Goal: Task Accomplishment & Management: Use online tool/utility

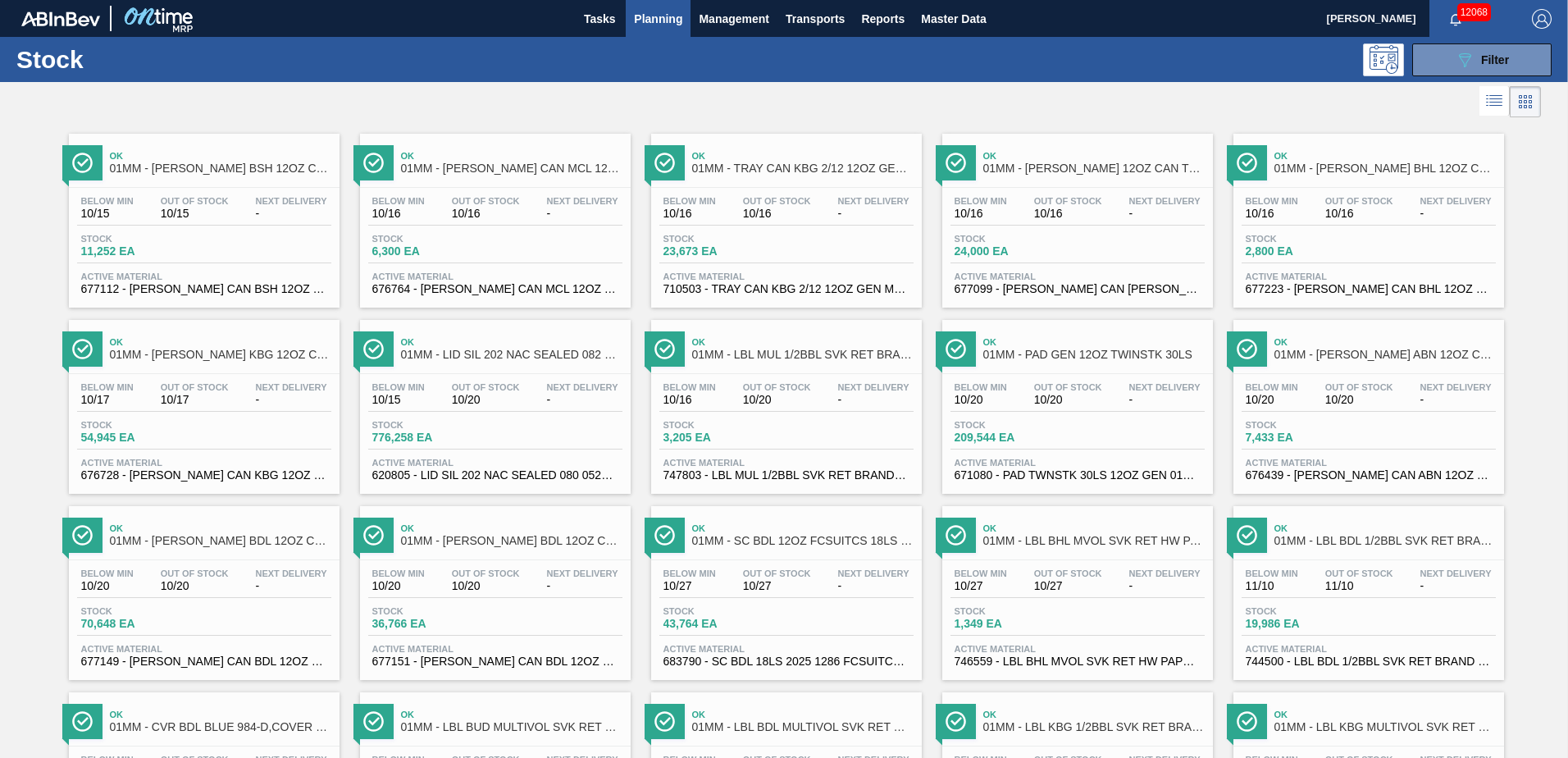
scroll to position [1266, 0]
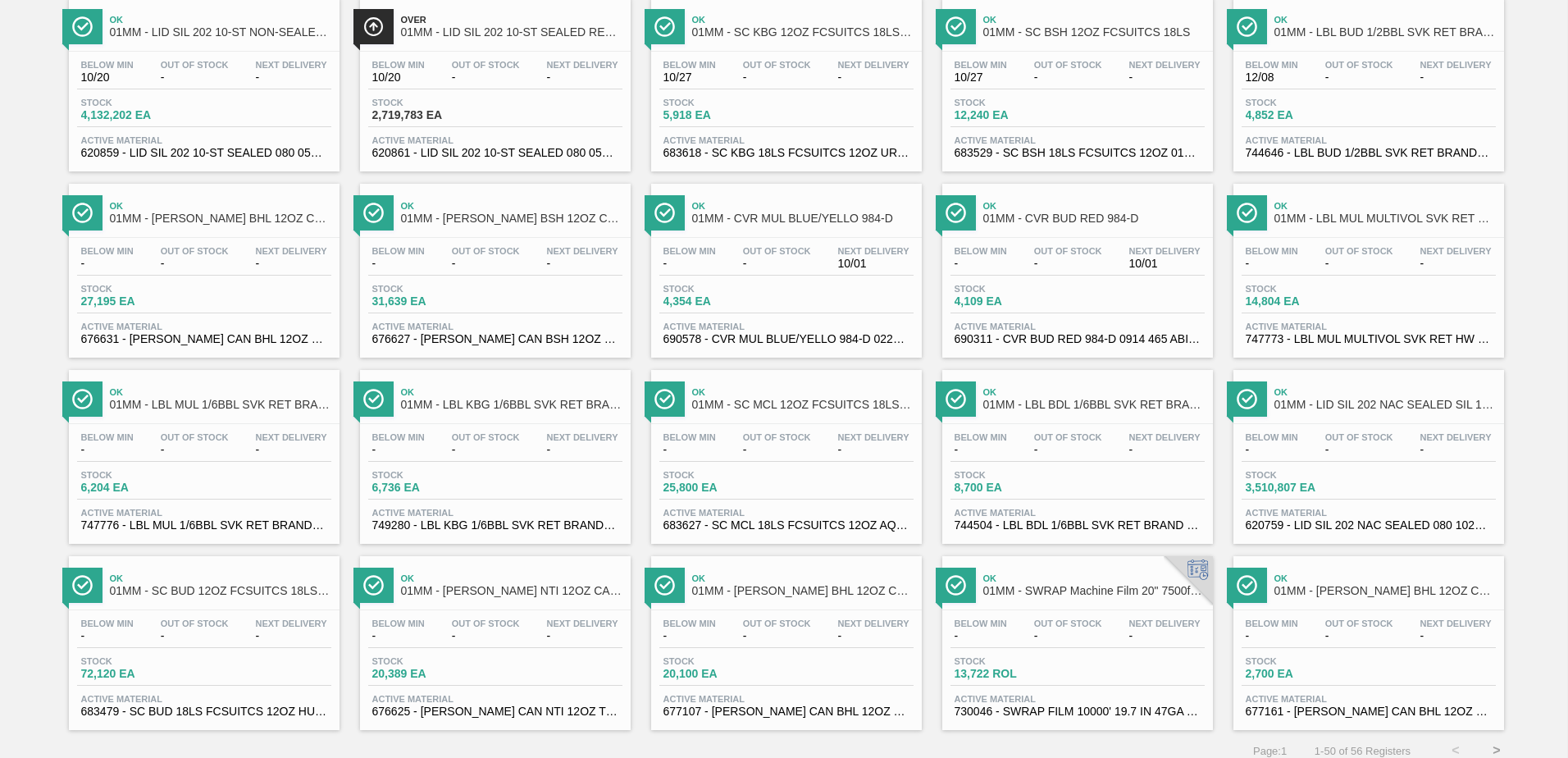
scroll to position [1266, 0]
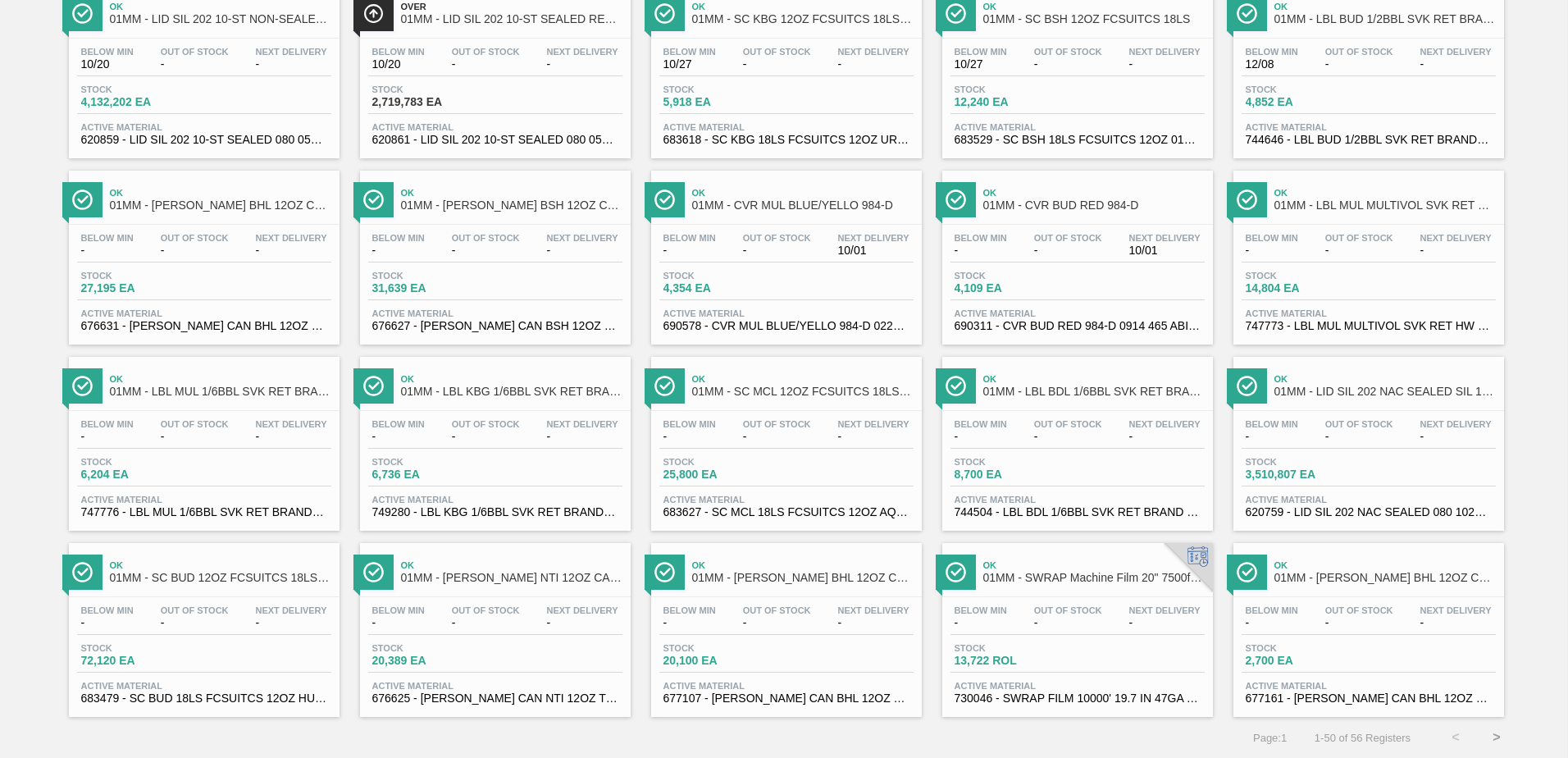
click at [1492, 739] on button ">" at bounding box center [1496, 738] width 41 height 41
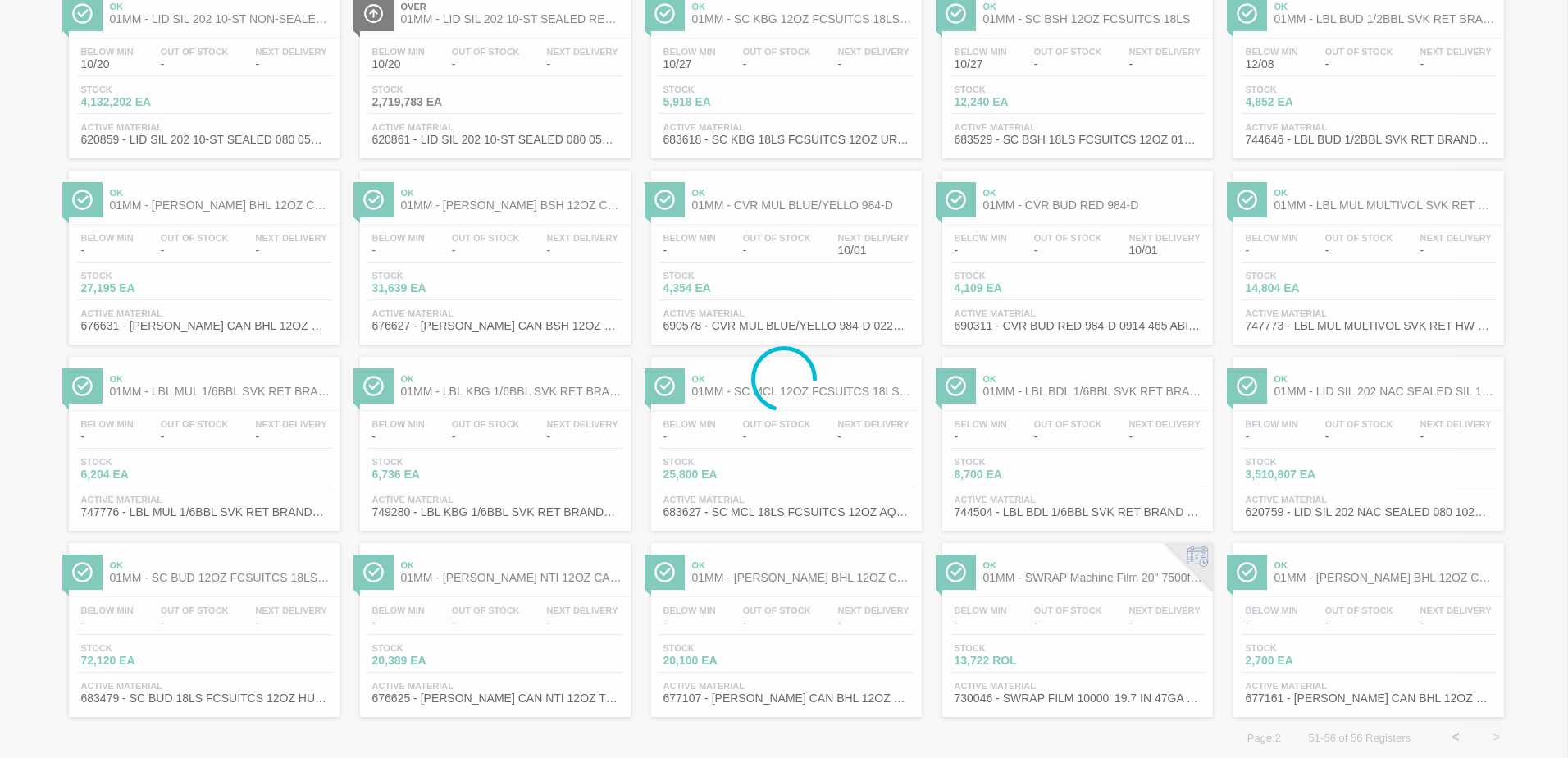
scroll to position [0, 0]
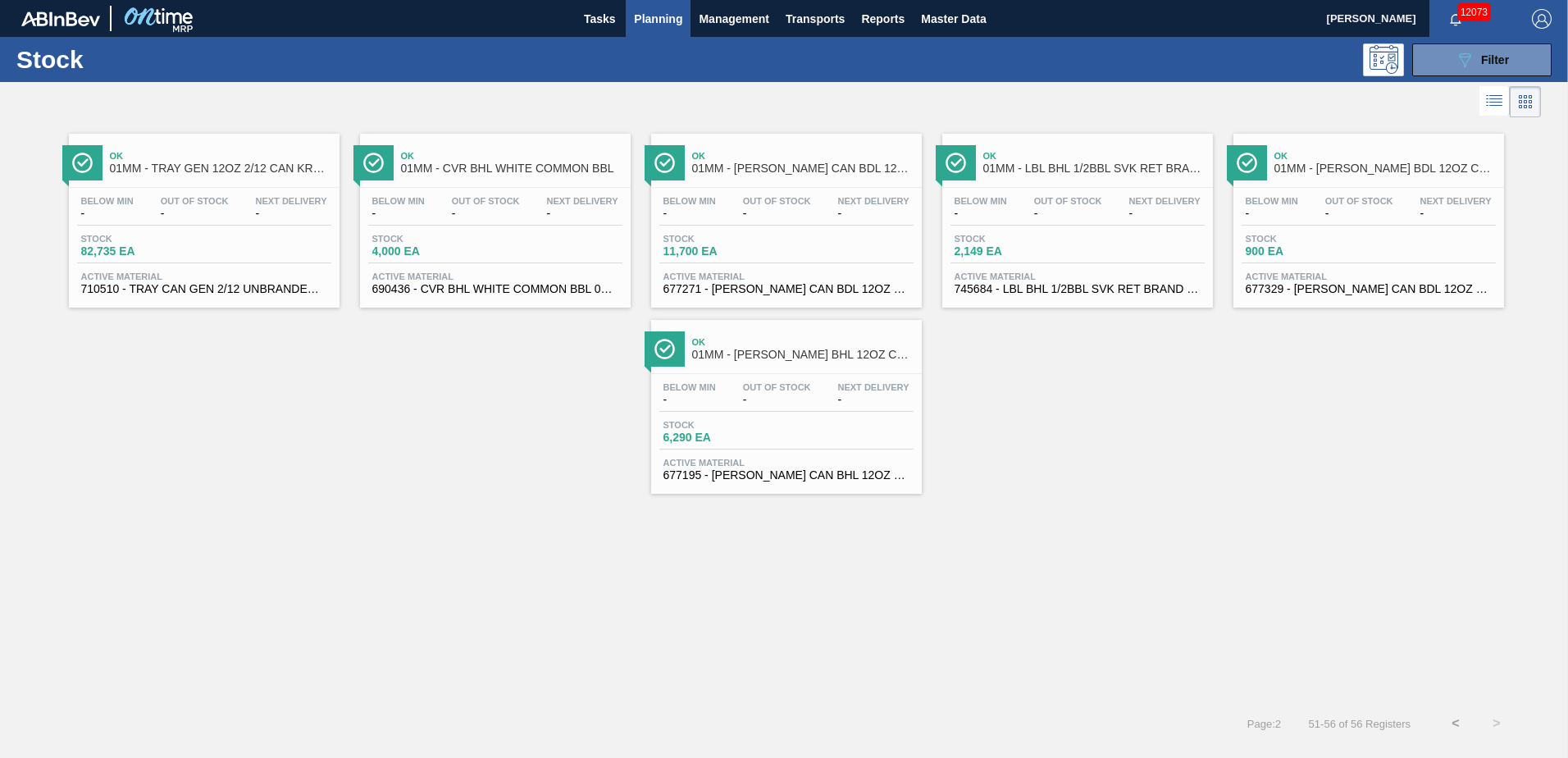
click at [1450, 723] on button "<" at bounding box center [1456, 724] width 41 height 41
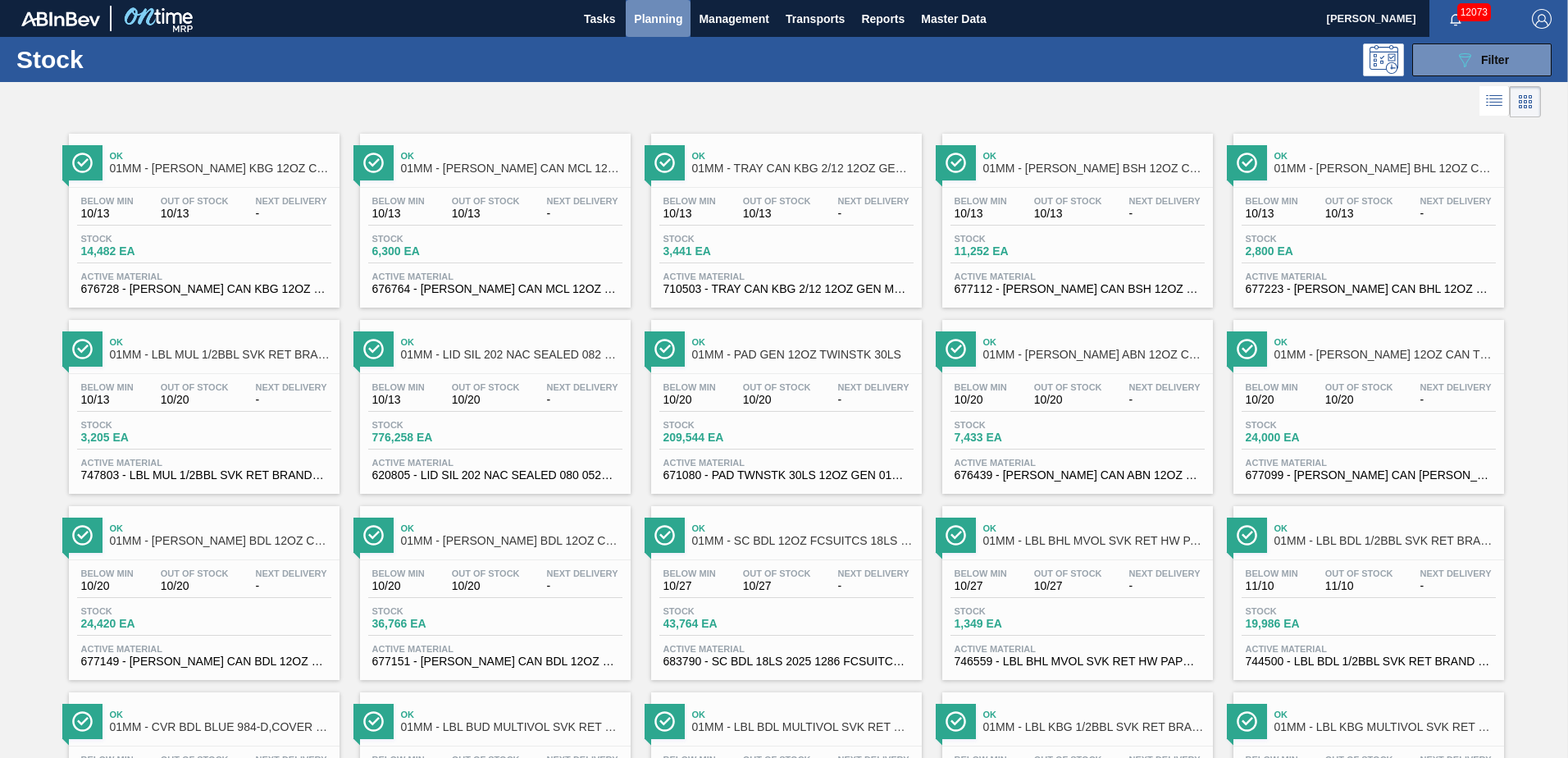
click at [660, 15] on span "Planning" at bounding box center [658, 19] width 49 height 20
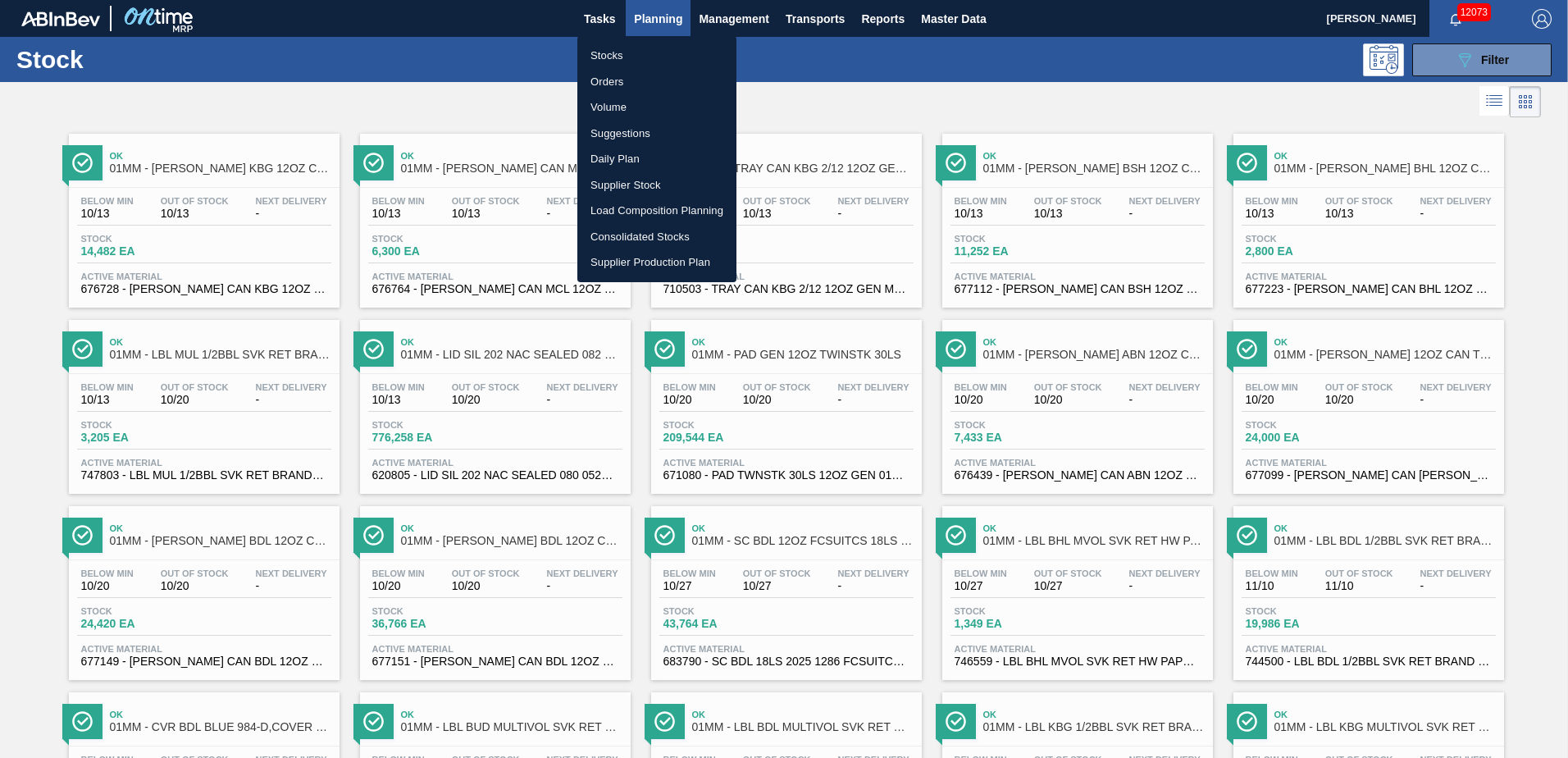
click at [655, 213] on li "Load Composition Planning" at bounding box center [656, 211] width 159 height 26
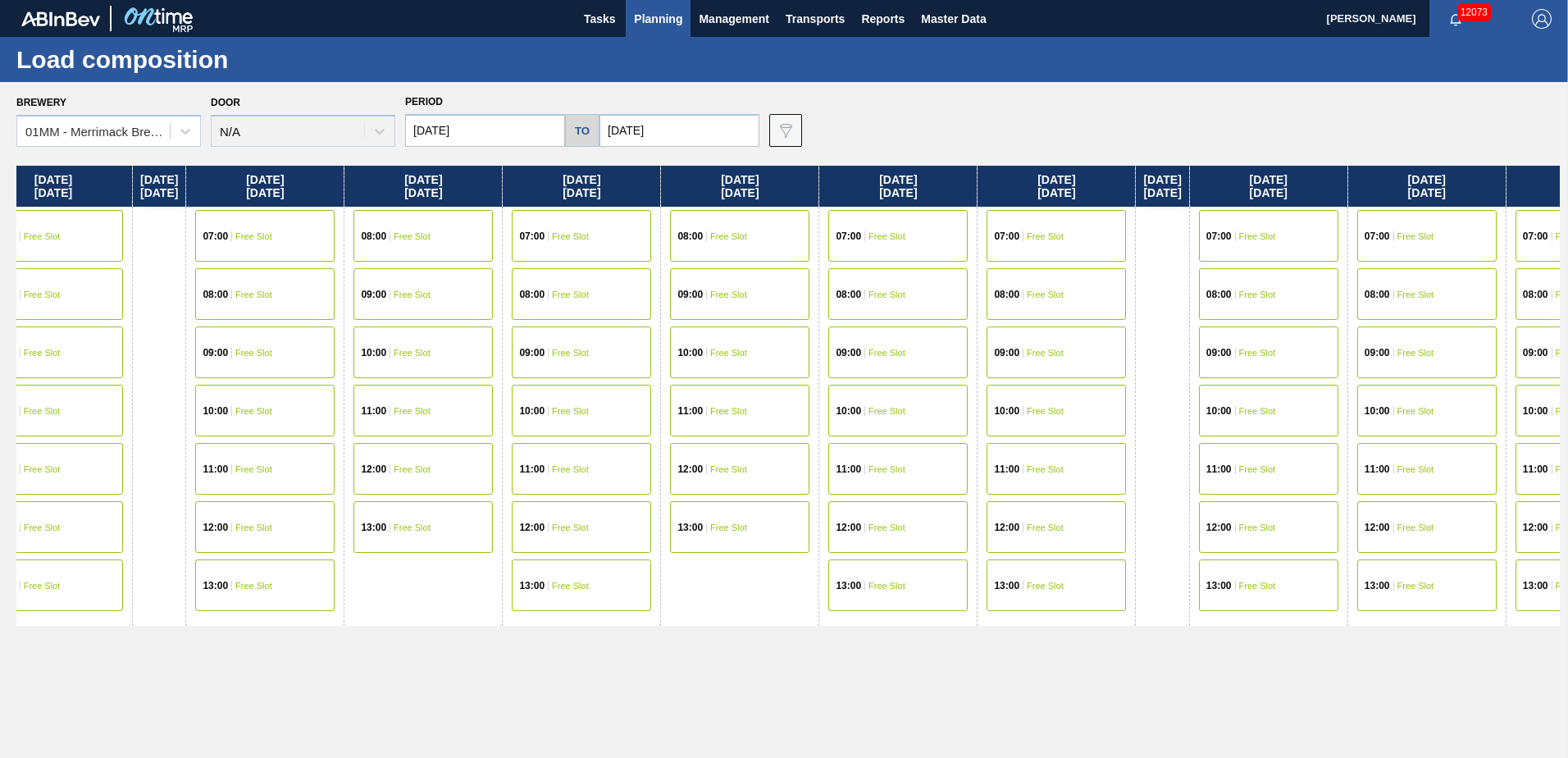
drag, startPoint x: 1173, startPoint y: 414, endPoint x: 476, endPoint y: 405, distance: 697.1
click at [482, 406] on div "Monday 09/01/2025 07:00 Free Slot 08:00 Free Slot 09:00 Free Slot 10:00 Free Sl…" at bounding box center [787, 457] width 1543 height 583
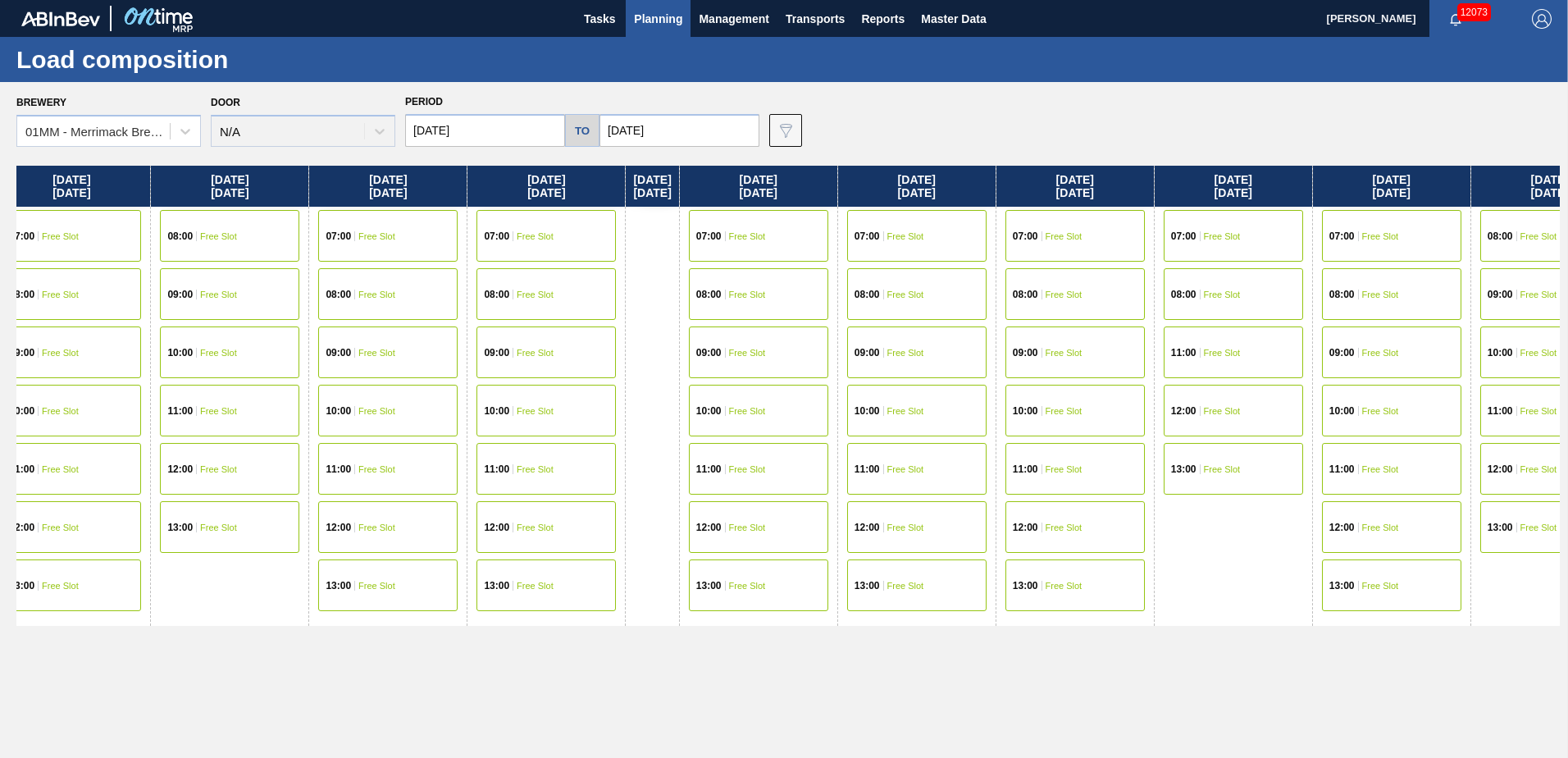
drag, startPoint x: 847, startPoint y: 400, endPoint x: 596, endPoint y: 396, distance: 251.0
click at [534, 400] on div "Monday 09/01/2025 07:00 Free Slot 08:00 Free Slot 09:00 Free Slot 10:00 Free Sl…" at bounding box center [787, 457] width 1543 height 583
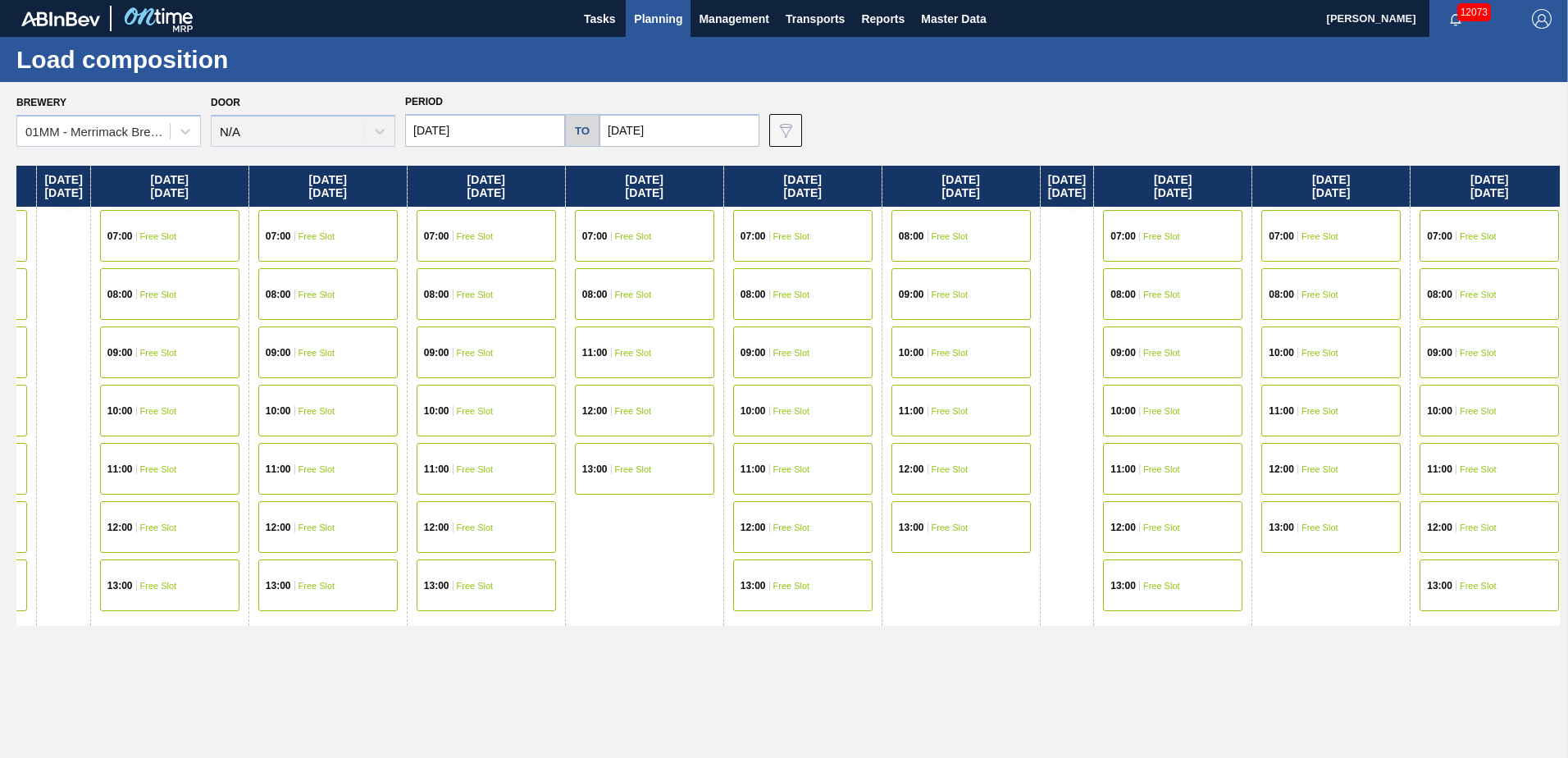
drag, startPoint x: 820, startPoint y: 400, endPoint x: 527, endPoint y: 401, distance: 293.0
click at [513, 401] on div "Monday 09/01/2025 07:00 Free Slot 08:00 Free Slot 09:00 Free Slot 10:00 Free Sl…" at bounding box center [787, 457] width 1543 height 583
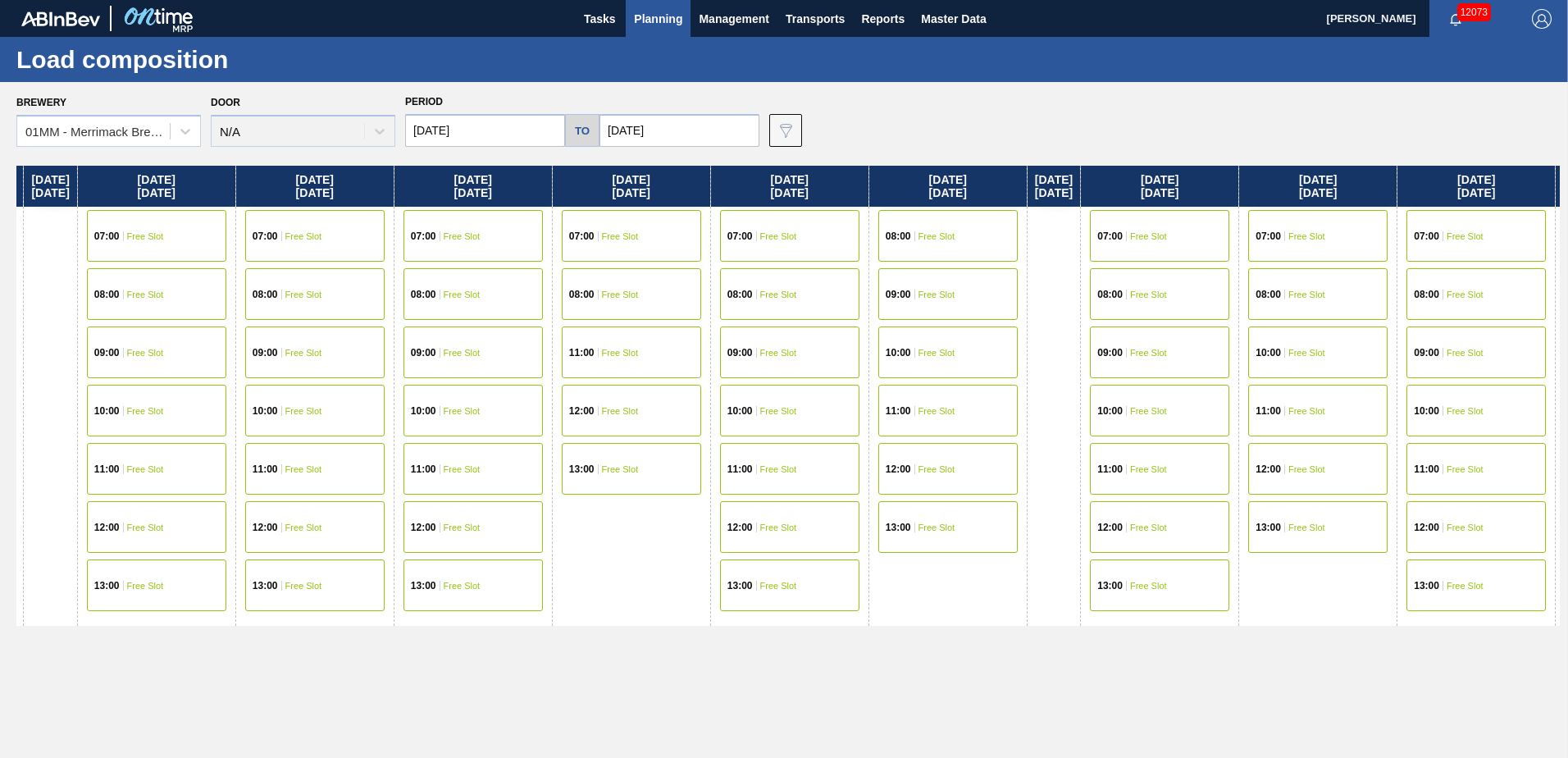
click at [503, 128] on input "09/01/2025" at bounding box center [485, 130] width 160 height 32
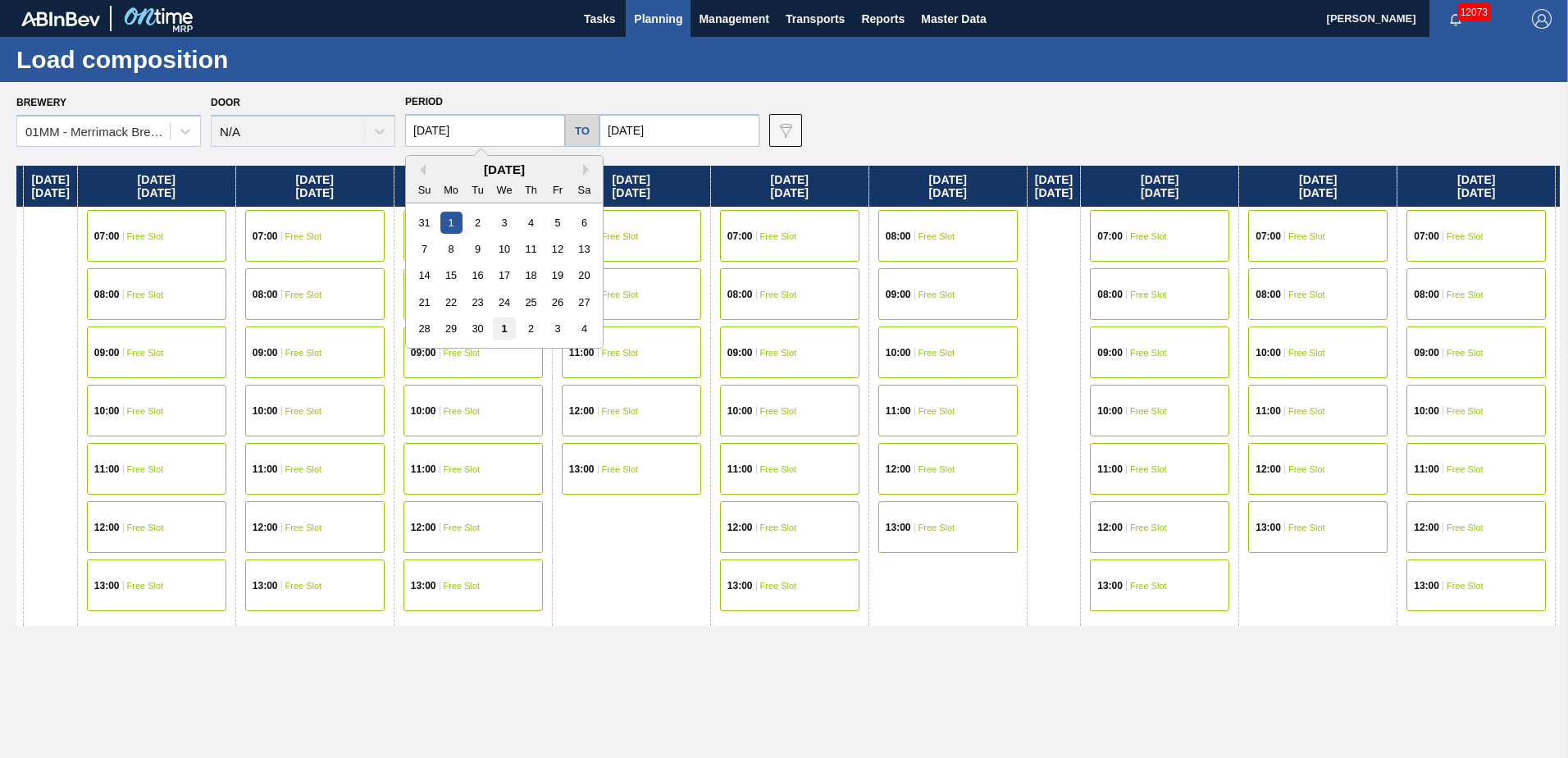
click at [508, 323] on div "1" at bounding box center [504, 328] width 22 height 22
type input "10/01/2025"
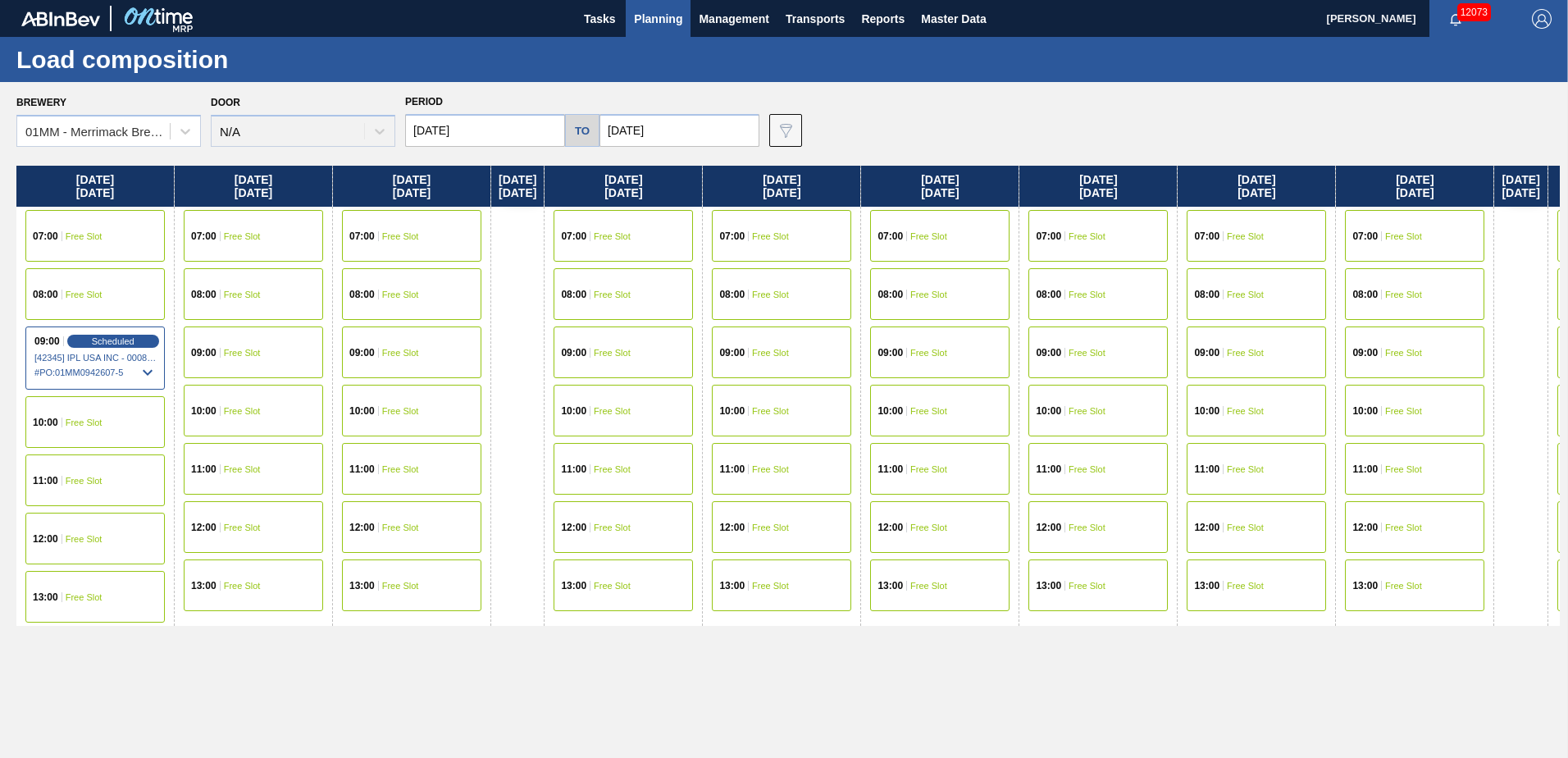
click at [706, 125] on input "10/31/2025" at bounding box center [679, 130] width 160 height 32
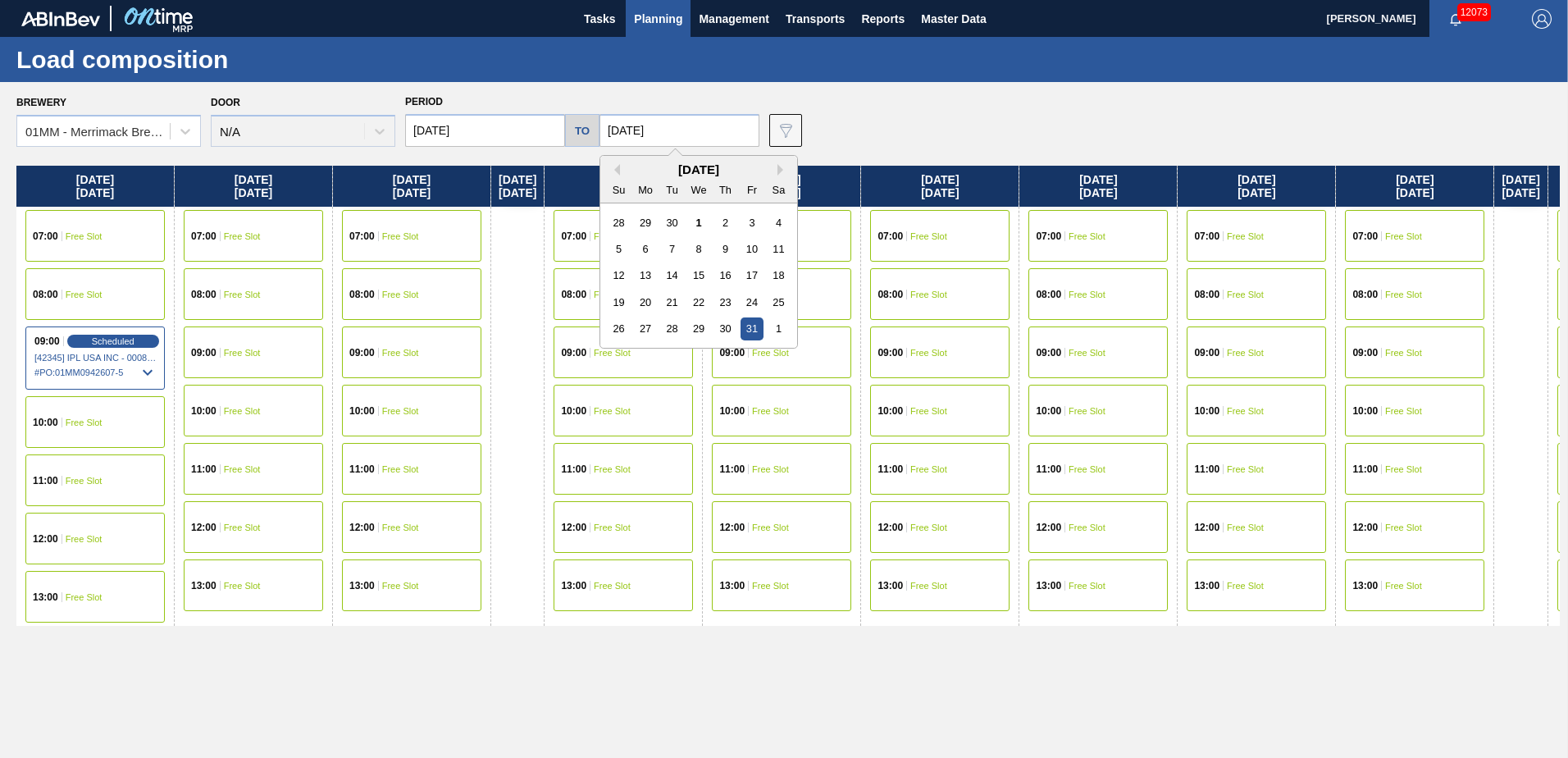
click at [771, 162] on div "October 2025 Su Mo Tu We Th Fr Sa" at bounding box center [698, 180] width 197 height 48
click at [777, 170] on button "Next Month" at bounding box center [782, 169] width 11 height 11
click at [611, 356] on div "30" at bounding box center [619, 356] width 22 height 22
type input "11/30/2025"
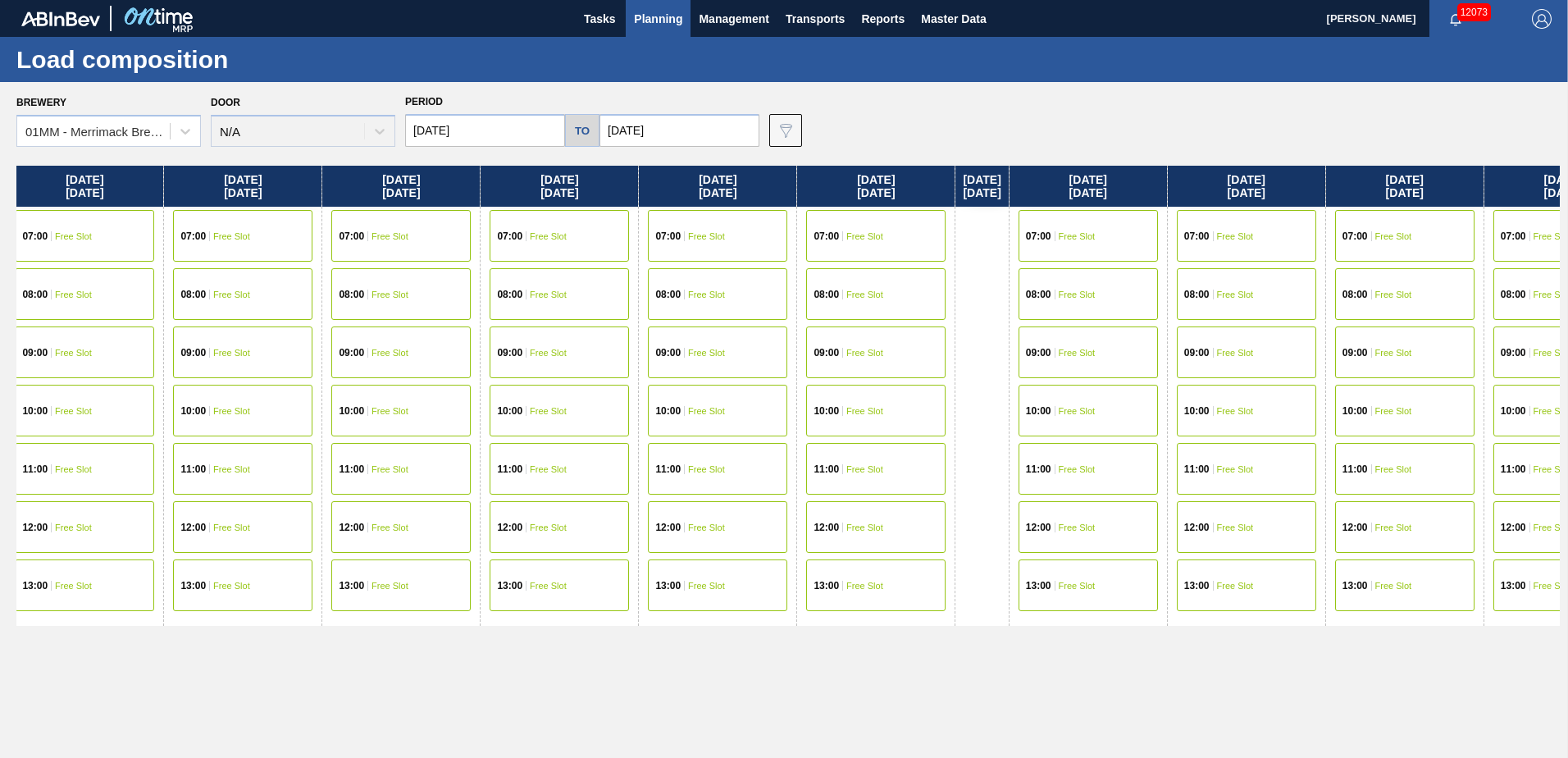
drag, startPoint x: 1137, startPoint y: 438, endPoint x: 456, endPoint y: 438, distance: 681.0
click at [456, 438] on div "Wednesday 10/01/2025 07:00 Free Slot 08:00 Free Slot 09:00 Scheduled [42345] IP…" at bounding box center [787, 457] width 1543 height 583
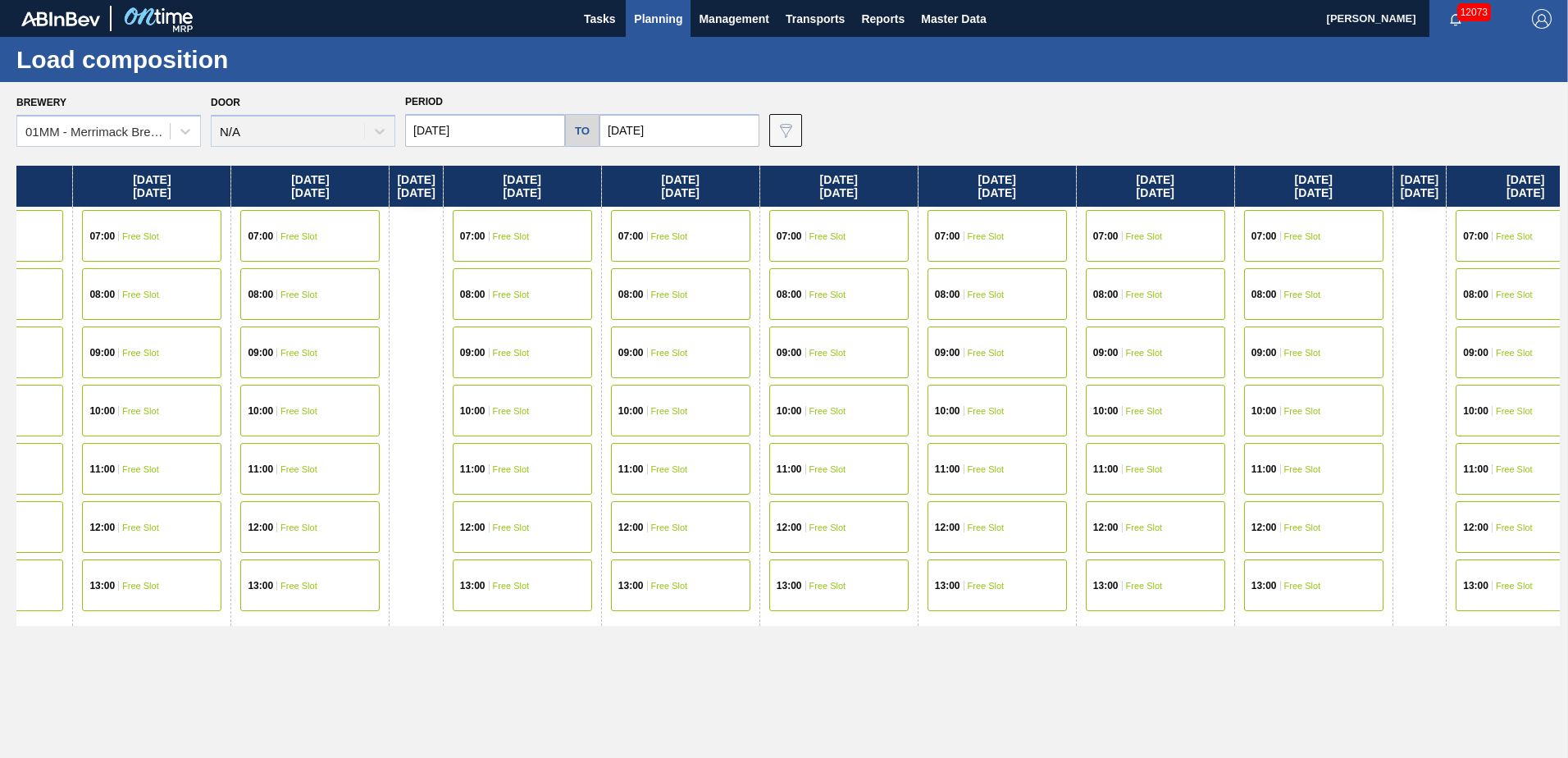
drag, startPoint x: 1058, startPoint y: 447, endPoint x: 596, endPoint y: 424, distance: 462.6
click at [597, 425] on div "Wednesday 10/01/2025 07:00 Free Slot 08:00 Free Slot 09:00 Scheduled [42345] IP…" at bounding box center [787, 457] width 1543 height 583
click at [685, 239] on span "Free Slot" at bounding box center [666, 236] width 37 height 10
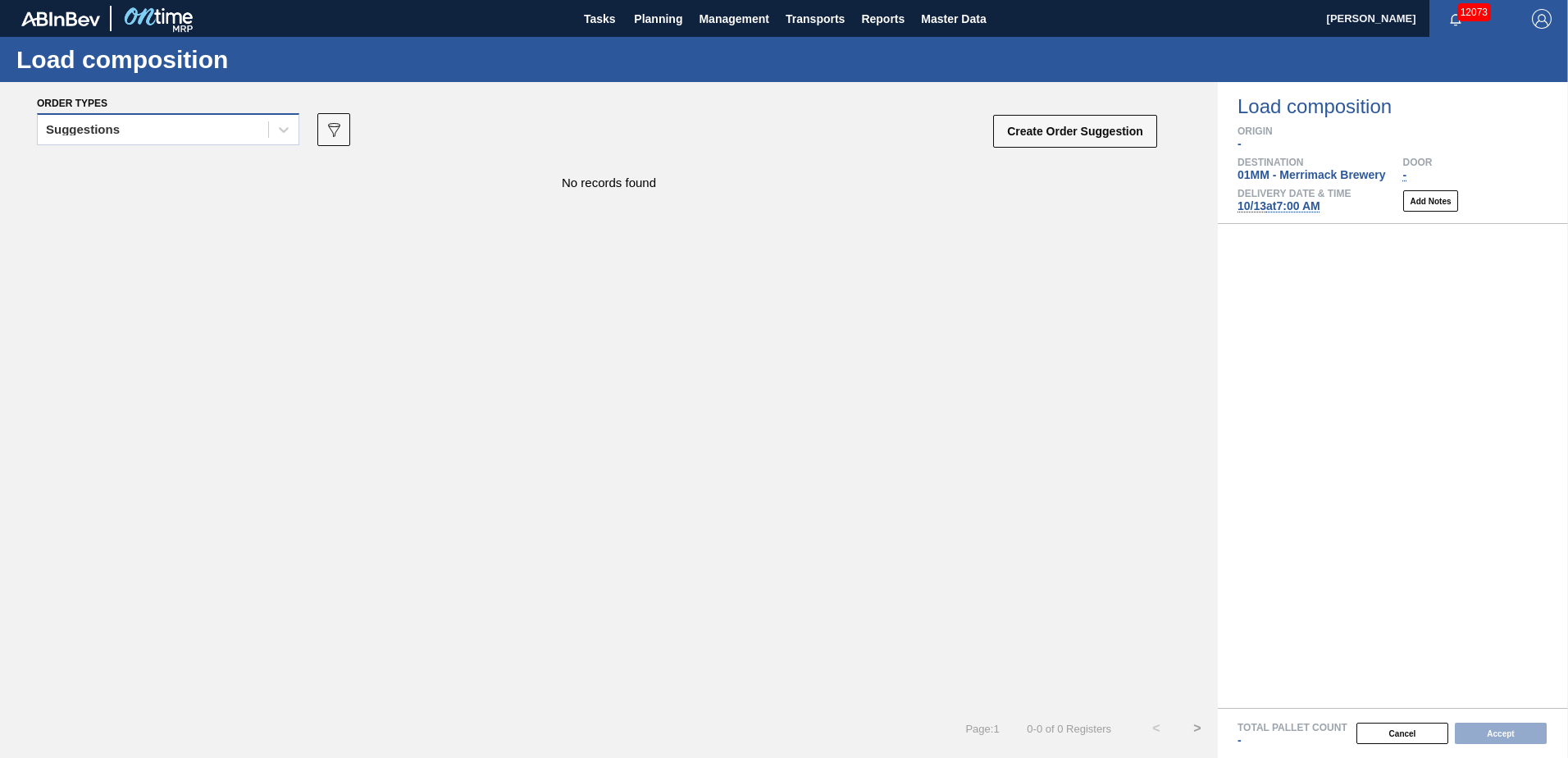
click at [209, 121] on div "Suggestions" at bounding box center [153, 130] width 230 height 24
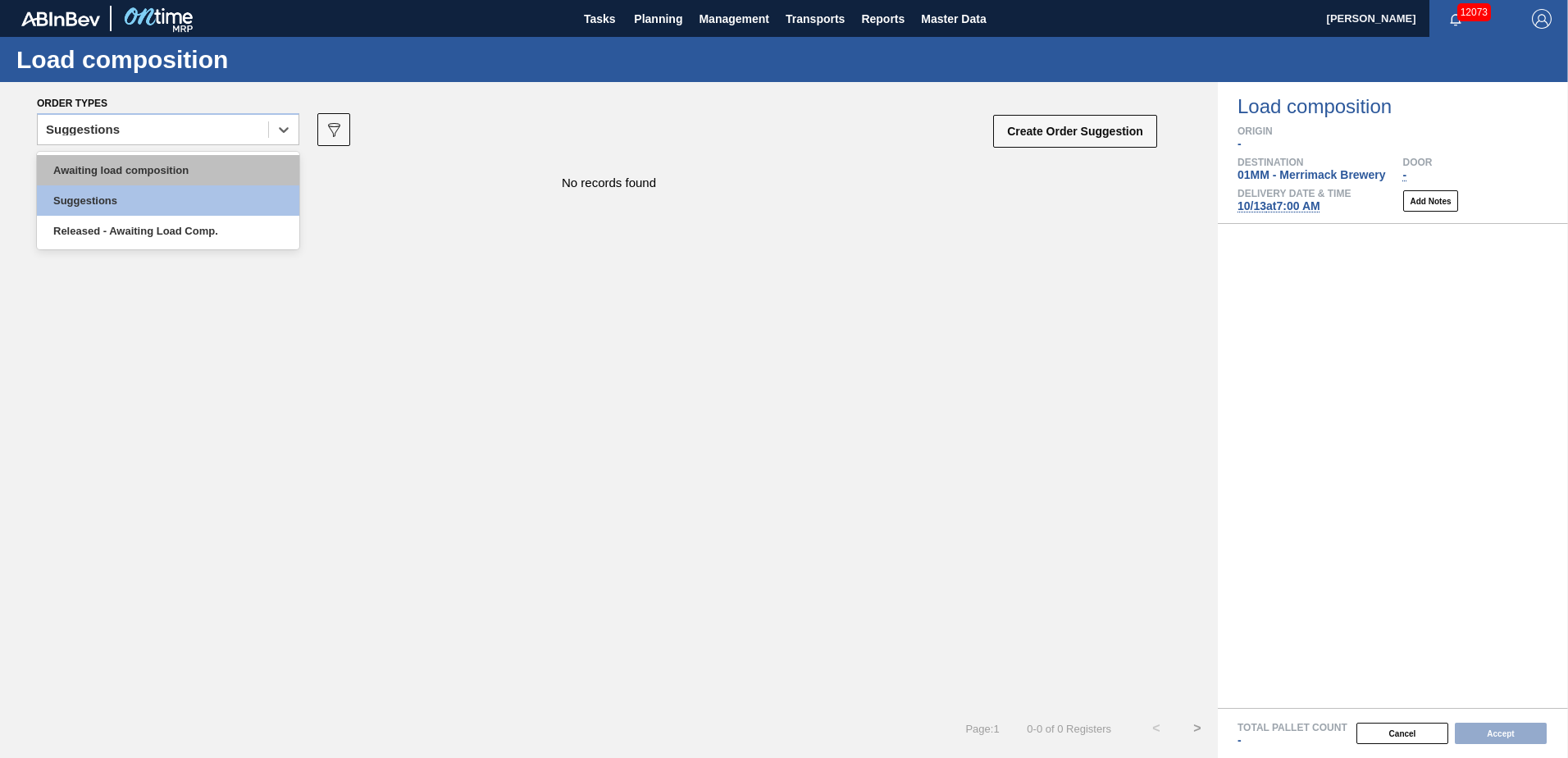
click at [183, 159] on div "Awaiting load composition" at bounding box center [168, 171] width 262 height 31
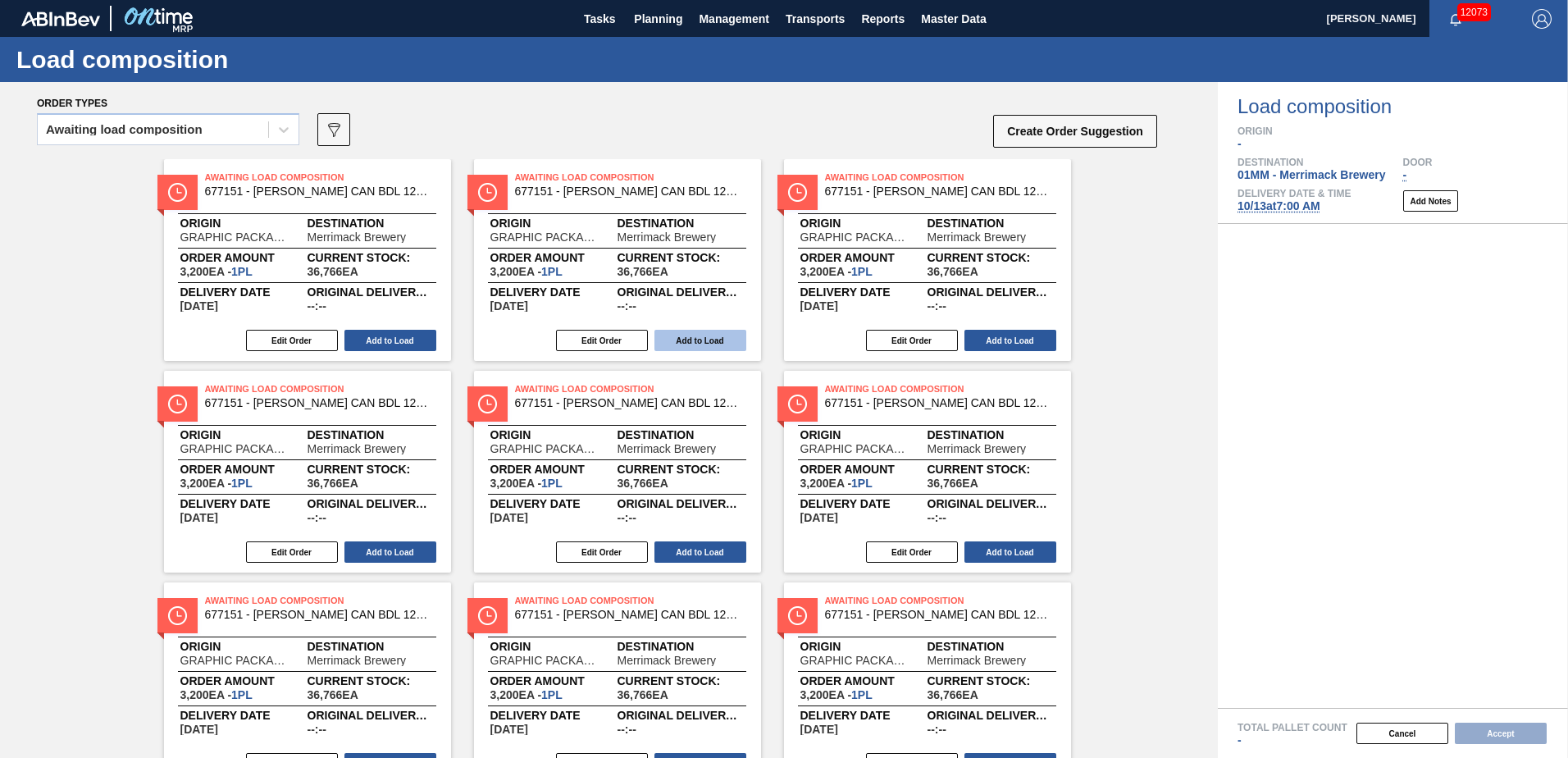
click at [723, 345] on button "Add to Load" at bounding box center [700, 340] width 92 height 21
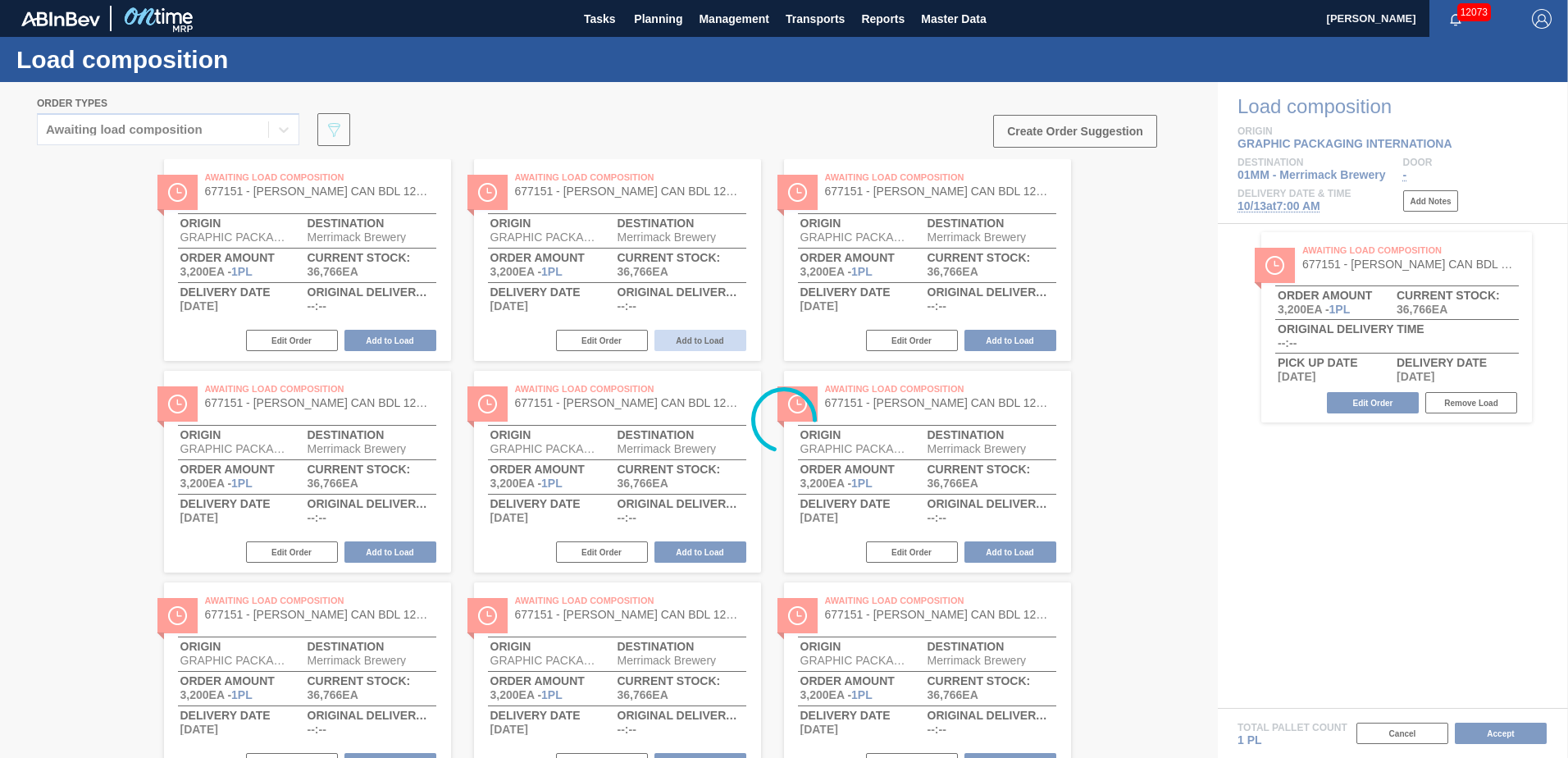
click at [723, 345] on div at bounding box center [784, 420] width 1568 height 676
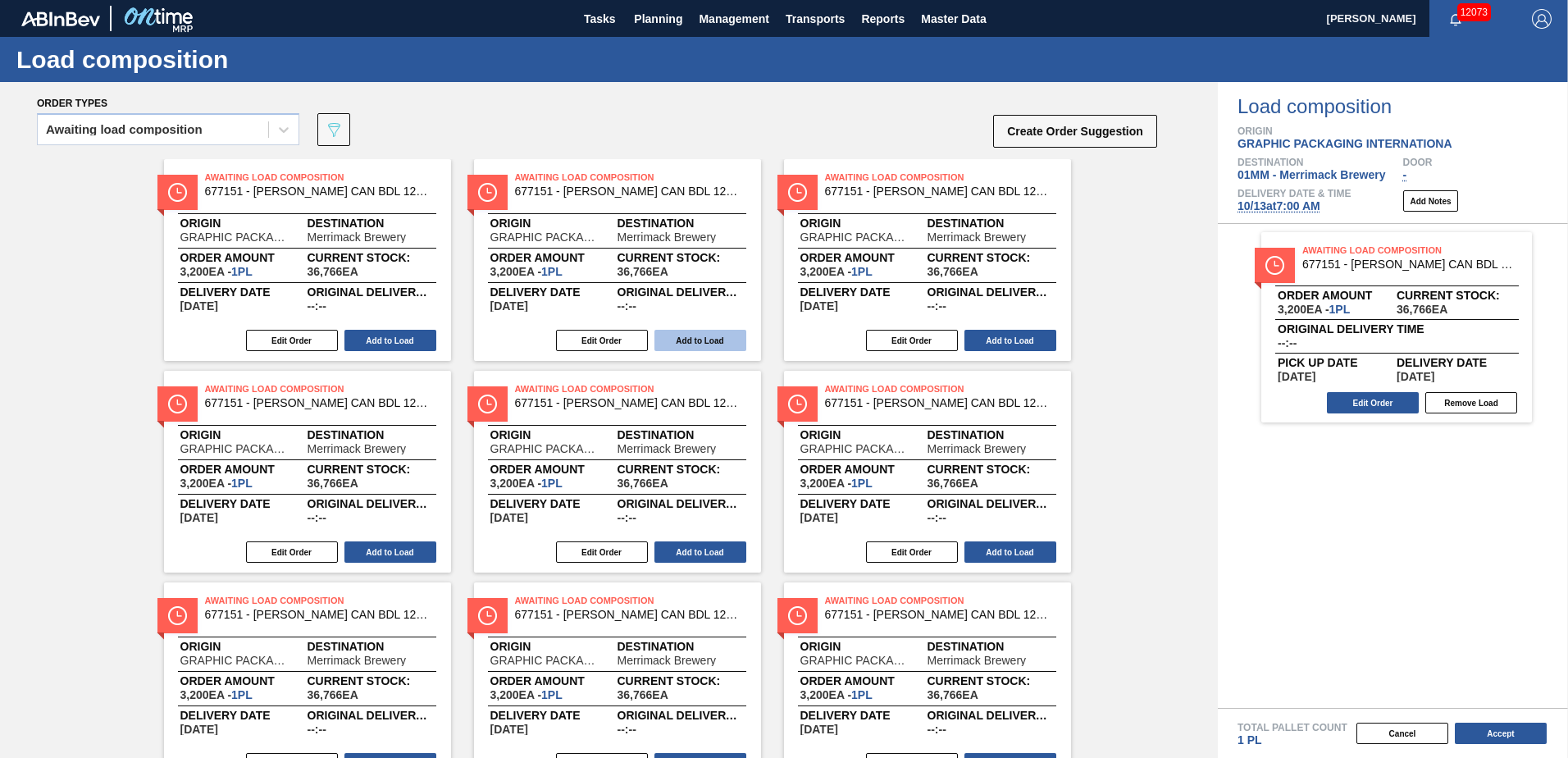
click at [719, 345] on button "Add to Load" at bounding box center [700, 340] width 92 height 21
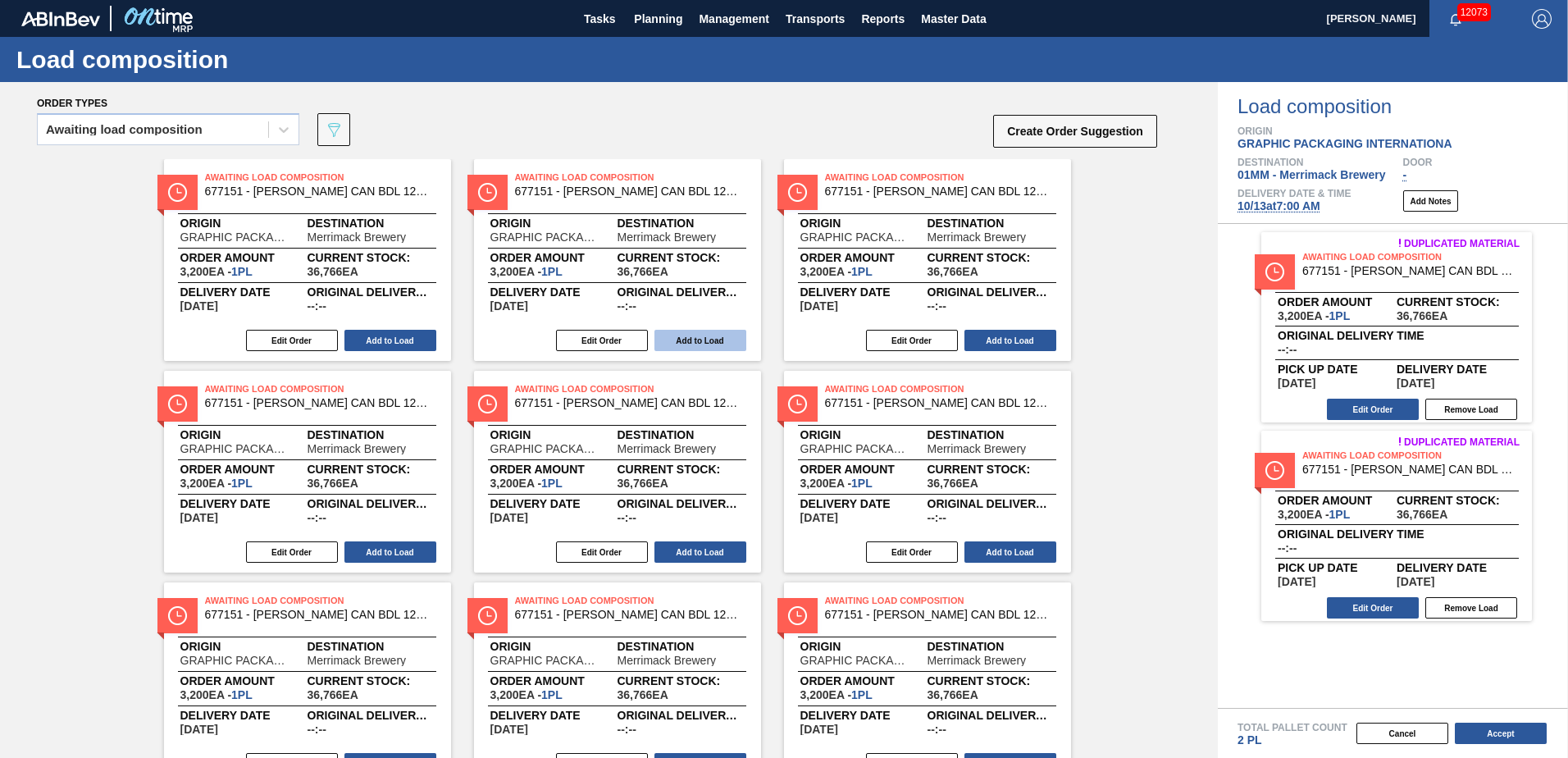
click at [713, 344] on button "Add to Load" at bounding box center [700, 340] width 92 height 21
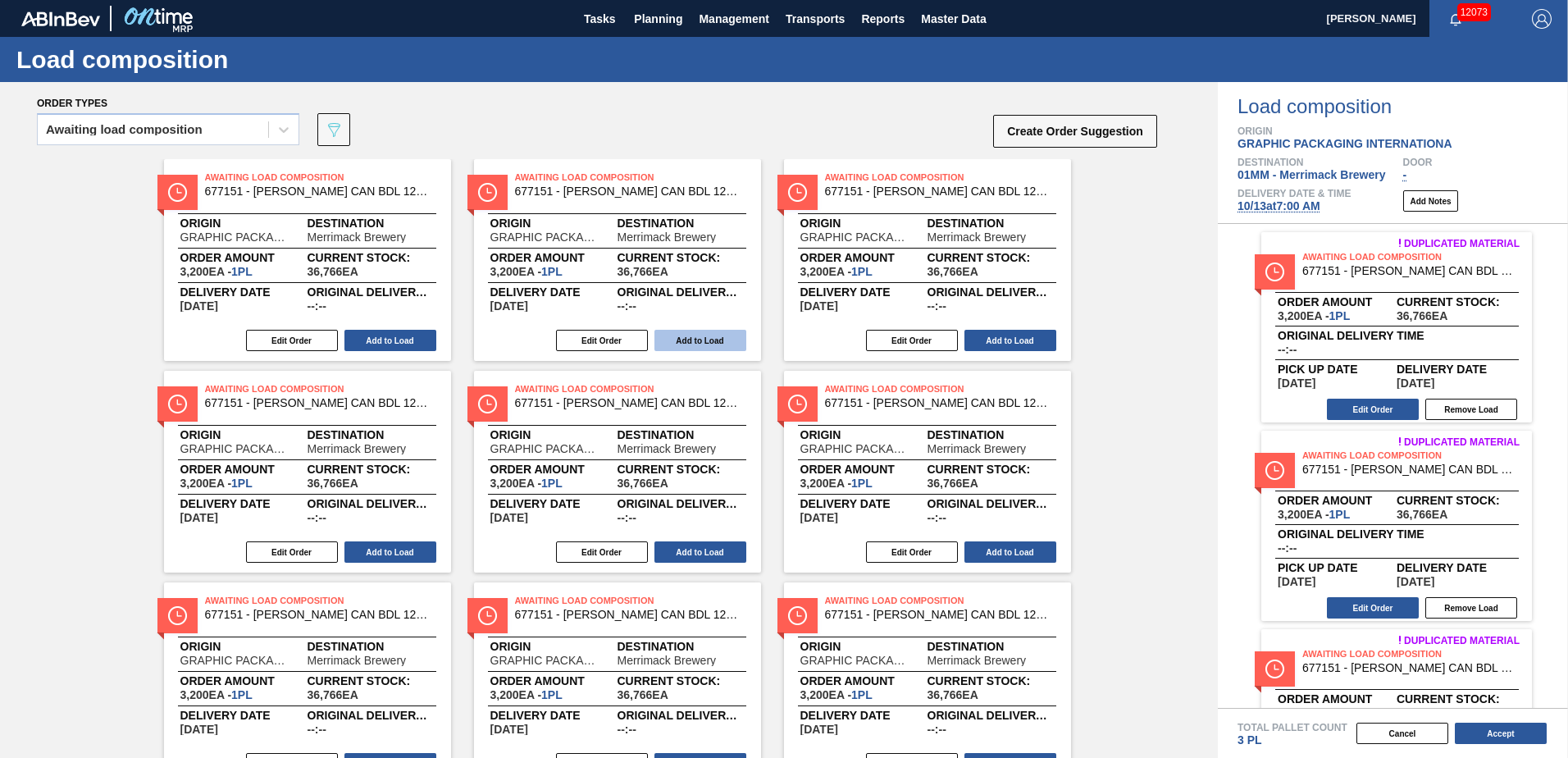
click at [708, 343] on button "Add to Load" at bounding box center [700, 340] width 92 height 21
click at [704, 340] on button "Add to Load" at bounding box center [700, 340] width 92 height 21
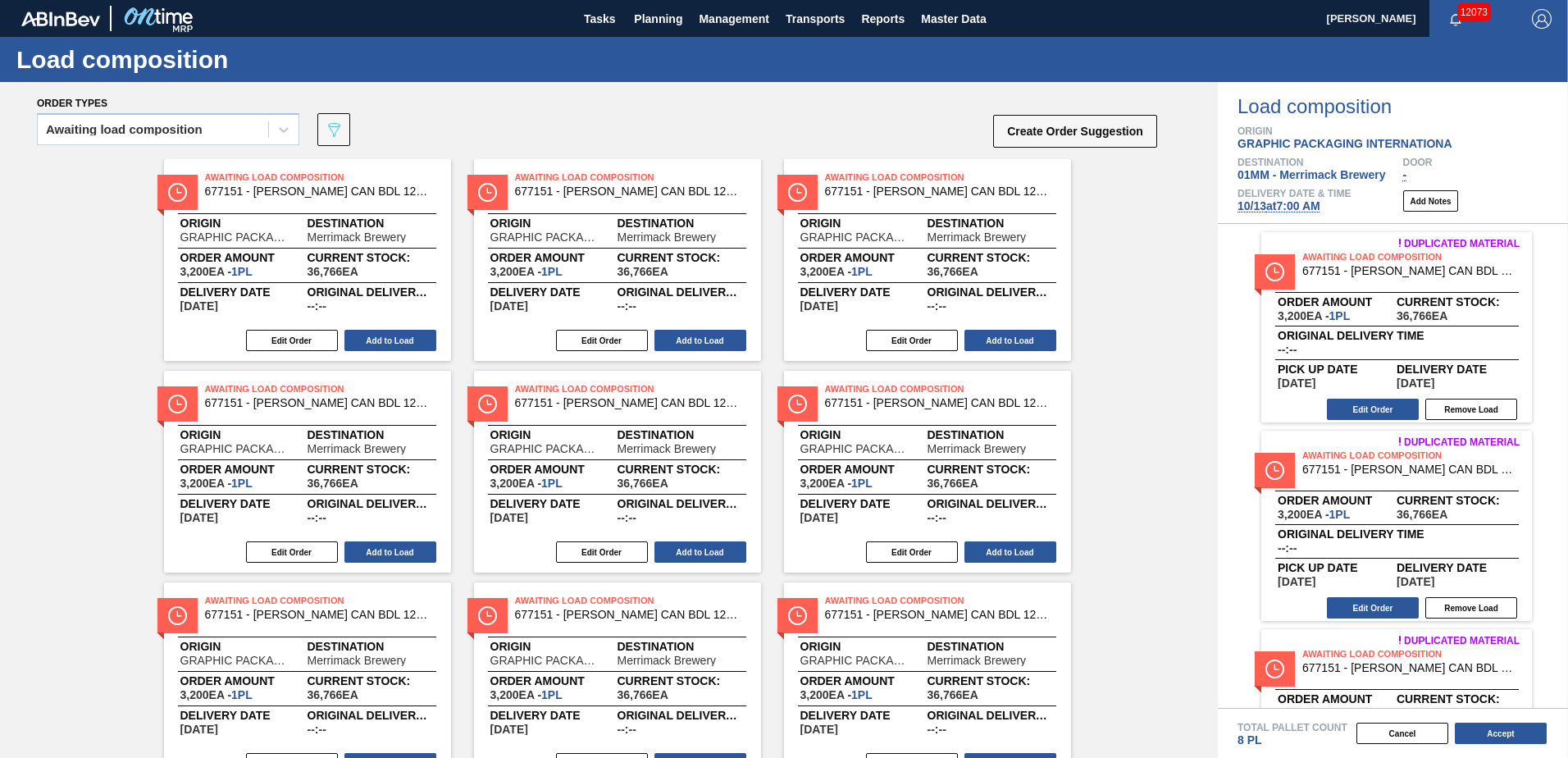
click at [704, 340] on button "Add to Load" at bounding box center [700, 340] width 92 height 21
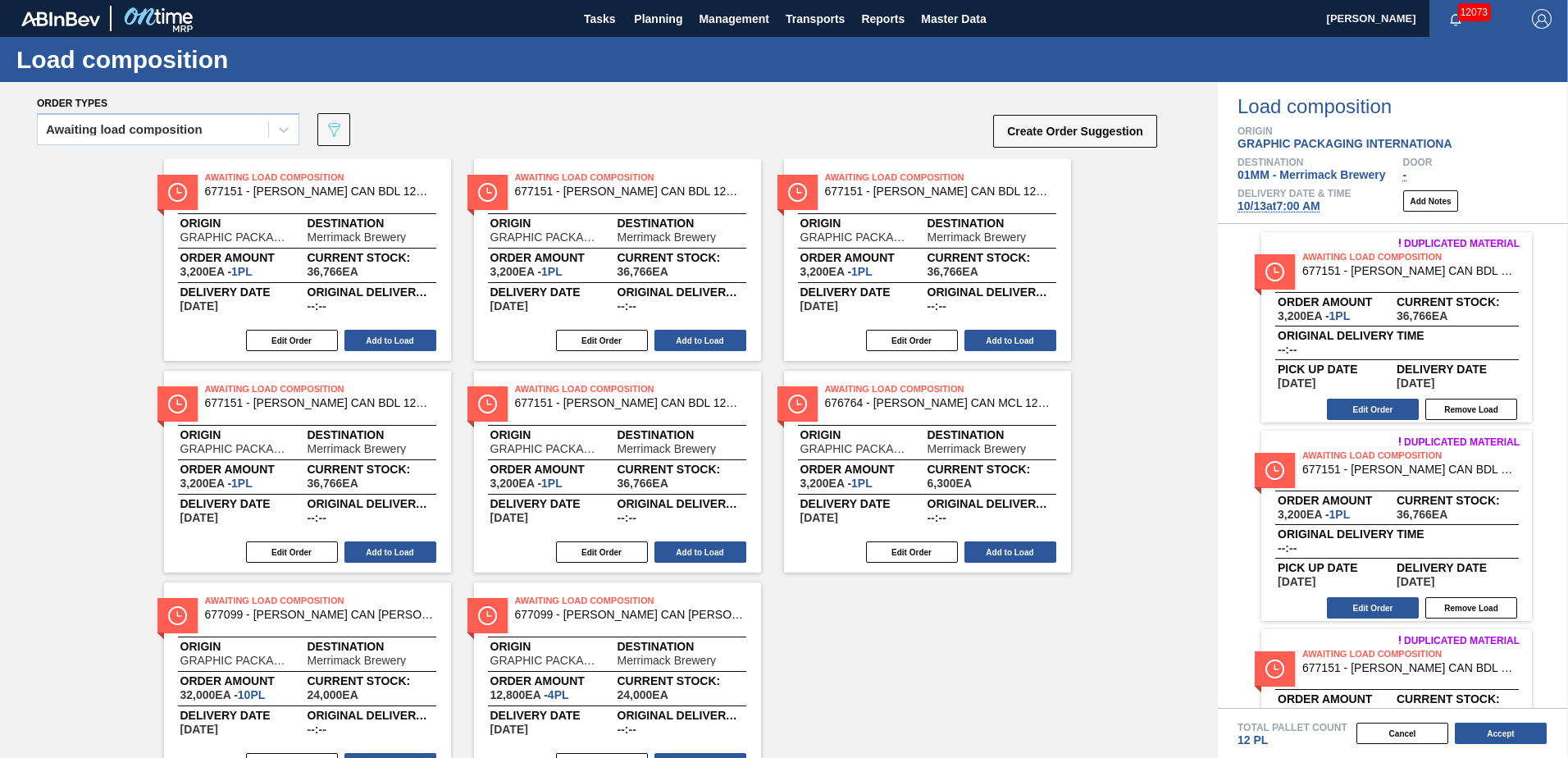
click at [704, 340] on button "Add to Load" at bounding box center [700, 340] width 92 height 21
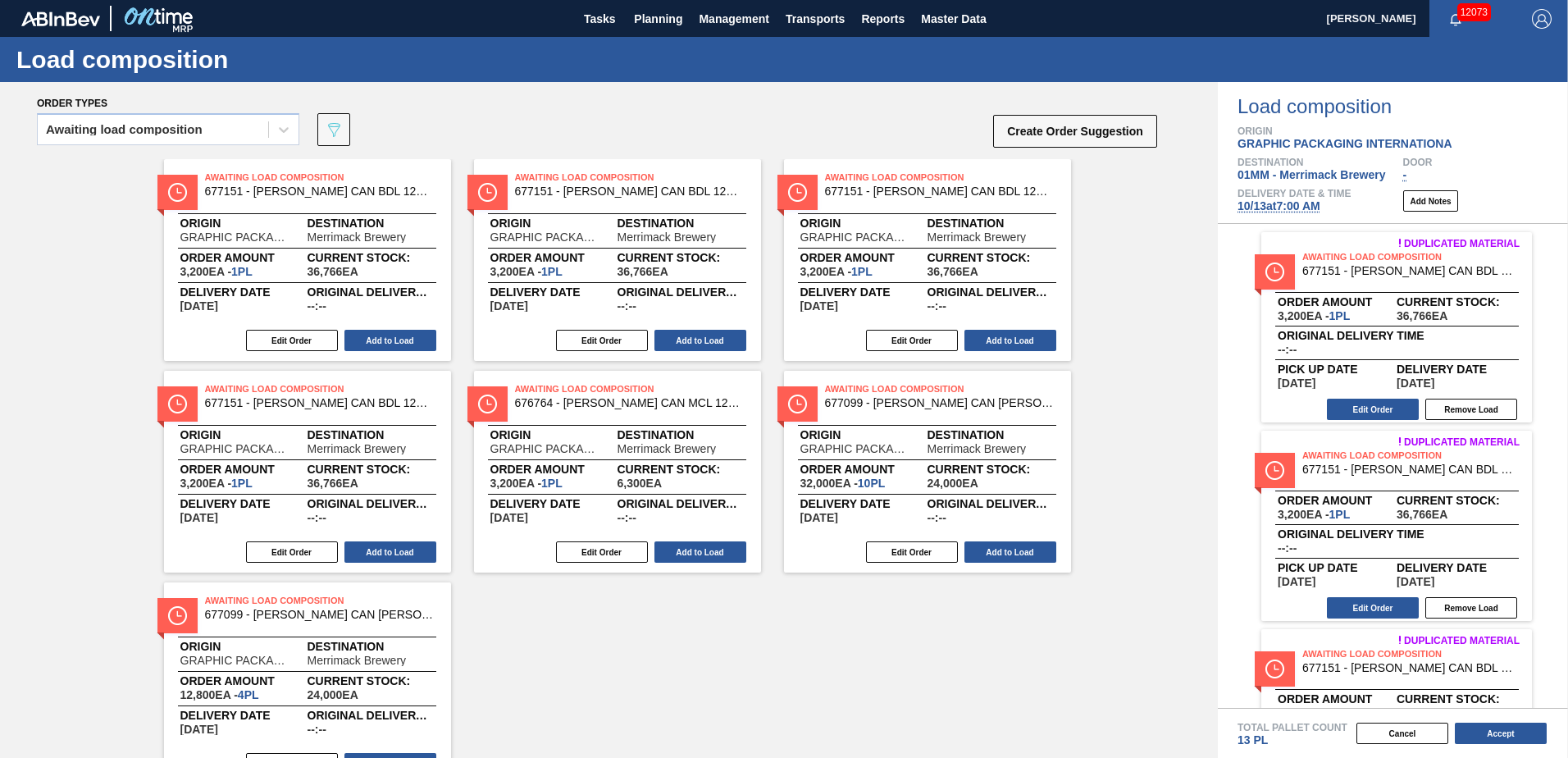
click at [704, 340] on button "Add to Load" at bounding box center [700, 340] width 92 height 21
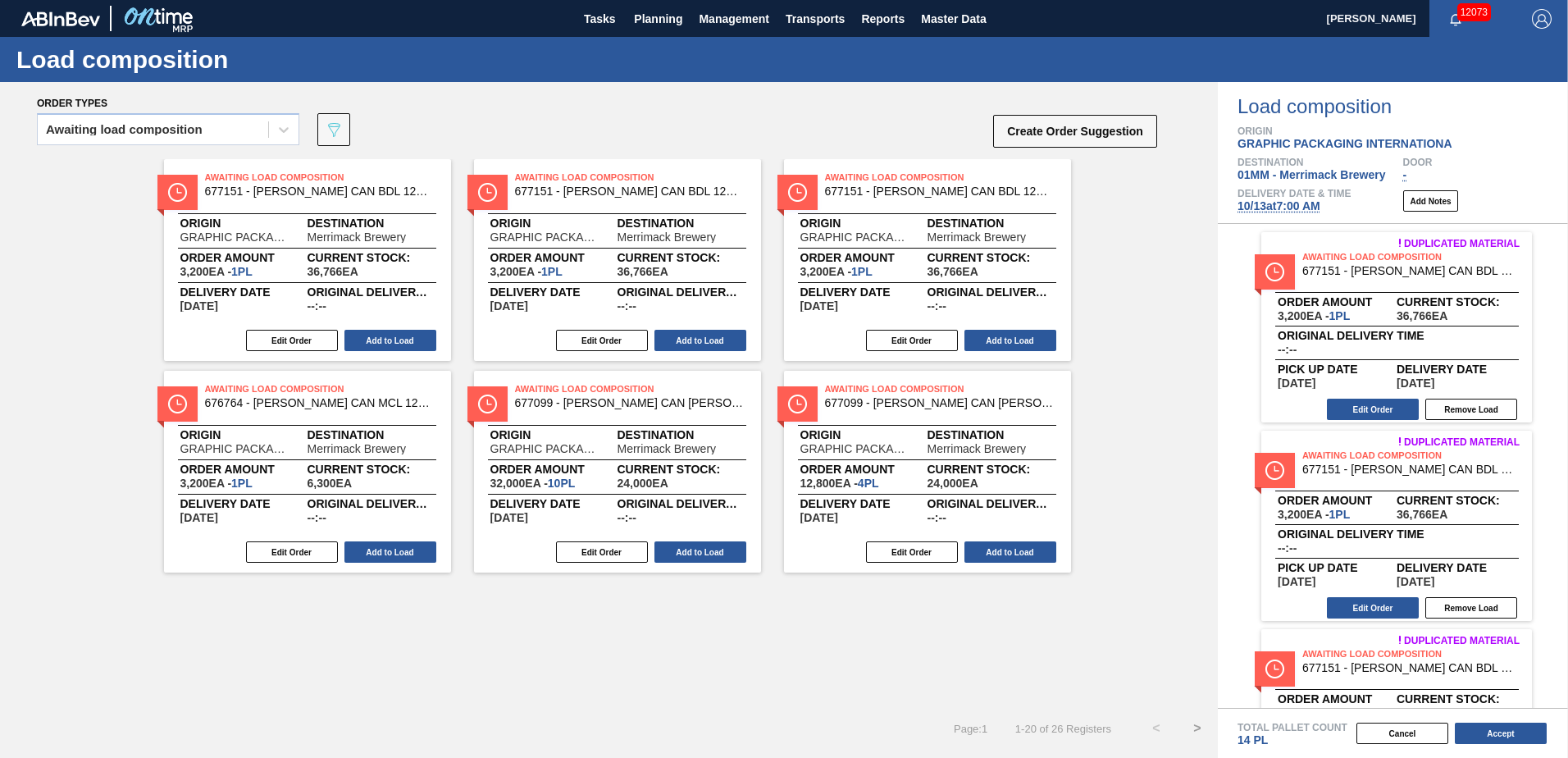
click at [704, 340] on button "Add to Load" at bounding box center [700, 340] width 92 height 21
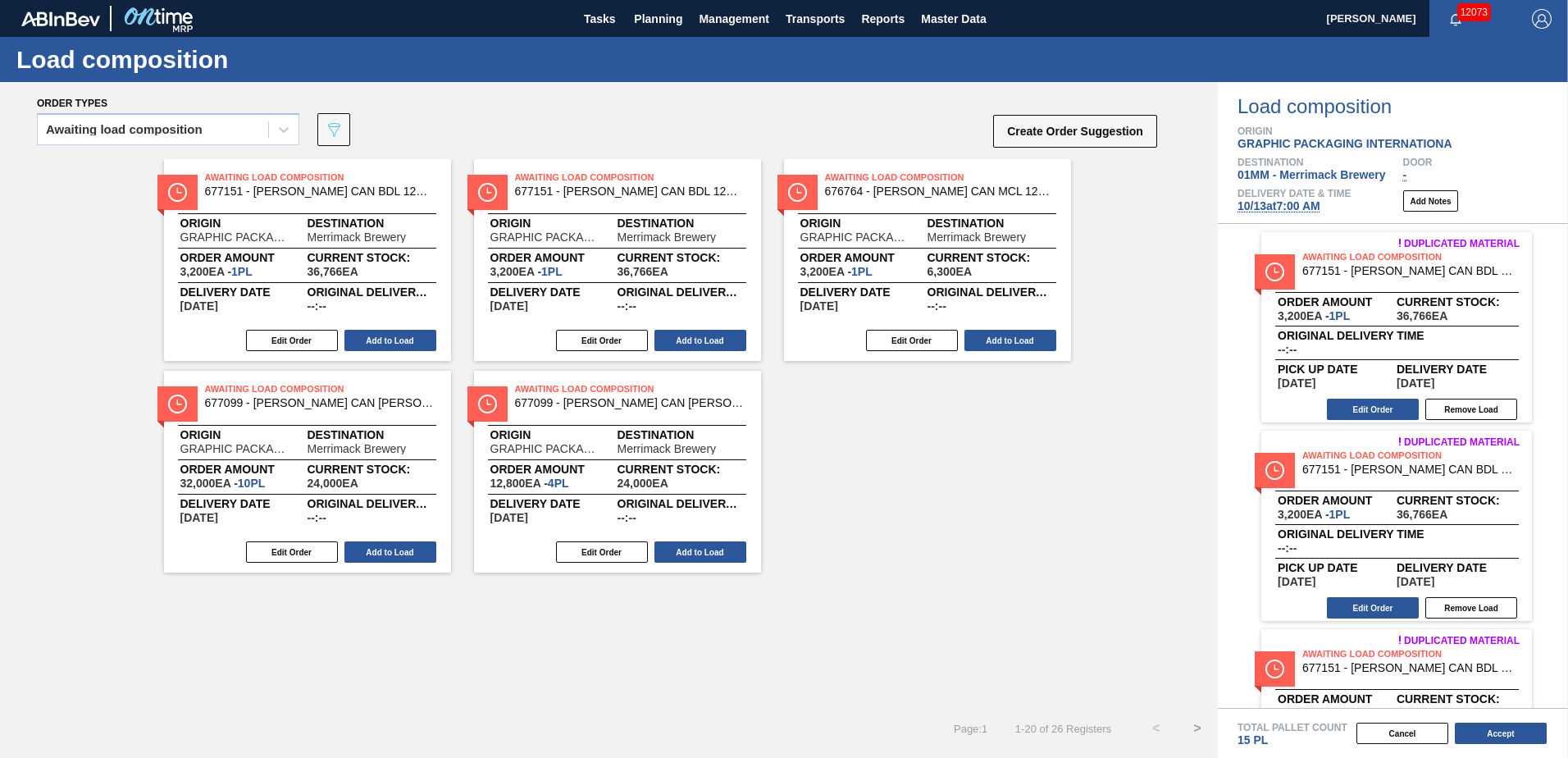
click at [704, 340] on button "Add to Load" at bounding box center [700, 340] width 92 height 21
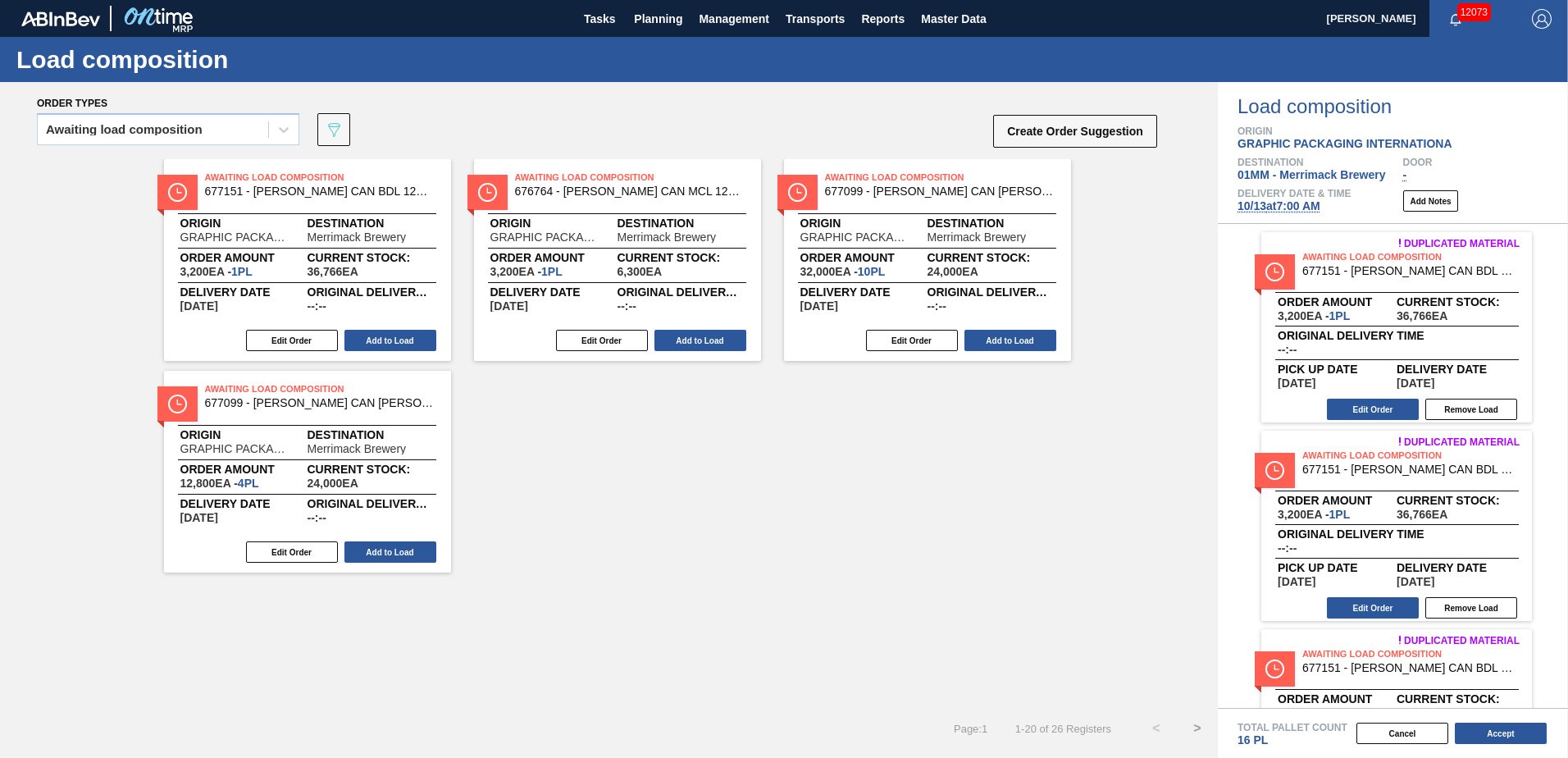
click at [704, 340] on button "Add to Load" at bounding box center [700, 340] width 92 height 21
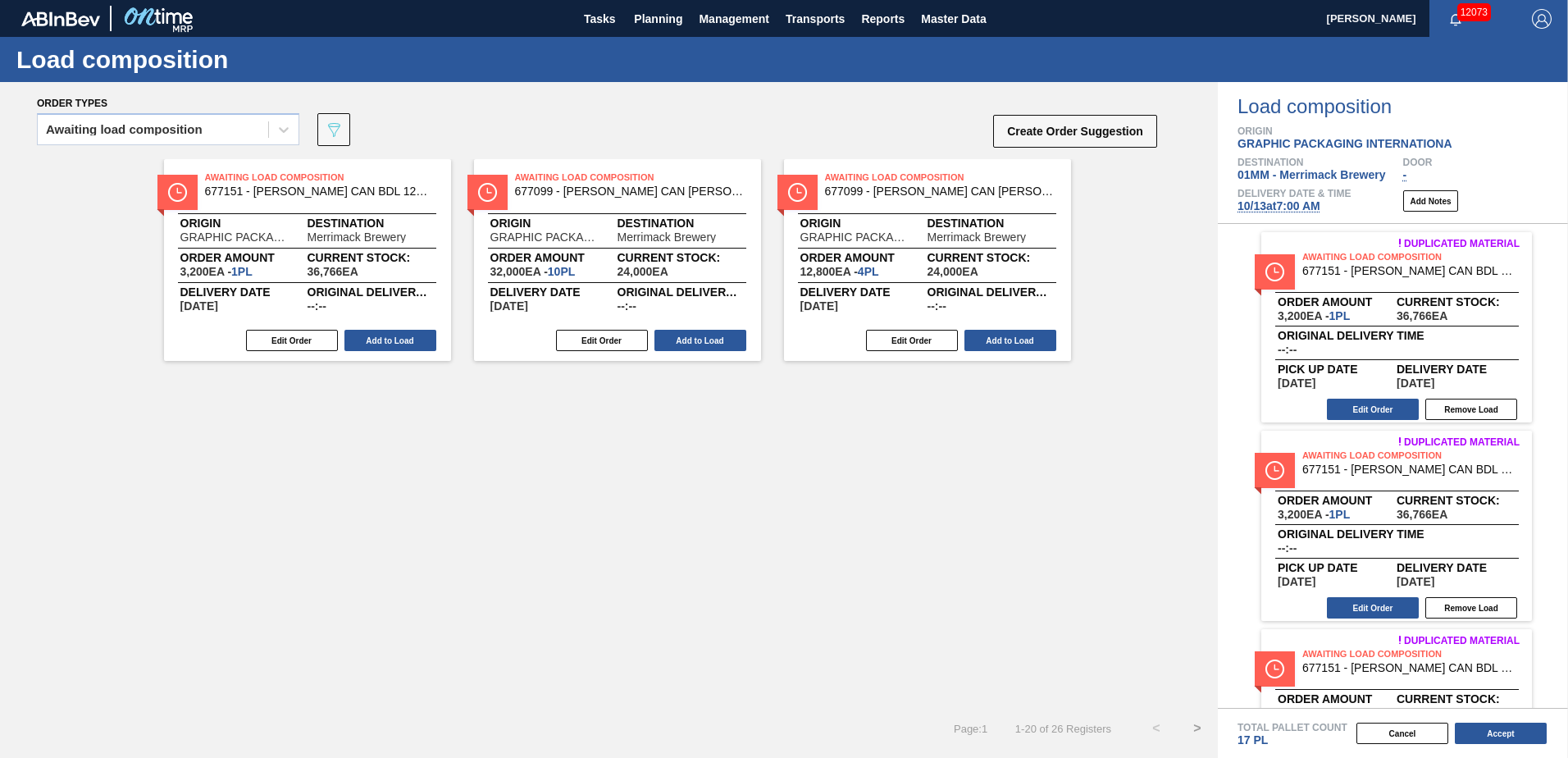
click at [704, 340] on button "Add to Load" at bounding box center [700, 340] width 92 height 21
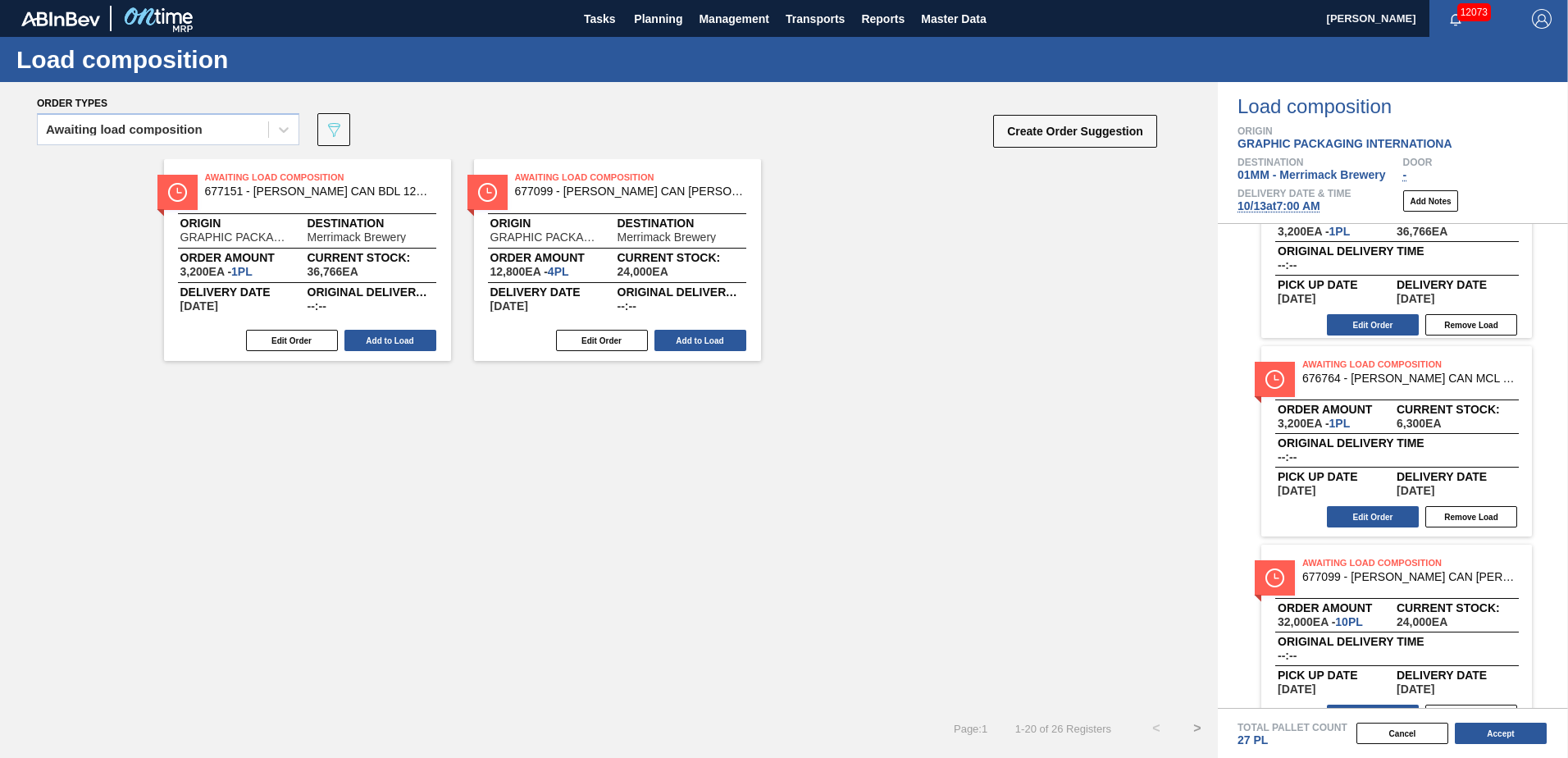
scroll to position [3098, 0]
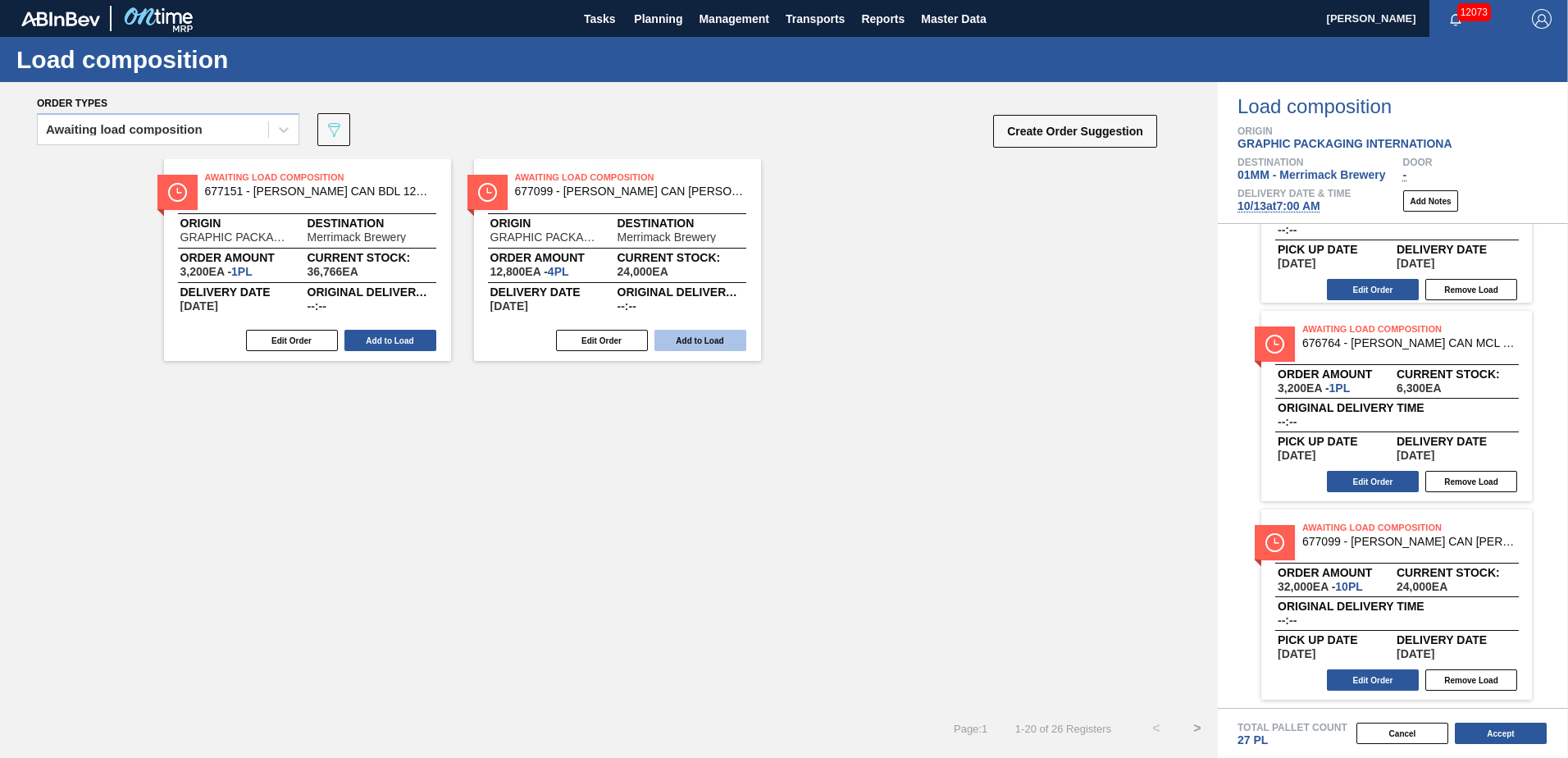
click at [709, 337] on button "Add to Load" at bounding box center [700, 340] width 92 height 21
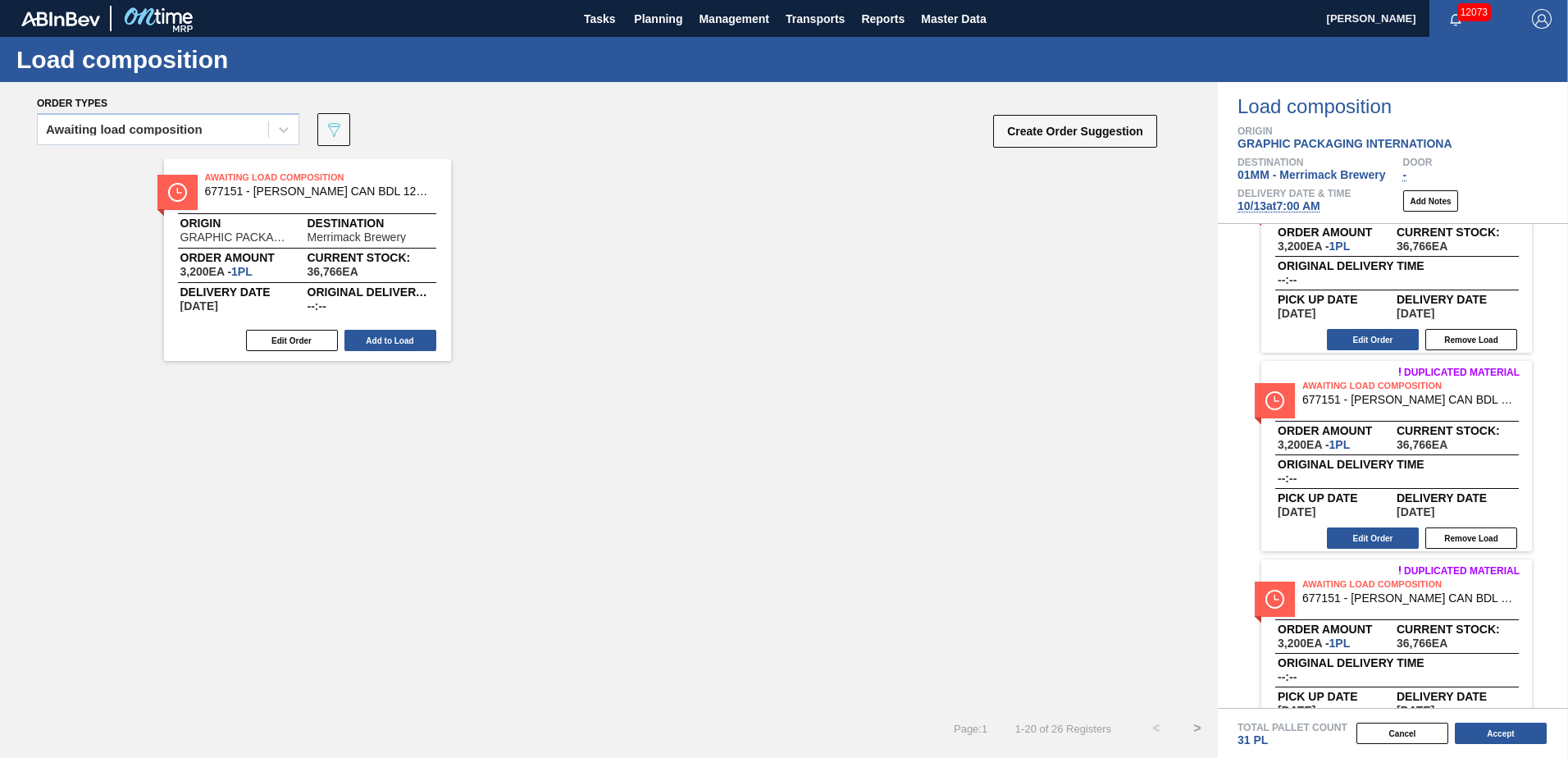
scroll to position [2606, 0]
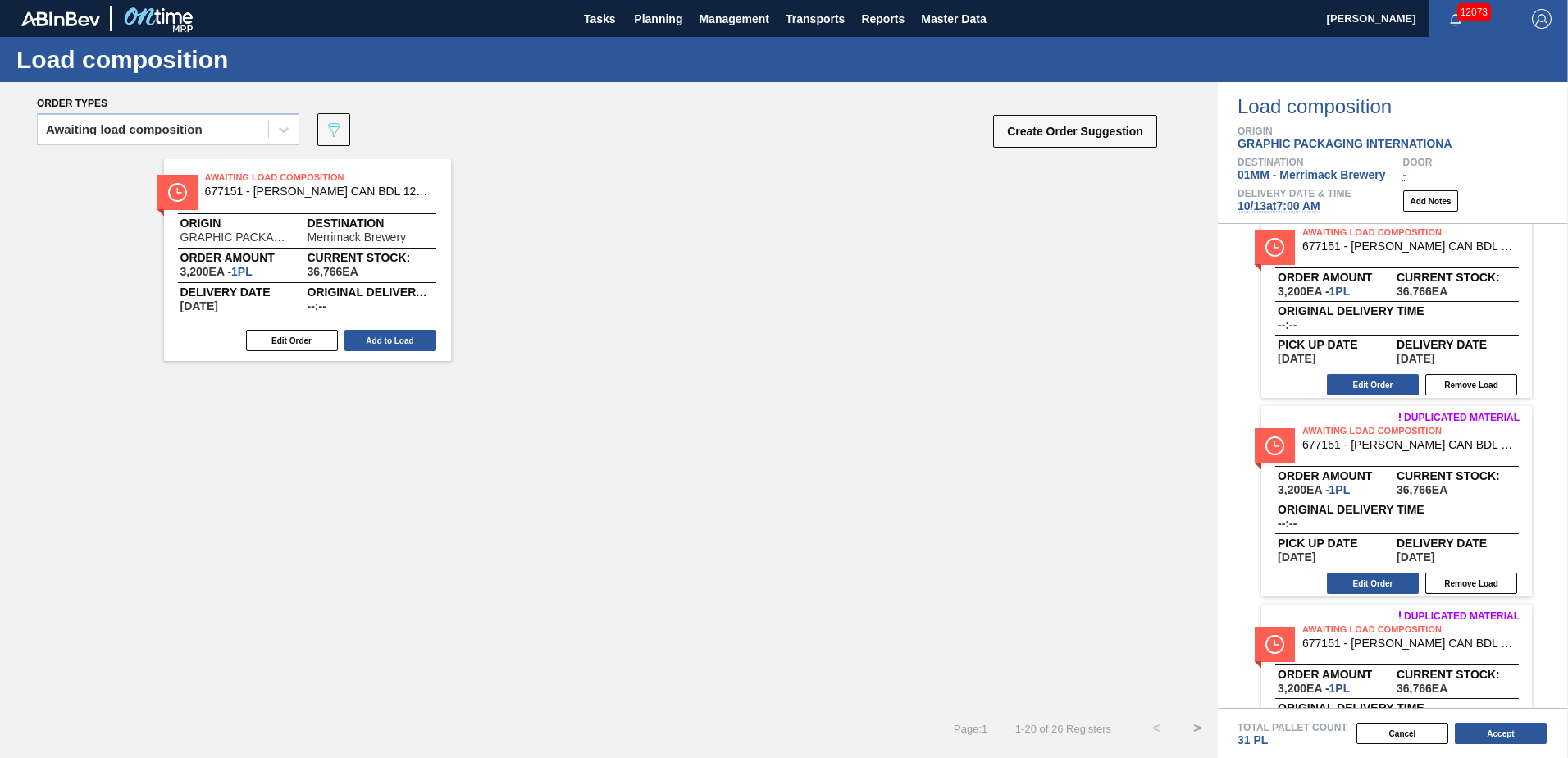
click at [1457, 382] on button "Remove Load" at bounding box center [1471, 385] width 92 height 21
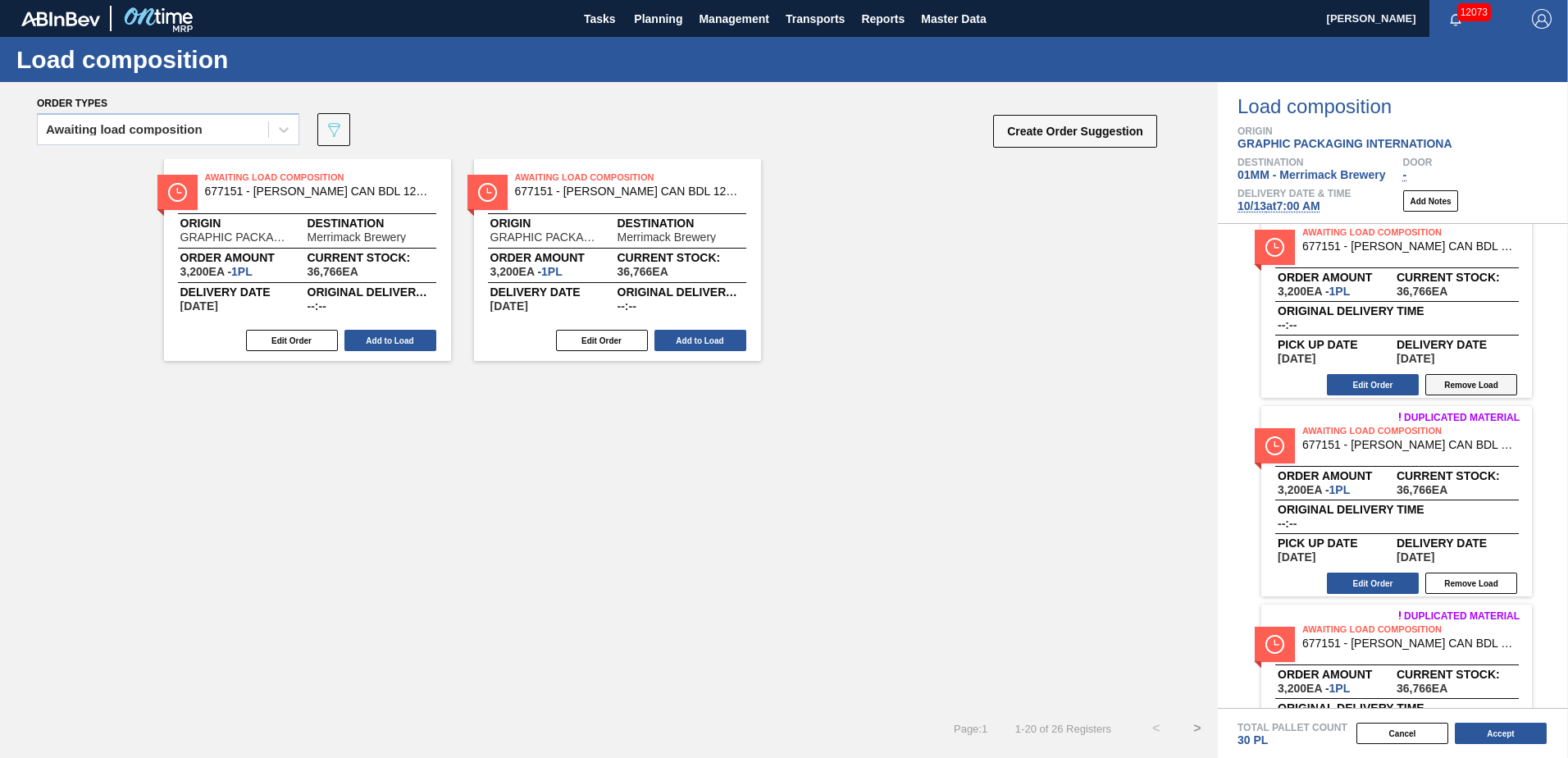
click at [1457, 382] on button "Remove Load" at bounding box center [1471, 385] width 92 height 21
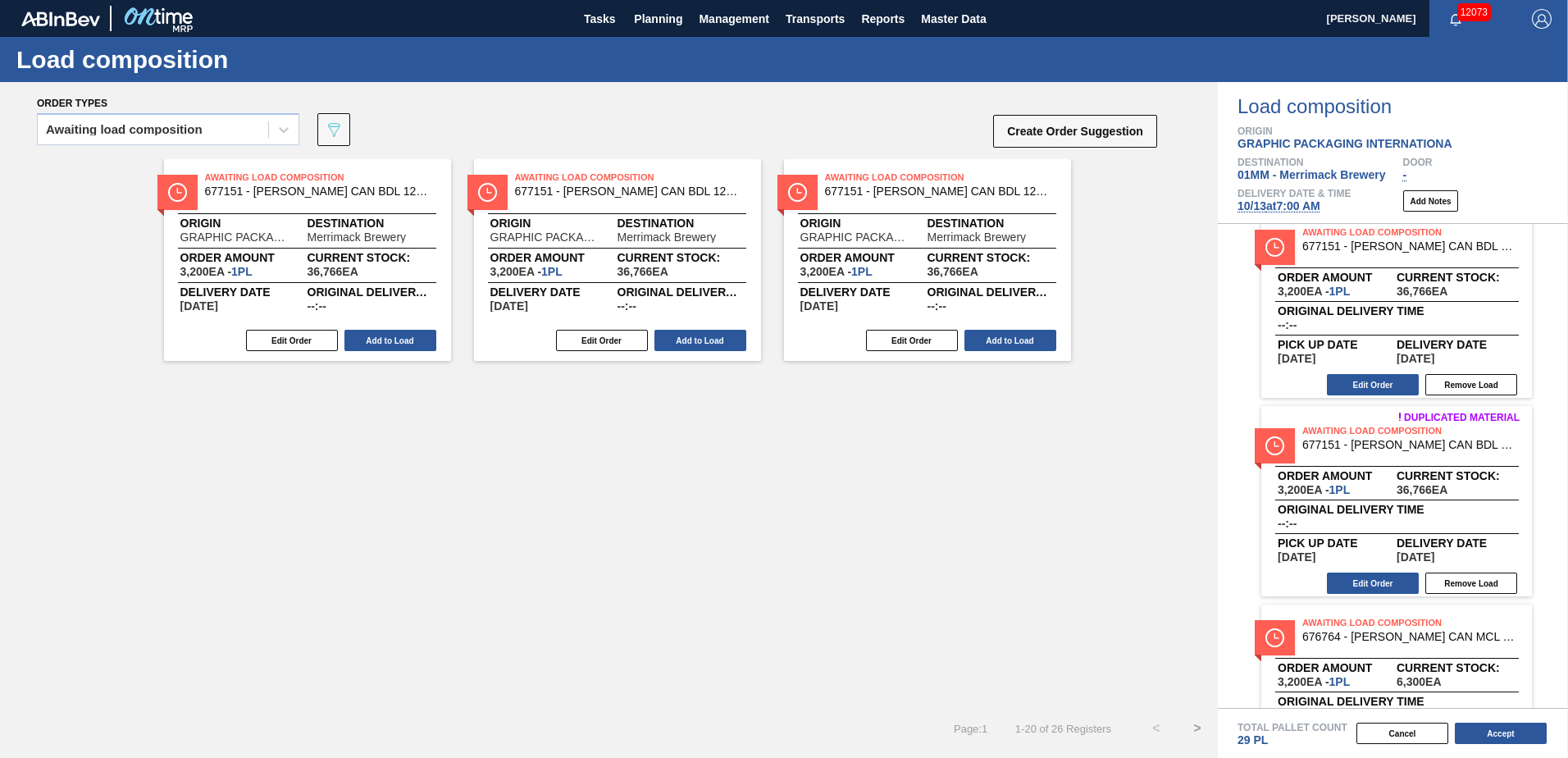
scroll to position [2208, 0]
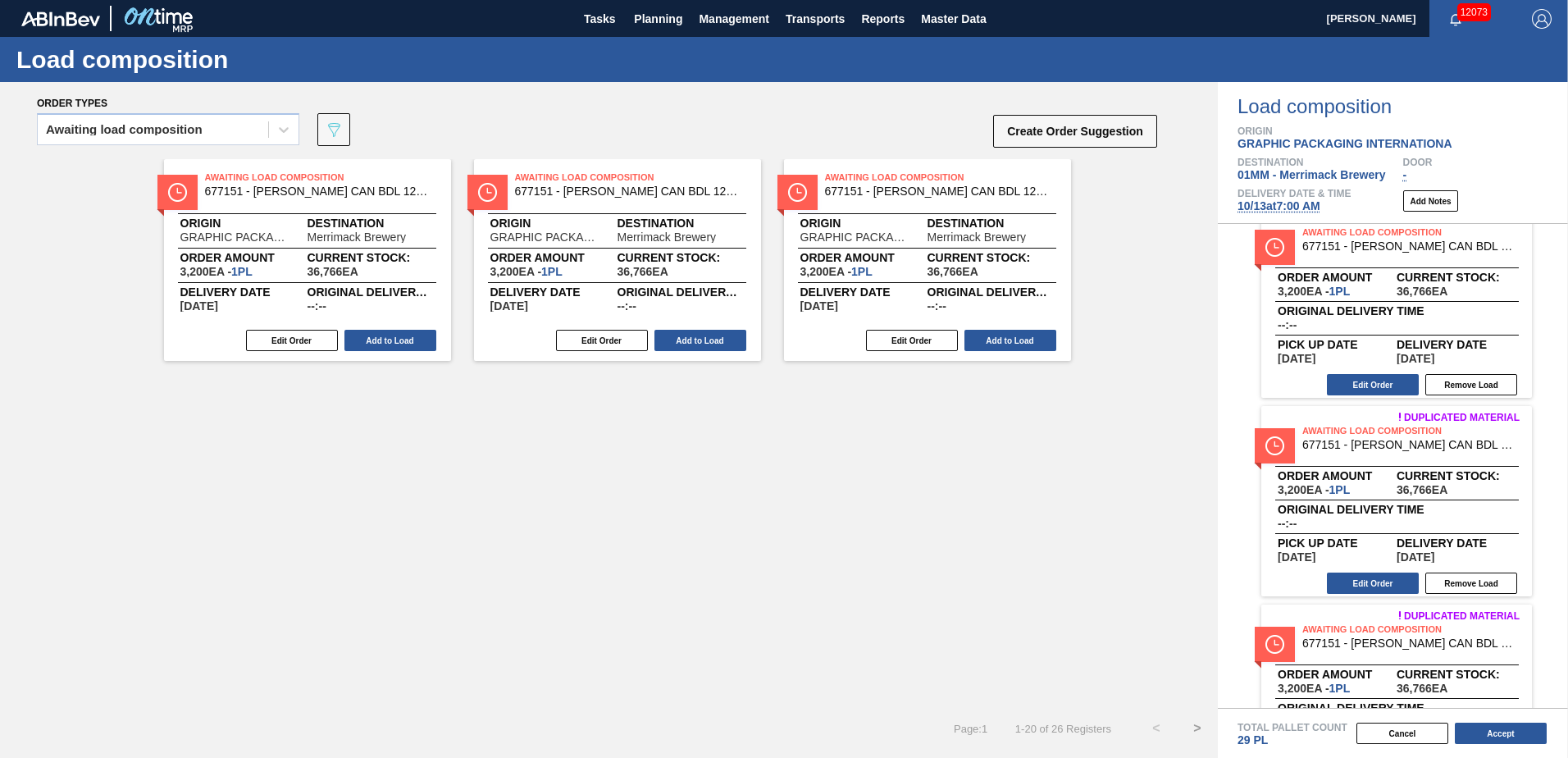
click at [1457, 382] on button "Remove Load" at bounding box center [1471, 385] width 92 height 21
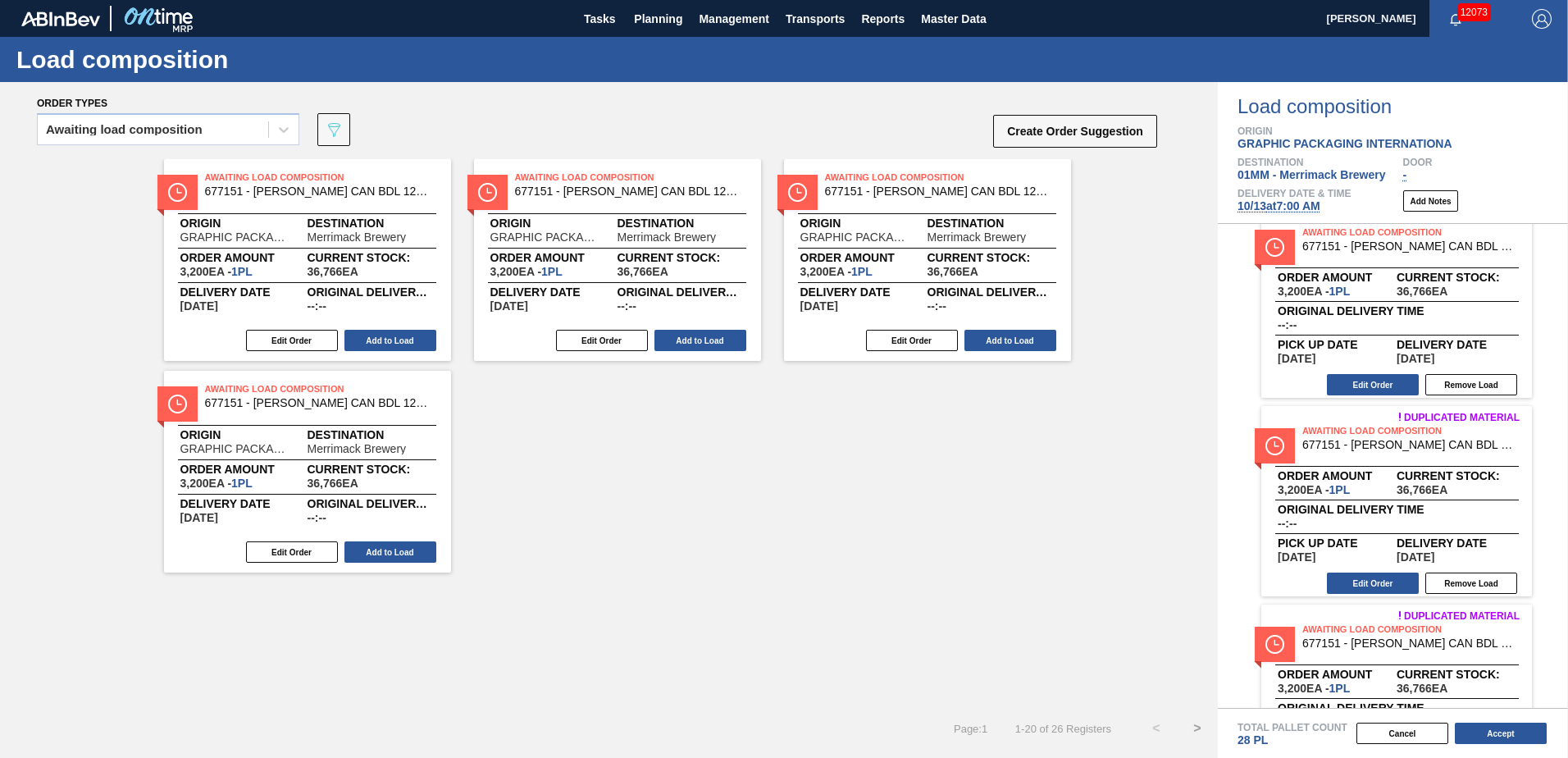
click at [1457, 382] on button "Remove Load" at bounding box center [1471, 385] width 92 height 21
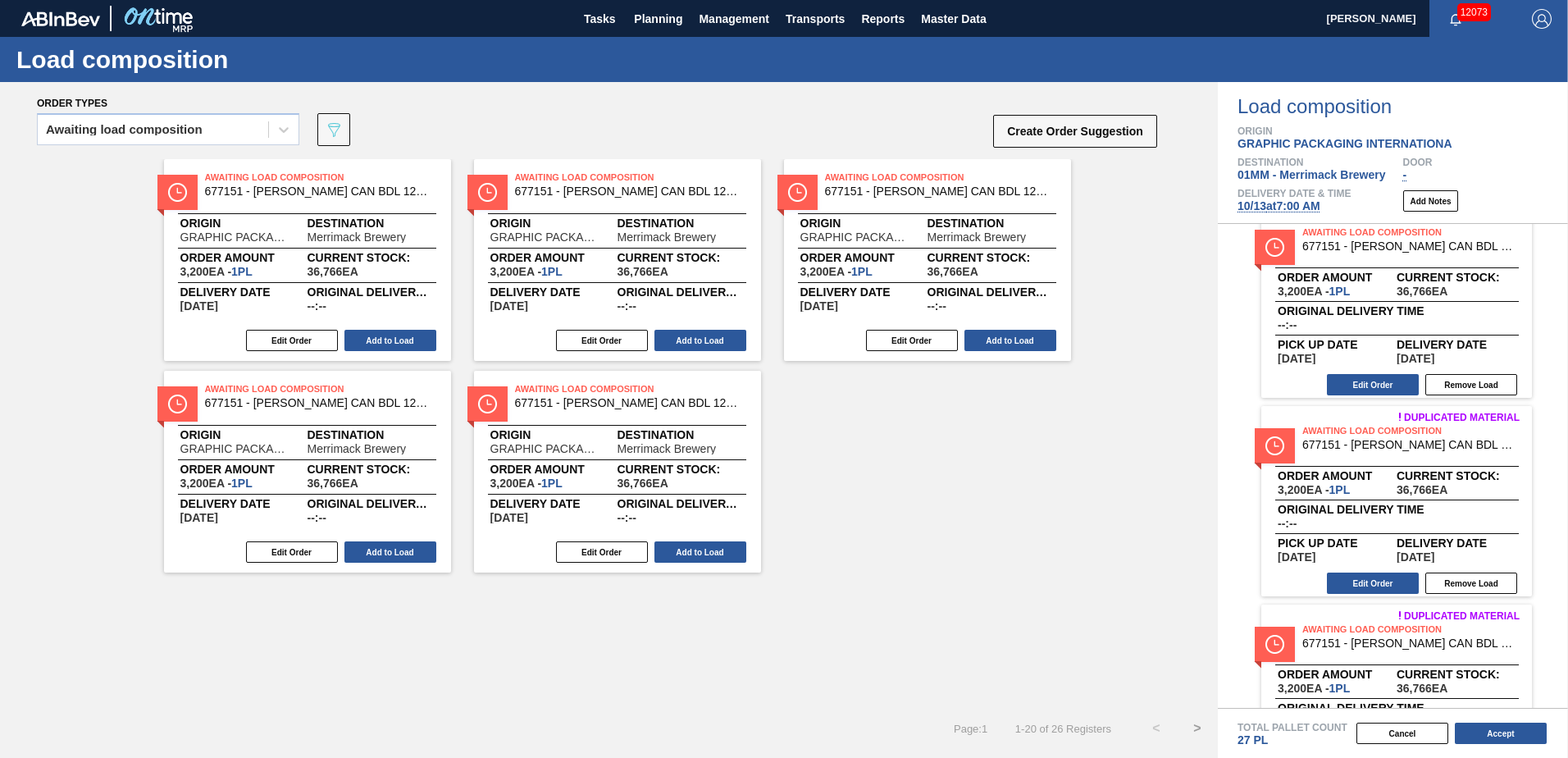
click at [1457, 382] on button "Remove Load" at bounding box center [1471, 385] width 92 height 21
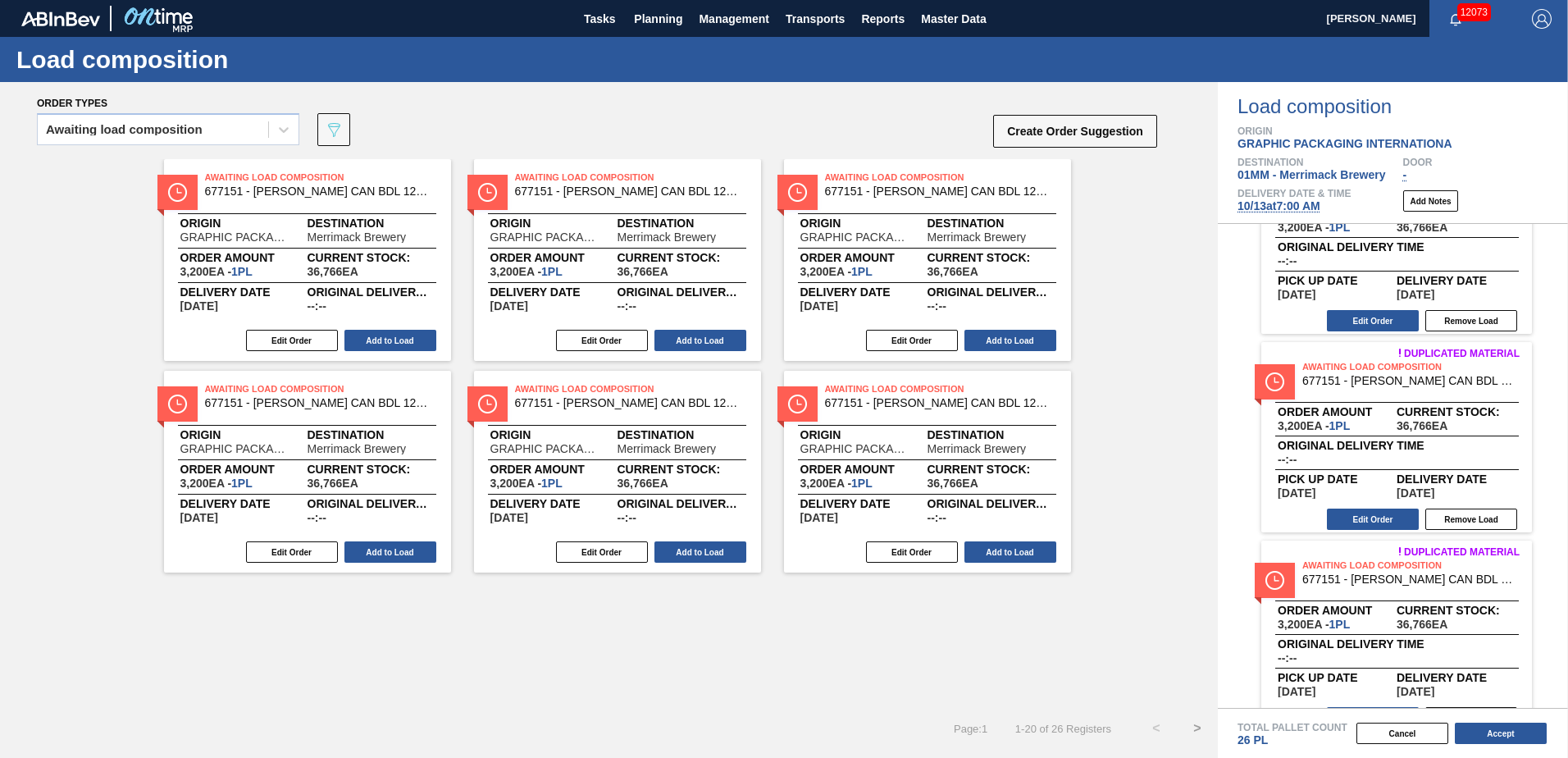
scroll to position [0, 0]
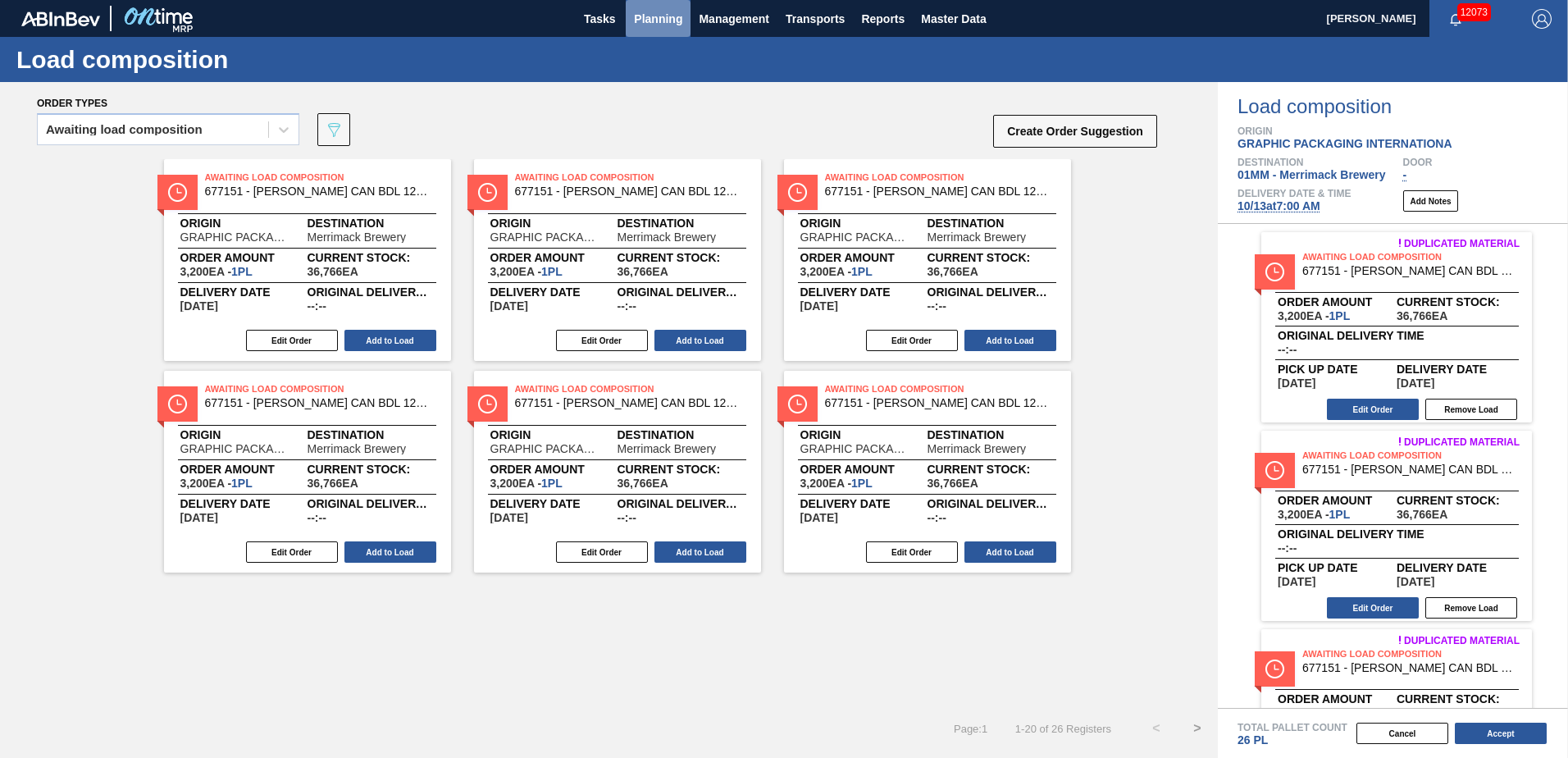
click at [660, 22] on span "Planning" at bounding box center [658, 19] width 49 height 20
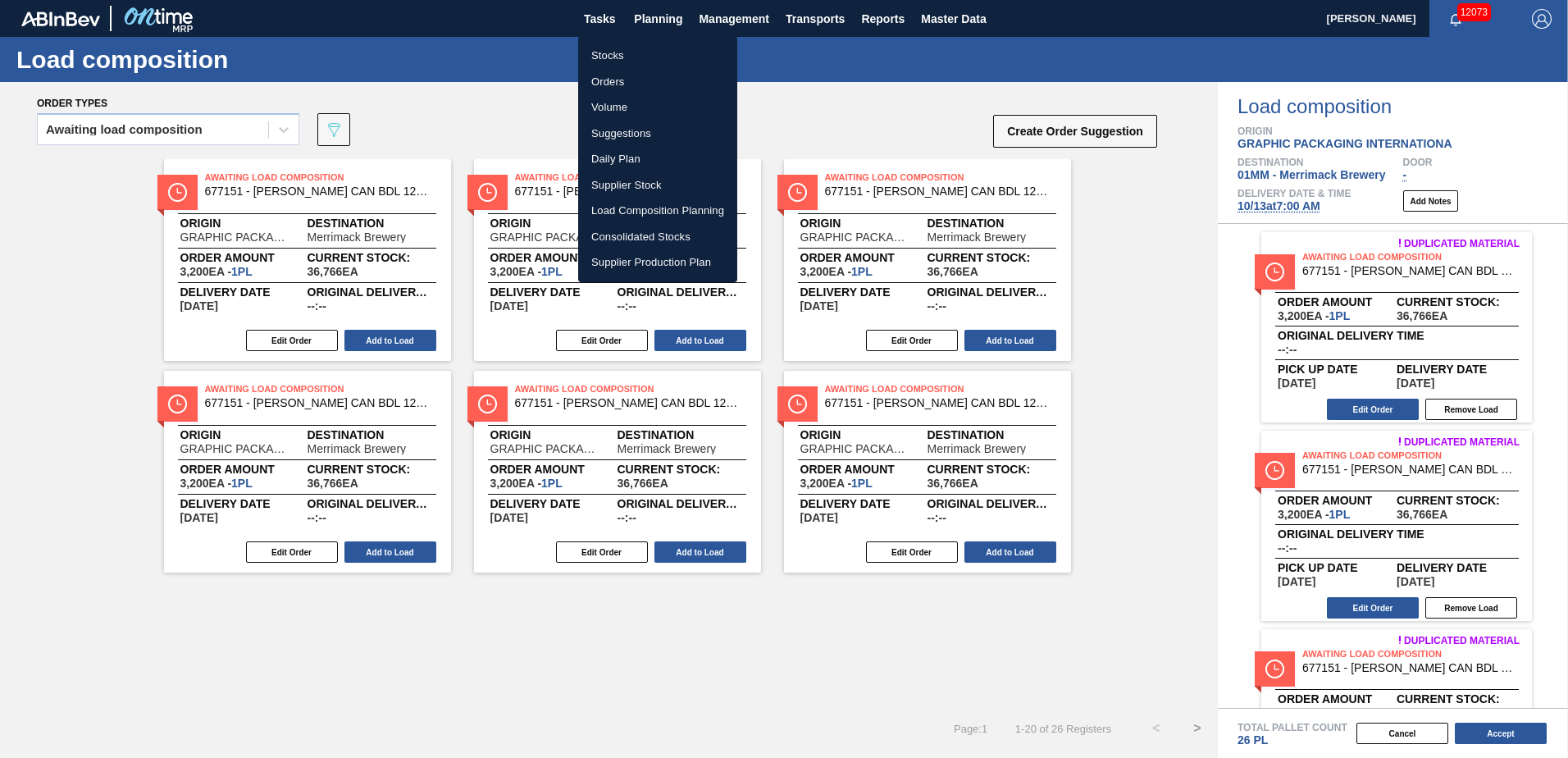
click at [629, 136] on li "Suggestions" at bounding box center [657, 133] width 159 height 26
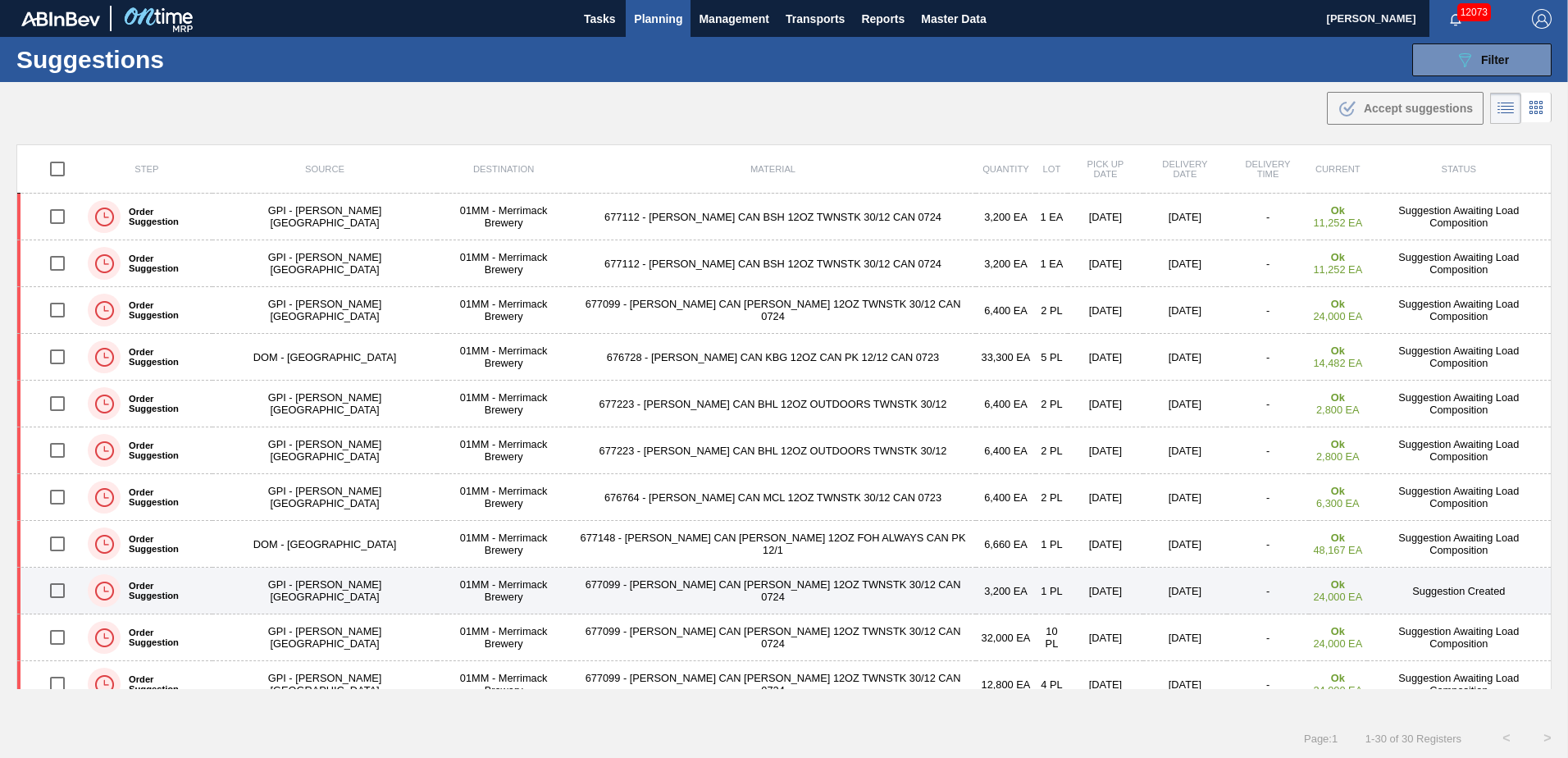
click at [55, 587] on input "checkbox" at bounding box center [57, 591] width 34 height 34
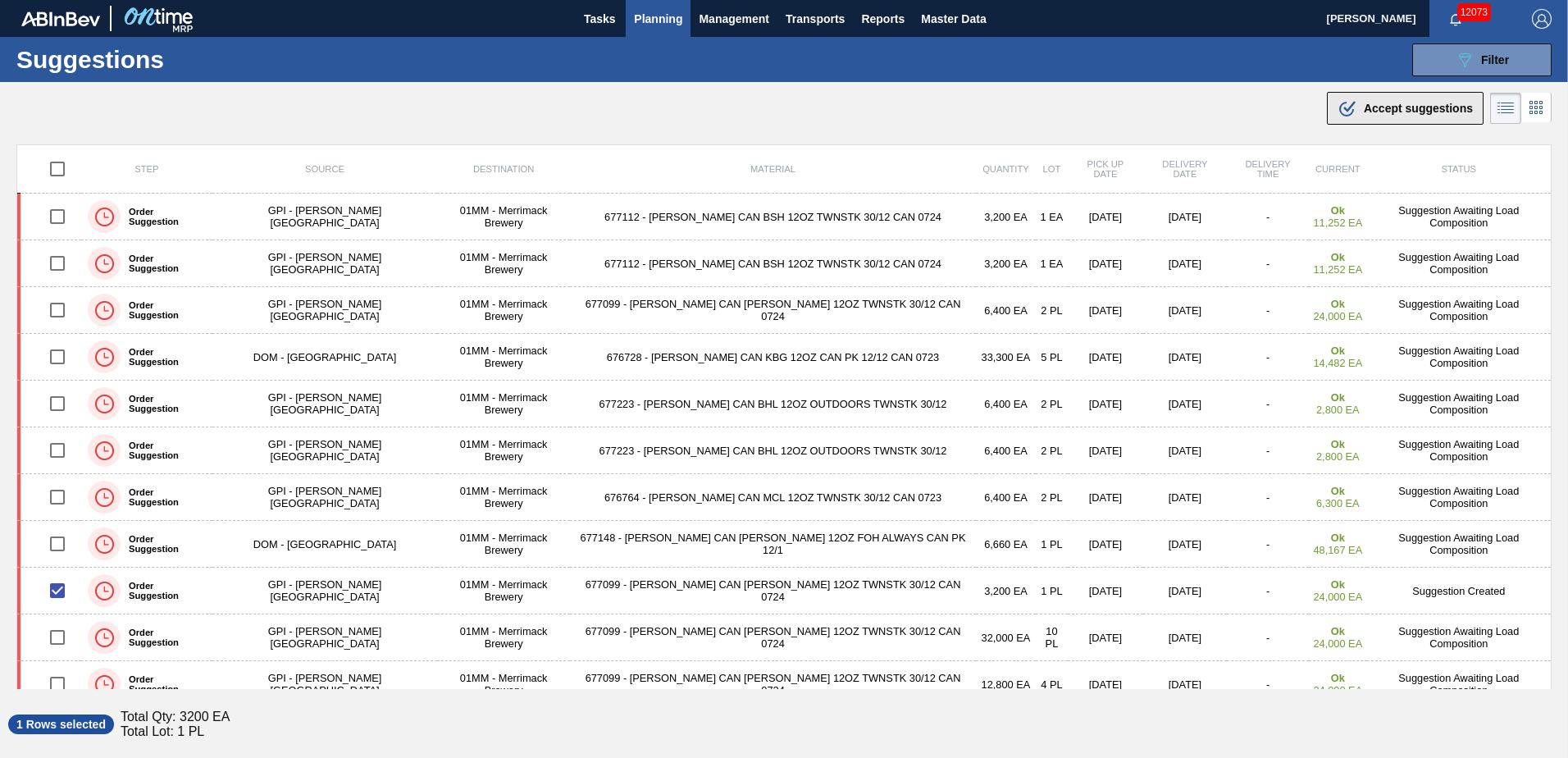
click at [1421, 103] on span "Accept suggestions" at bounding box center [1418, 107] width 109 height 13
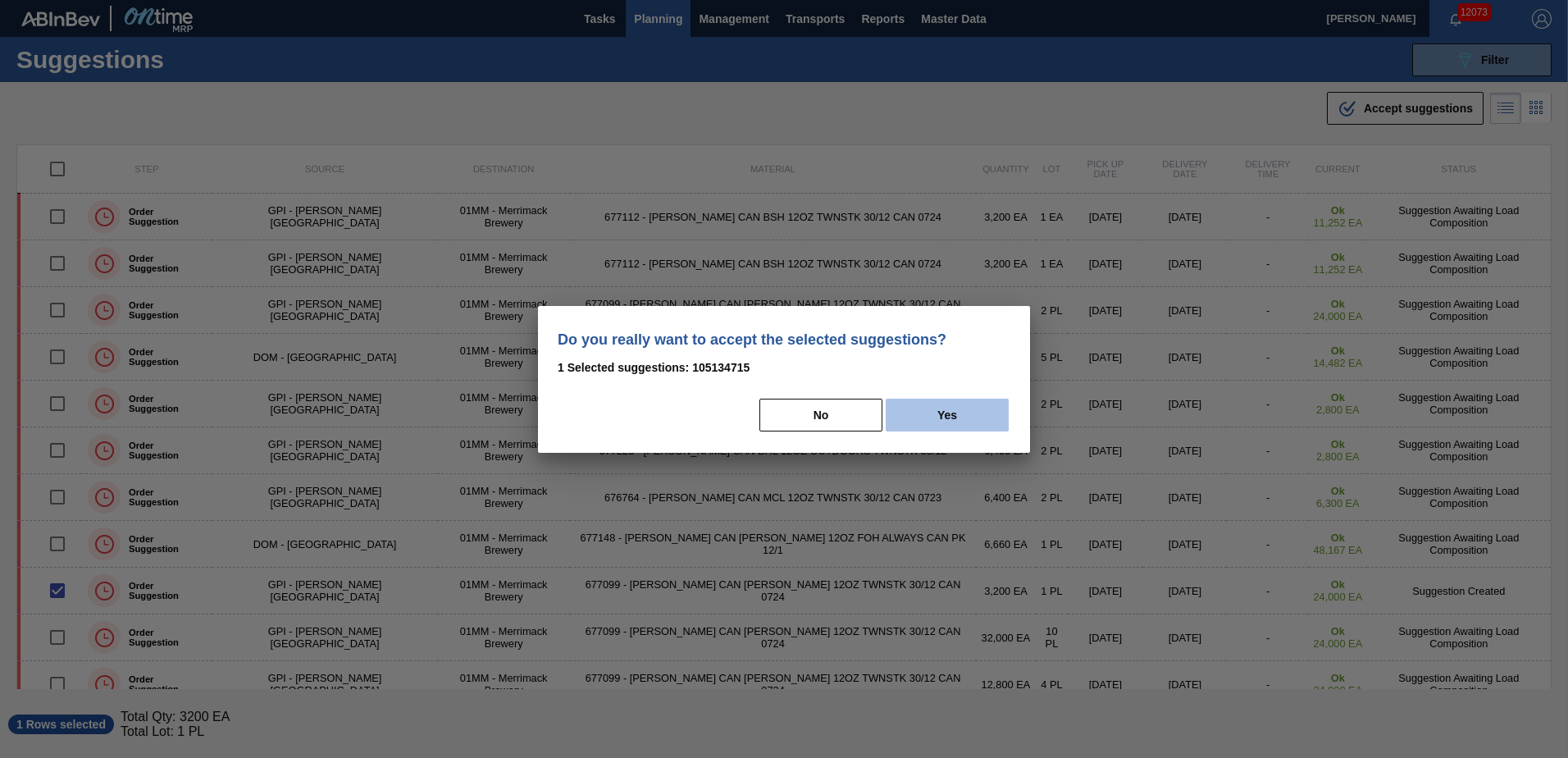
click at [929, 417] on button "Yes" at bounding box center [947, 415] width 123 height 32
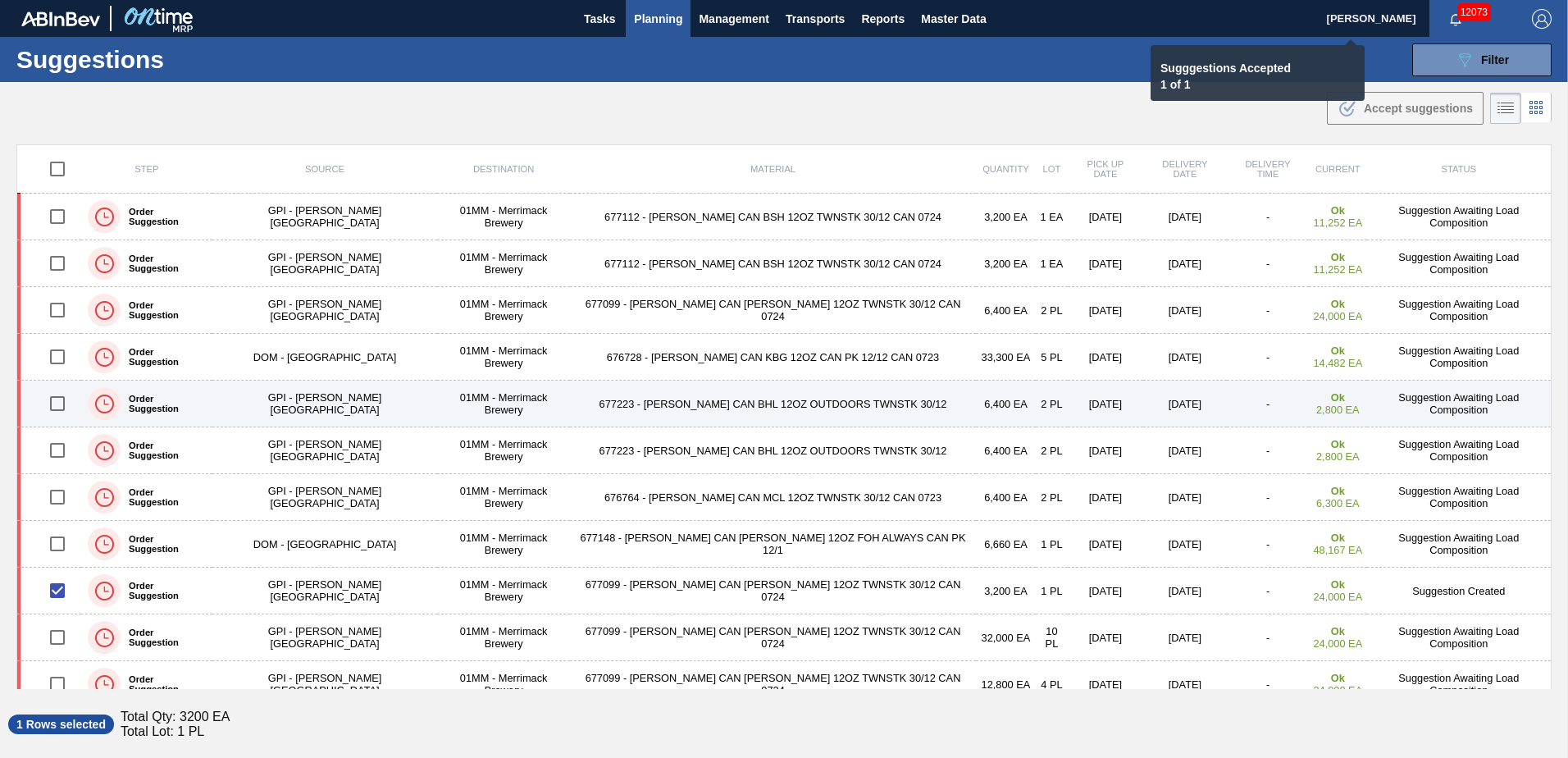
checkbox input "false"
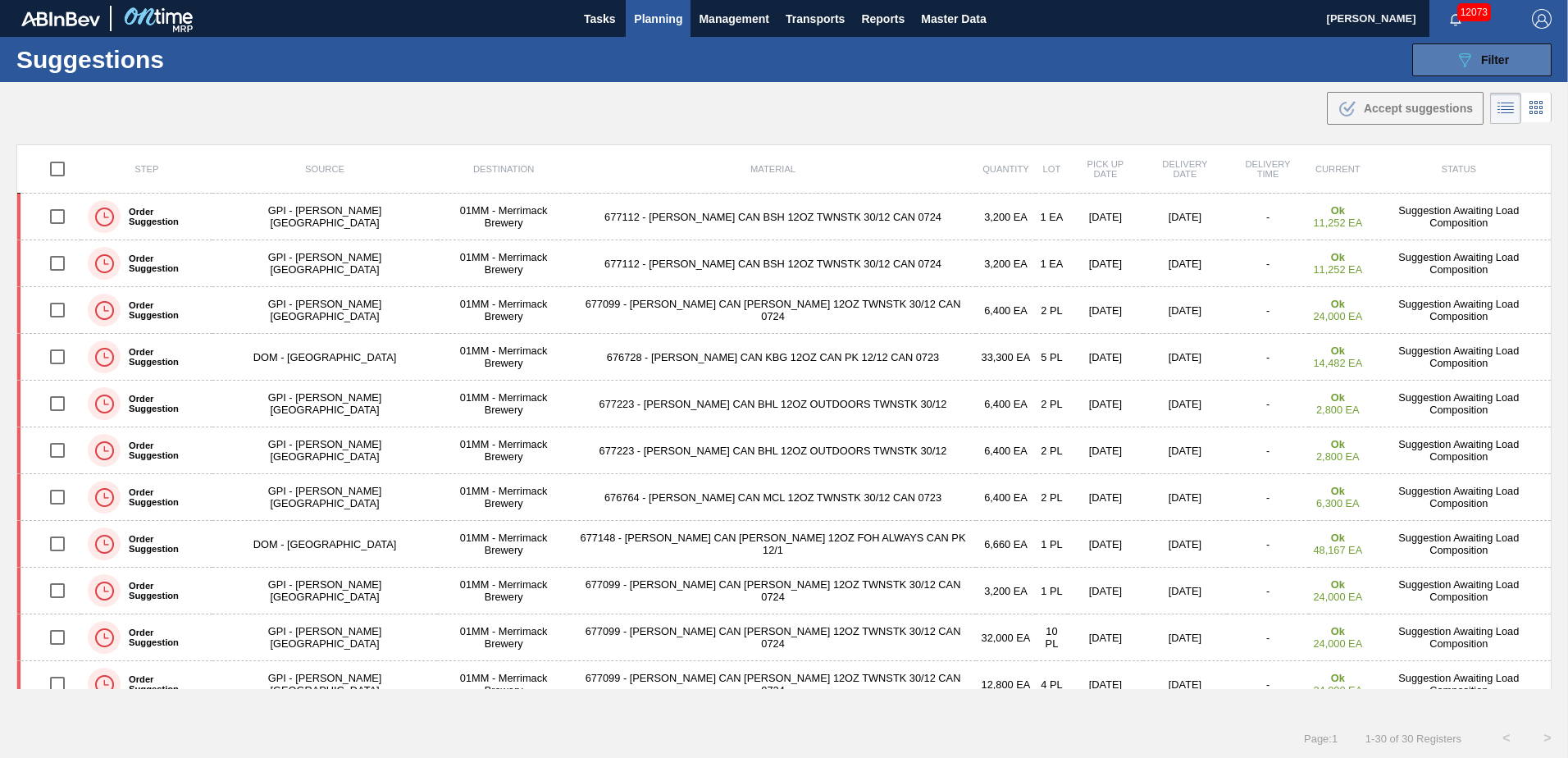
click at [1486, 63] on span "Filter" at bounding box center [1495, 60] width 28 height 13
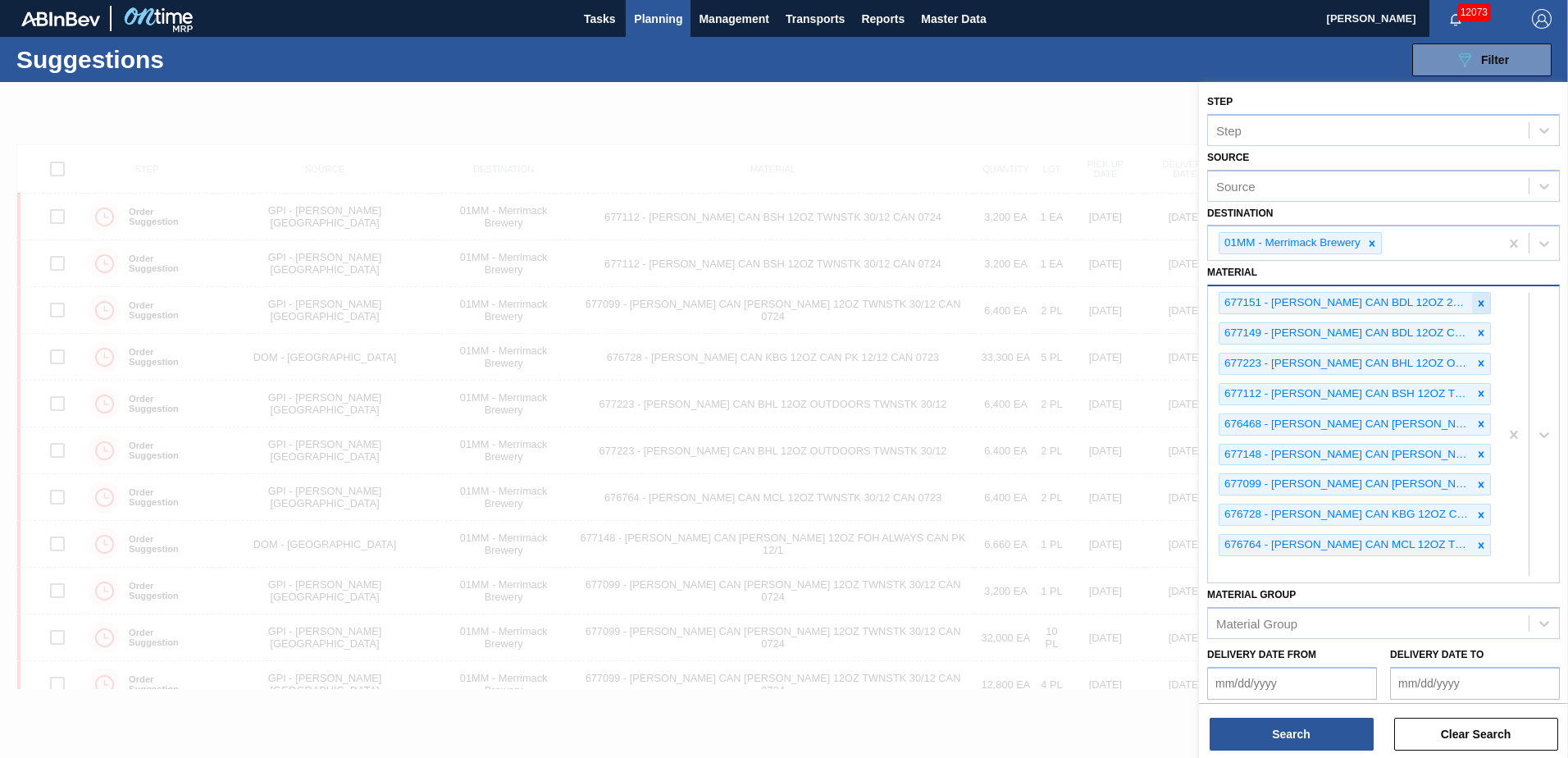
click at [1479, 302] on icon at bounding box center [1481, 303] width 6 height 6
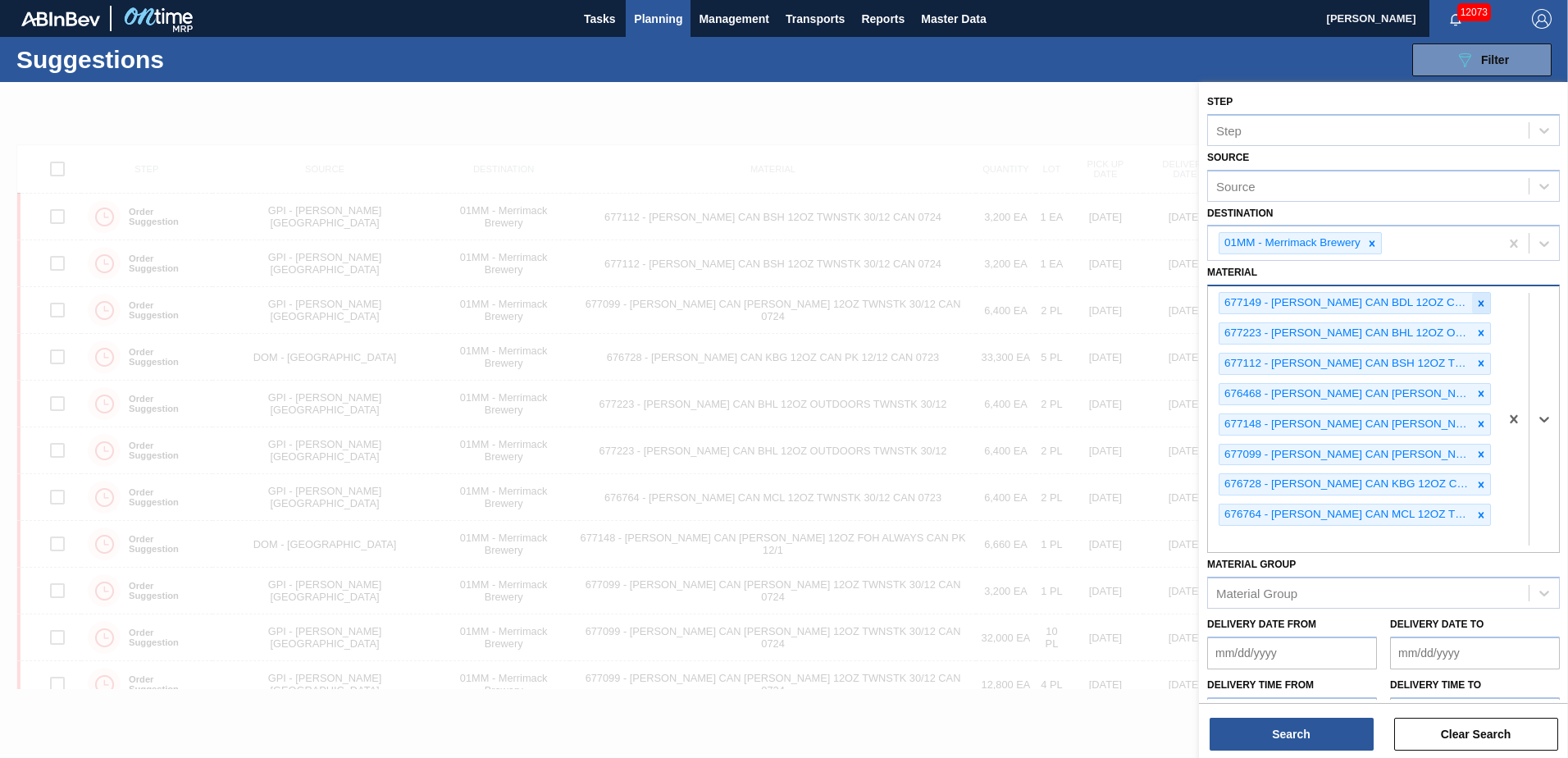
click at [1479, 307] on icon at bounding box center [1480, 303] width 11 height 11
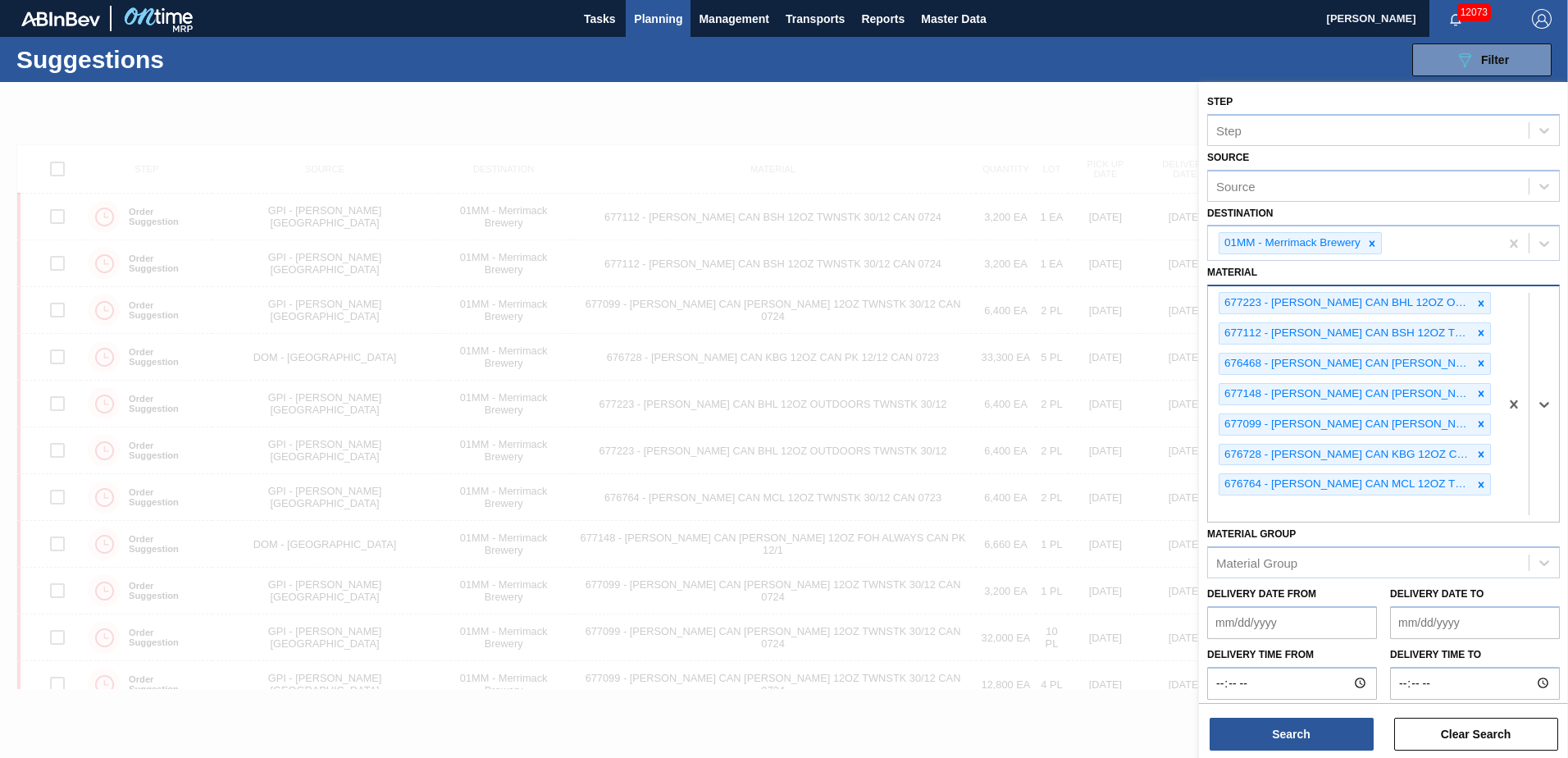
click at [1479, 305] on icon at bounding box center [1480, 303] width 11 height 11
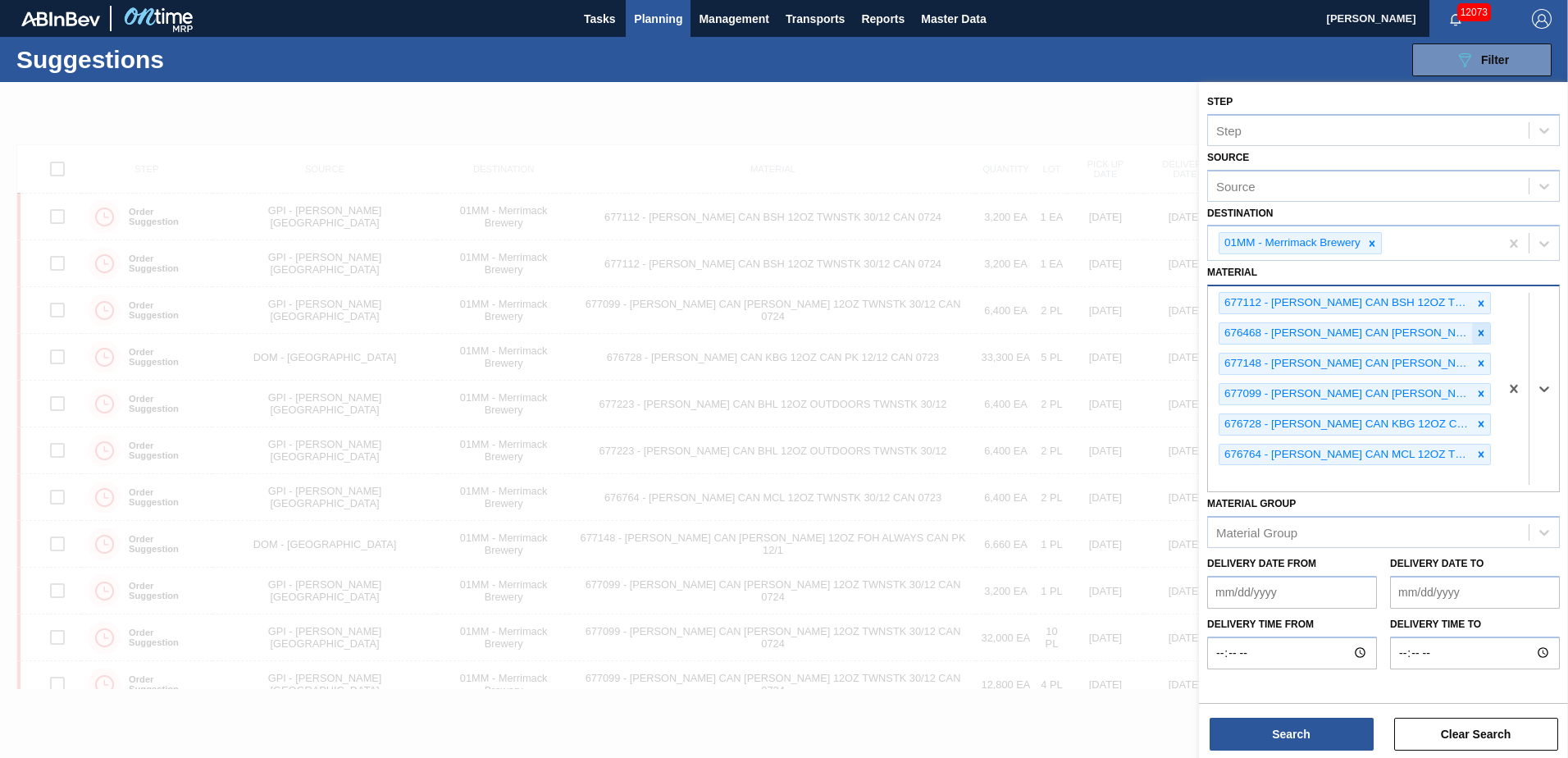
click at [1480, 333] on icon at bounding box center [1481, 333] width 6 height 6
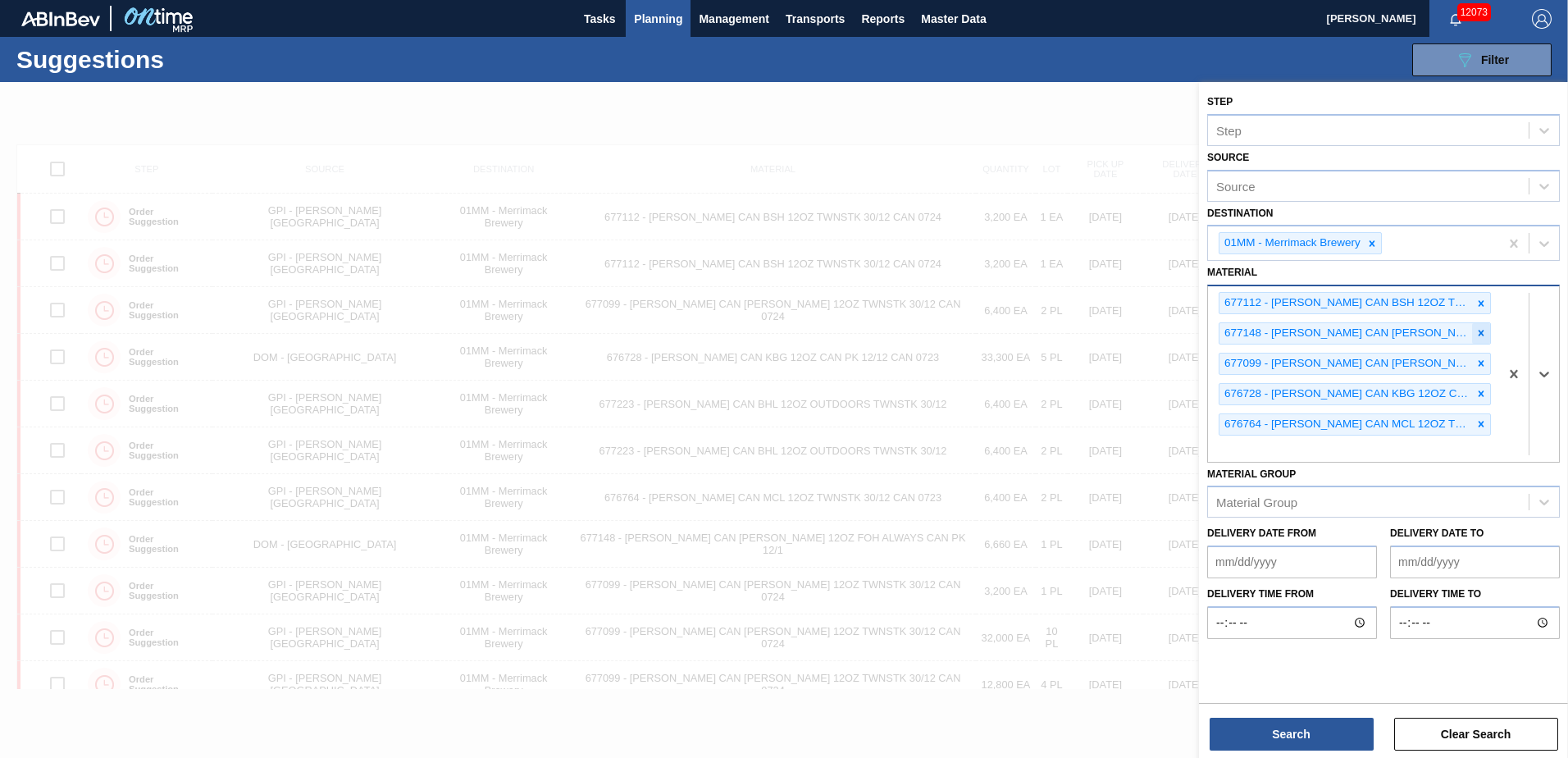
click at [1480, 335] on icon at bounding box center [1481, 333] width 6 height 6
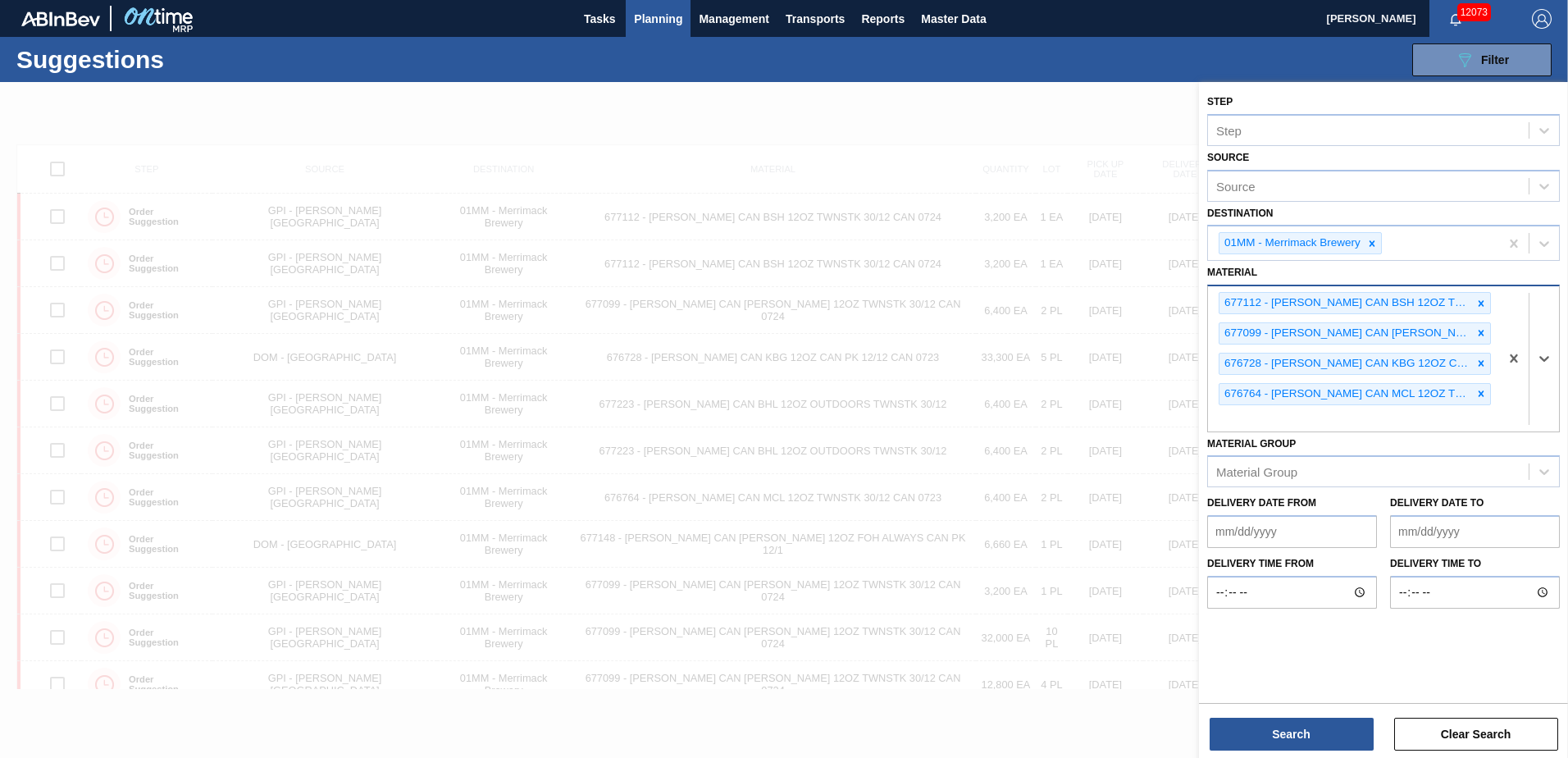
click at [1480, 335] on icon at bounding box center [1481, 333] width 6 height 6
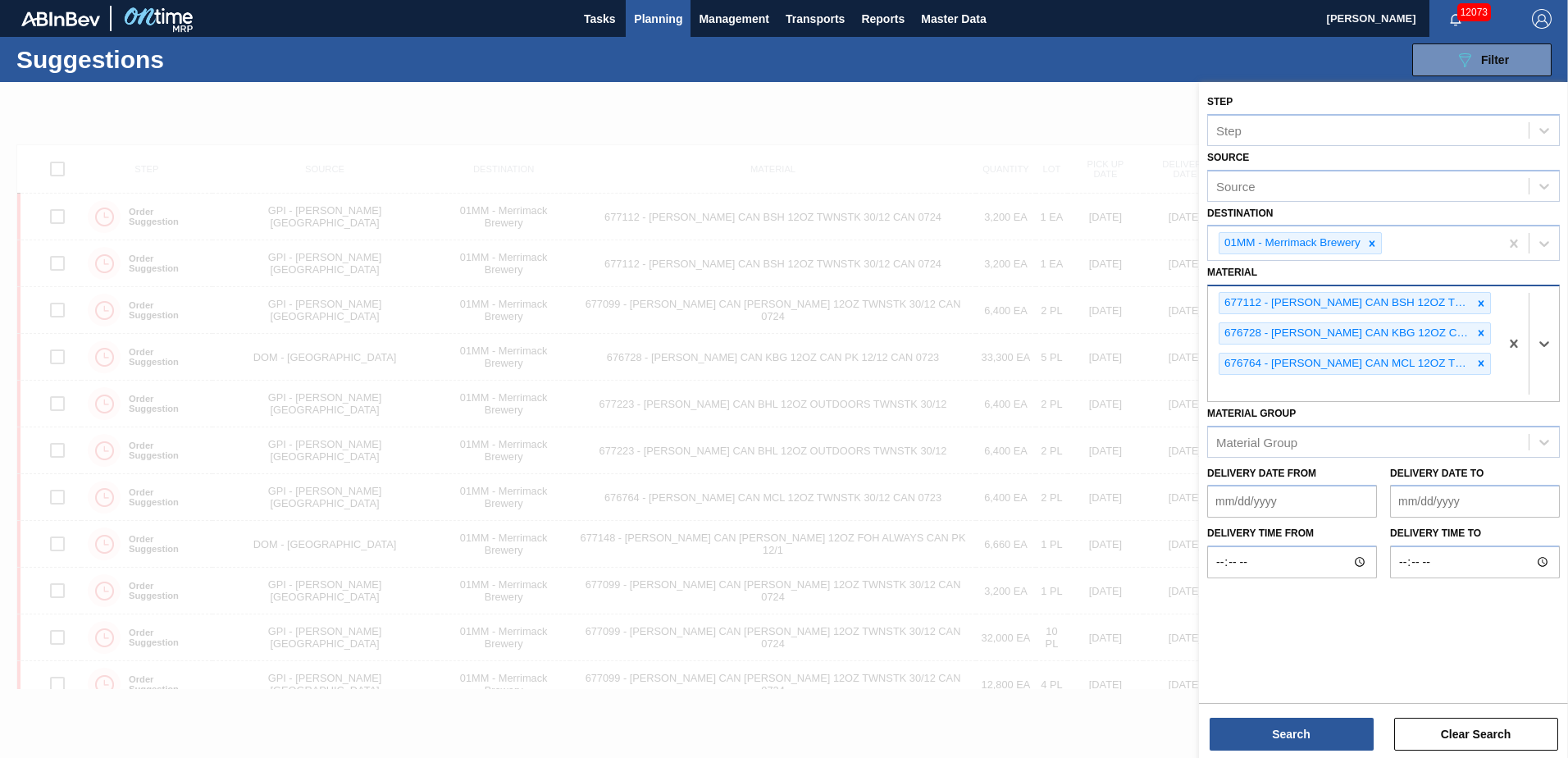
click at [1480, 335] on icon at bounding box center [1481, 333] width 6 height 6
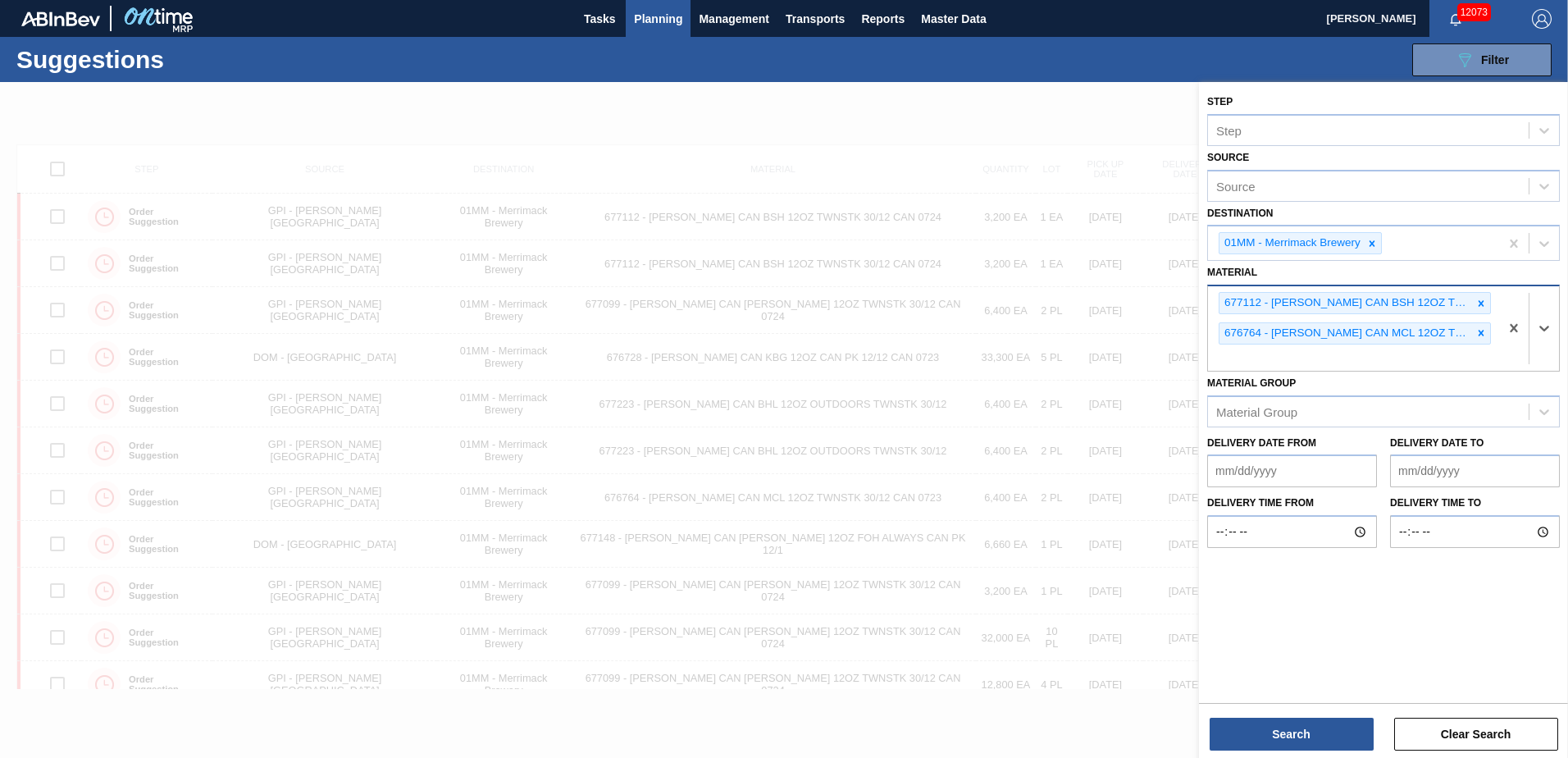
click at [1480, 335] on icon at bounding box center [1481, 333] width 6 height 6
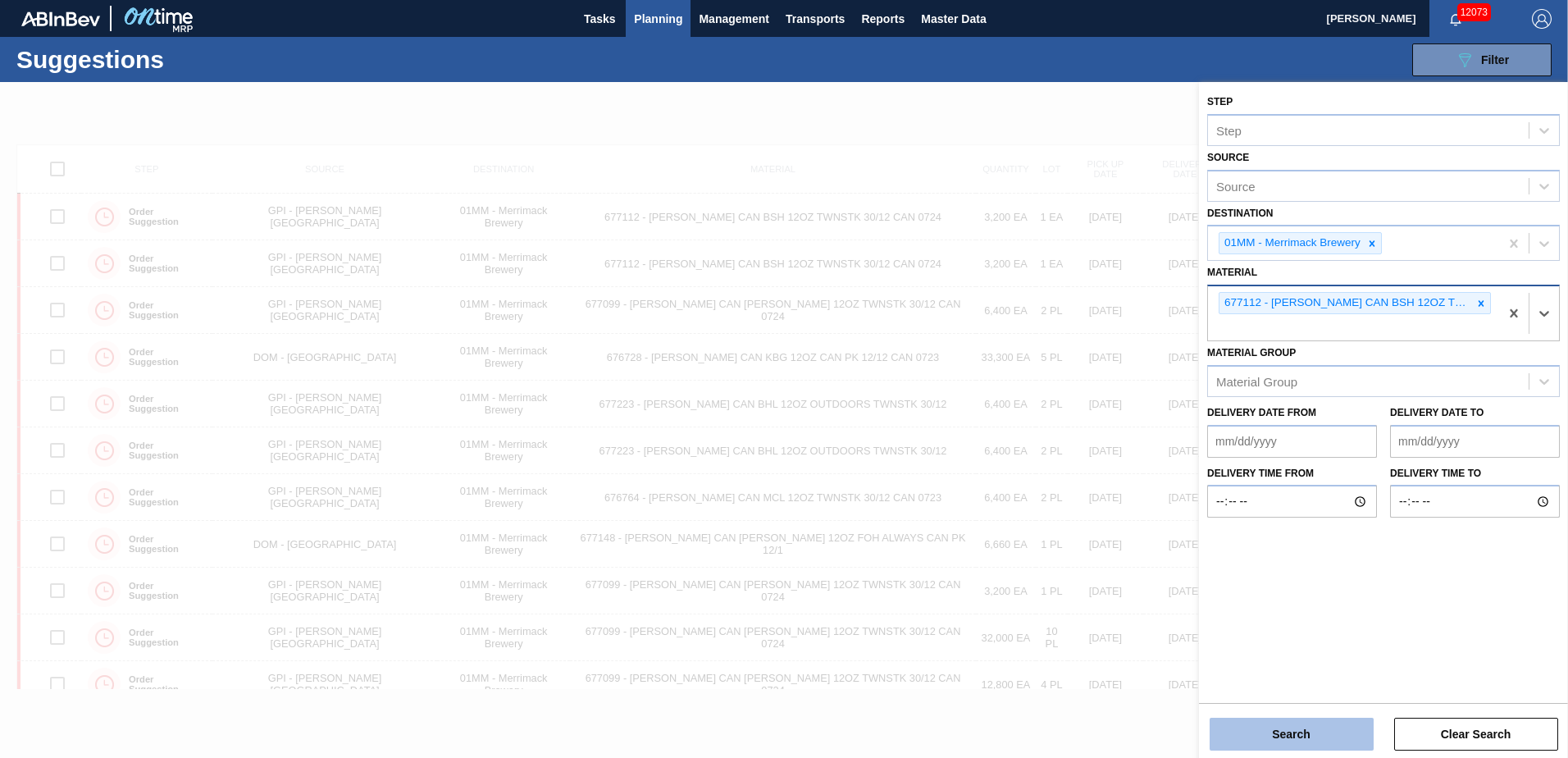
click at [1289, 730] on button "Search" at bounding box center [1291, 734] width 164 height 32
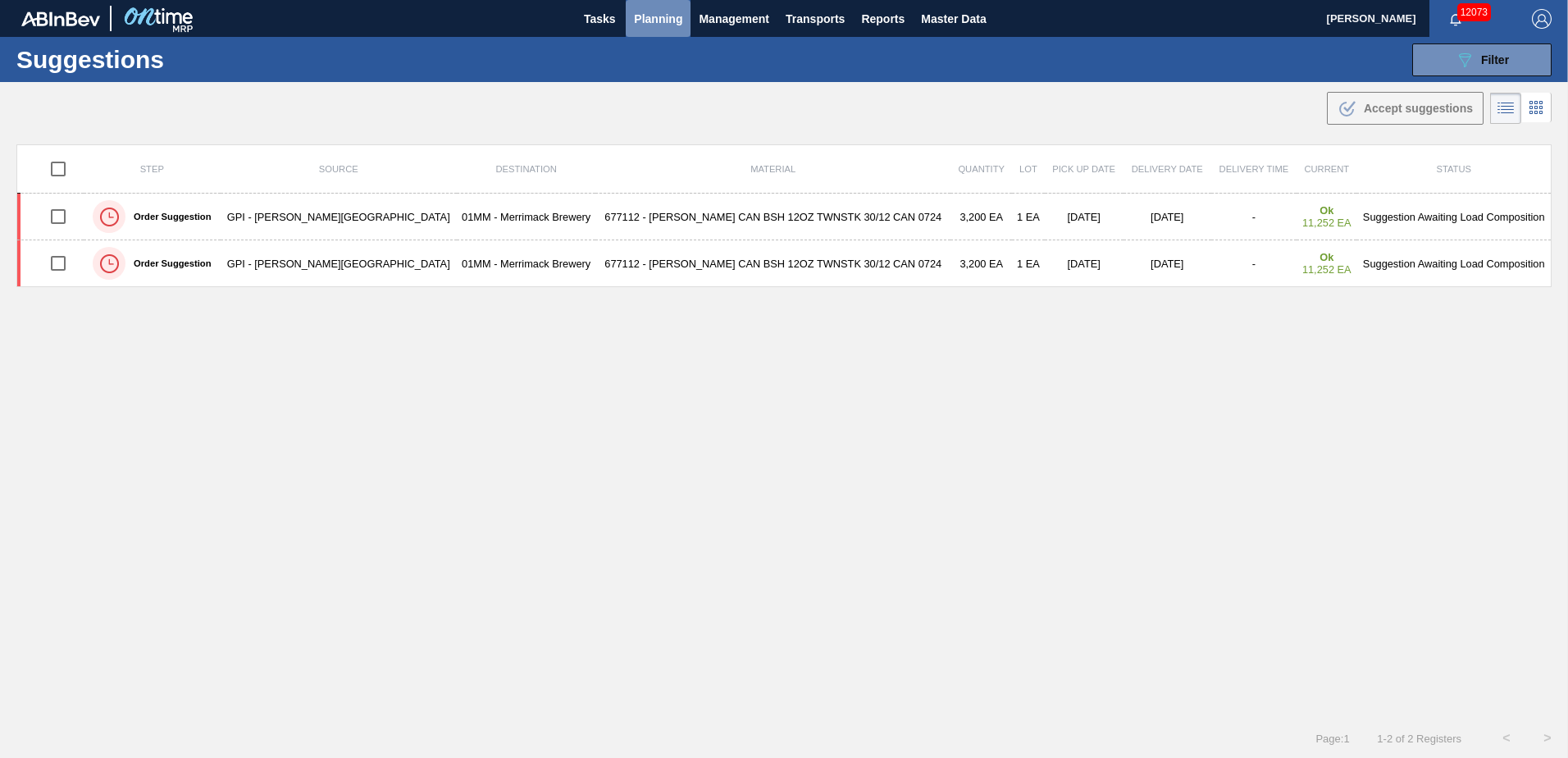
click at [643, 20] on span "Planning" at bounding box center [658, 19] width 49 height 20
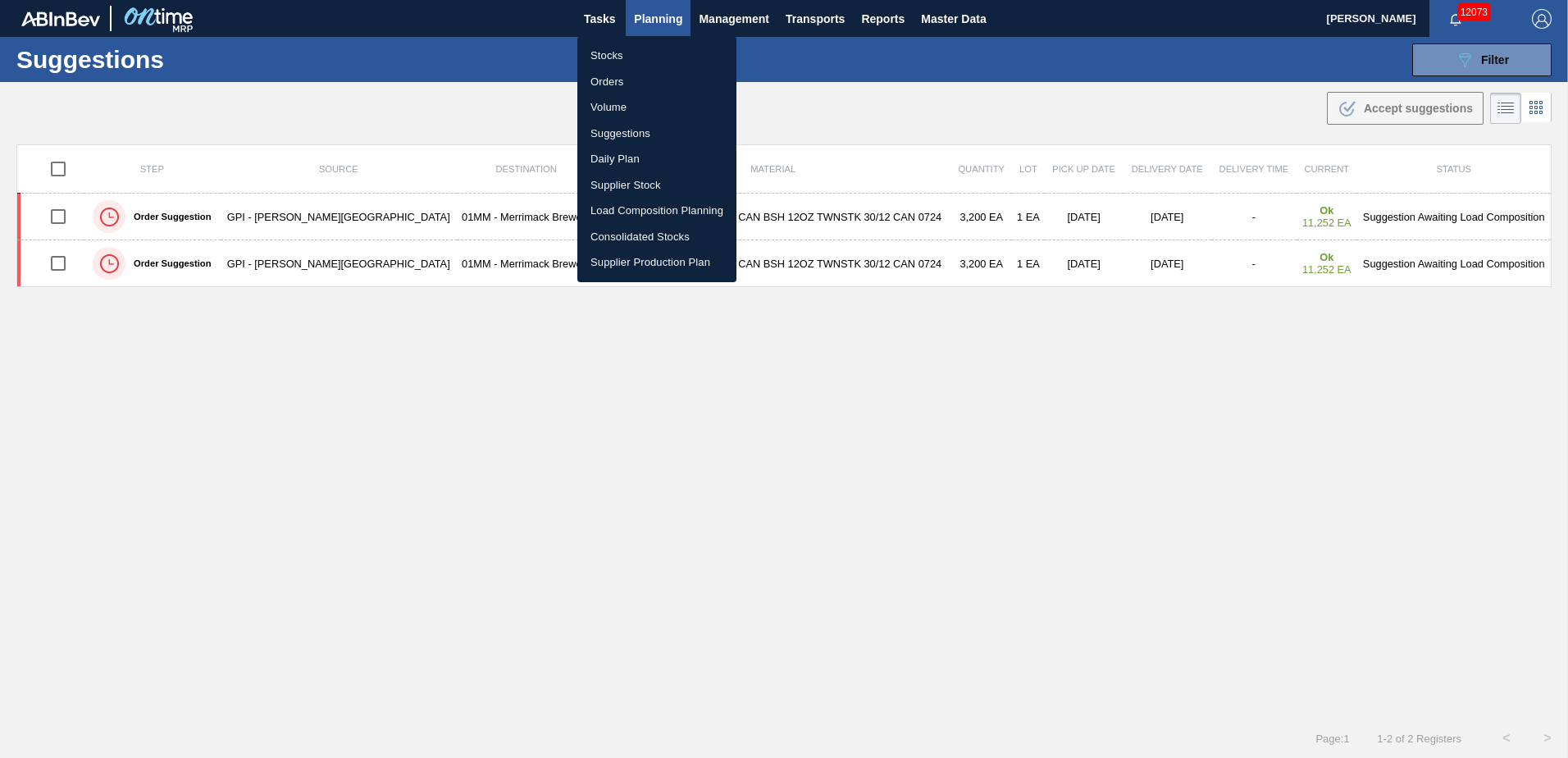
click at [623, 209] on li "Load Composition Planning" at bounding box center [656, 211] width 159 height 26
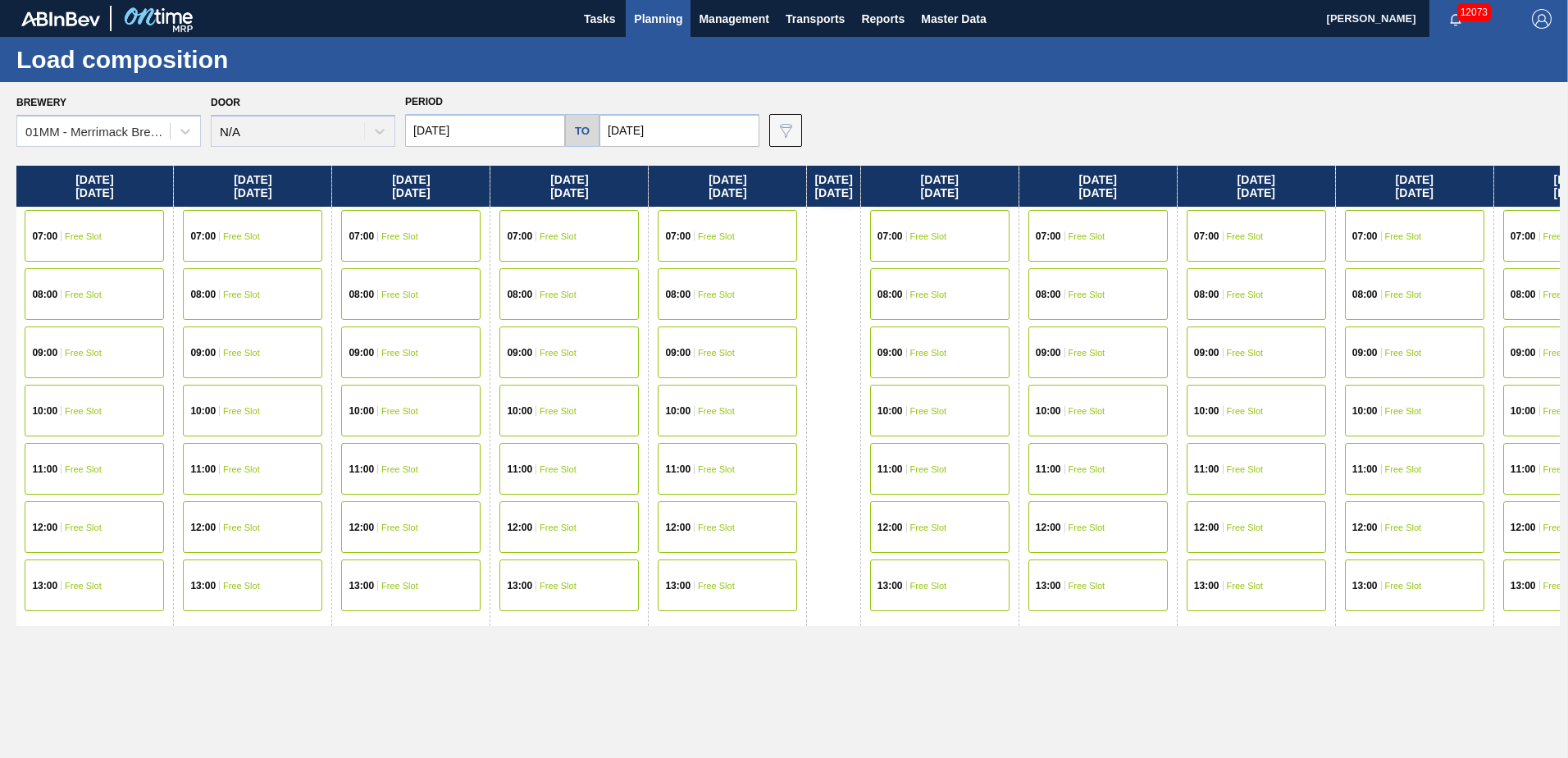
drag, startPoint x: 1219, startPoint y: 639, endPoint x: 463, endPoint y: 627, distance: 756.1
click at [465, 627] on div "Wednesday 10/01/2025 07:00 Free Slot 08:00 Free Slot 09:00 Scheduled [42345] IP…" at bounding box center [787, 457] width 1543 height 583
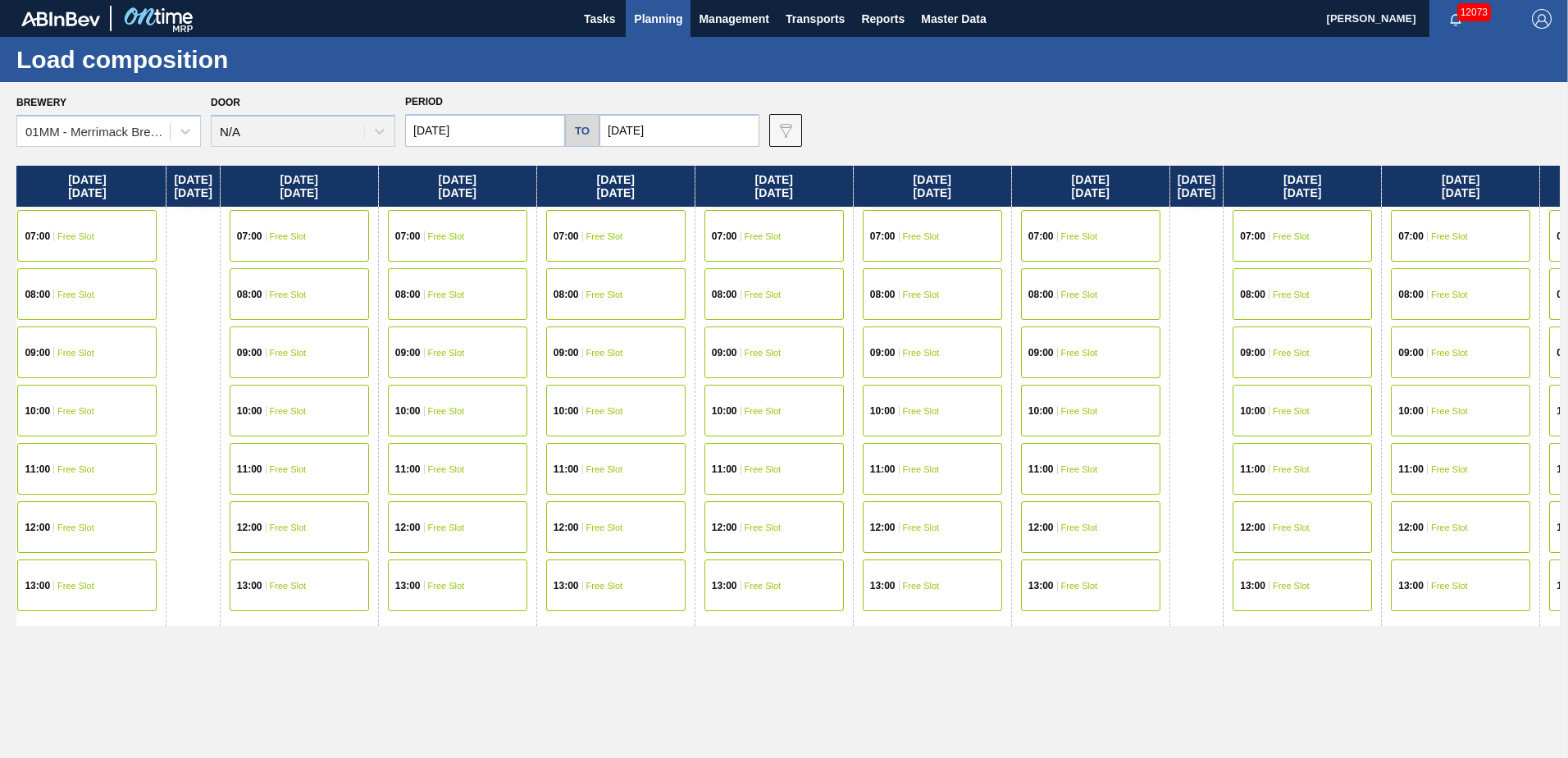
scroll to position [0, 1357]
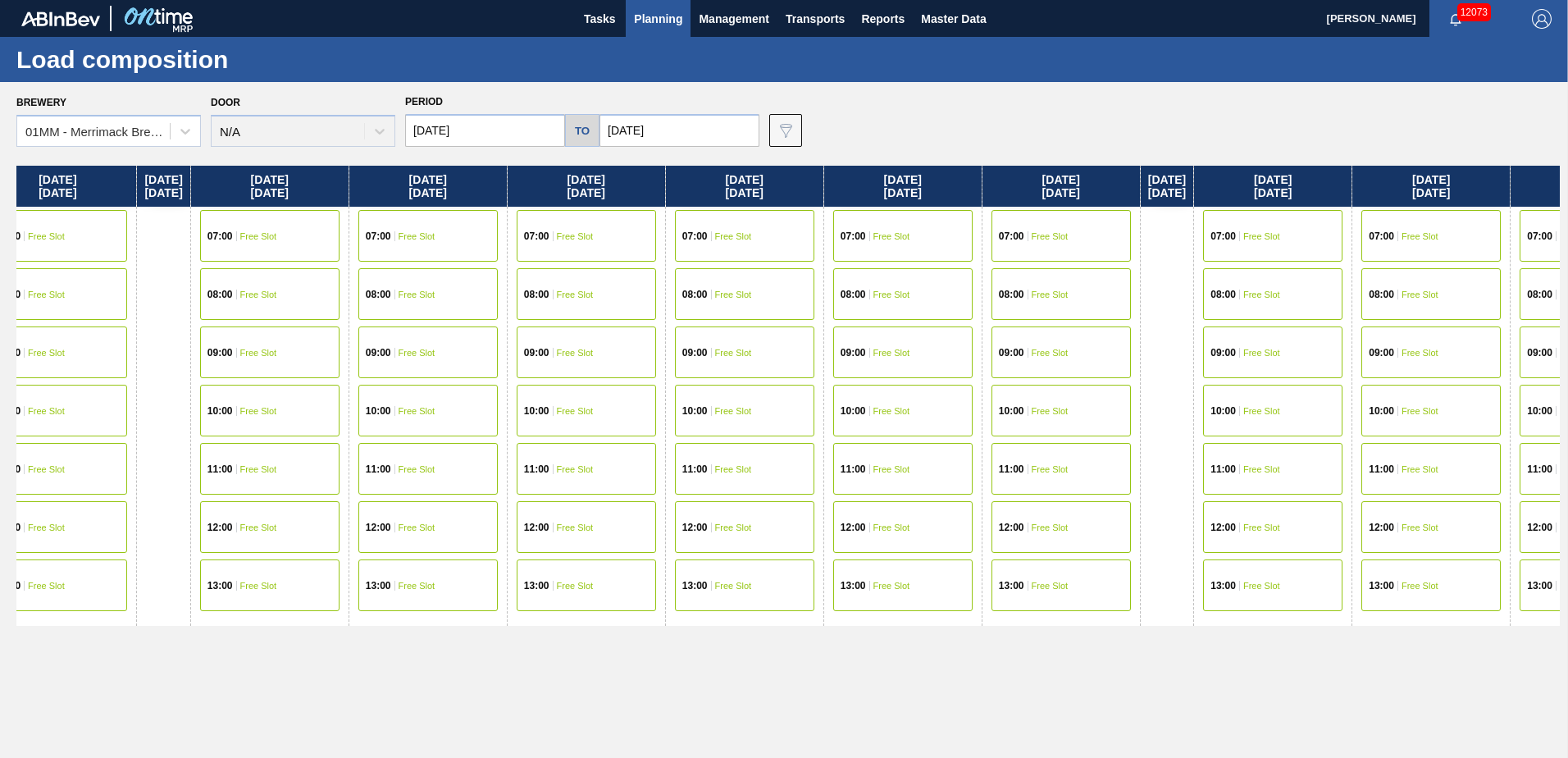
drag, startPoint x: 1041, startPoint y: 666, endPoint x: 407, endPoint y: 645, distance: 634.3
click at [407, 645] on div "Wednesday 10/01/2025 07:00 Free Slot 08:00 Free Slot 09:00 Scheduled [42345] IP…" at bounding box center [787, 457] width 1543 height 583
click at [594, 234] on span "Free Slot" at bounding box center [574, 236] width 37 height 10
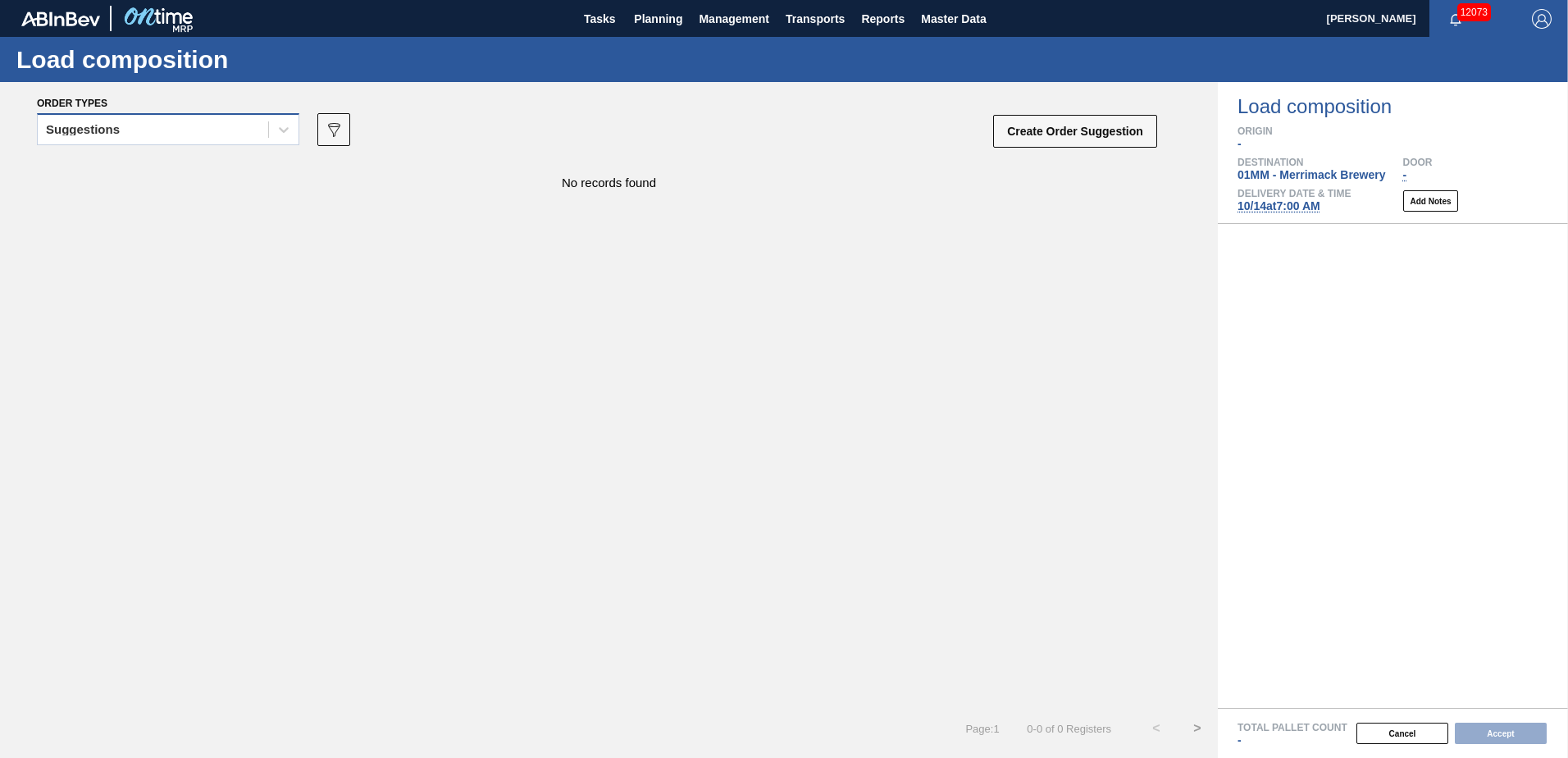
click at [240, 138] on div "Suggestions" at bounding box center [153, 130] width 230 height 24
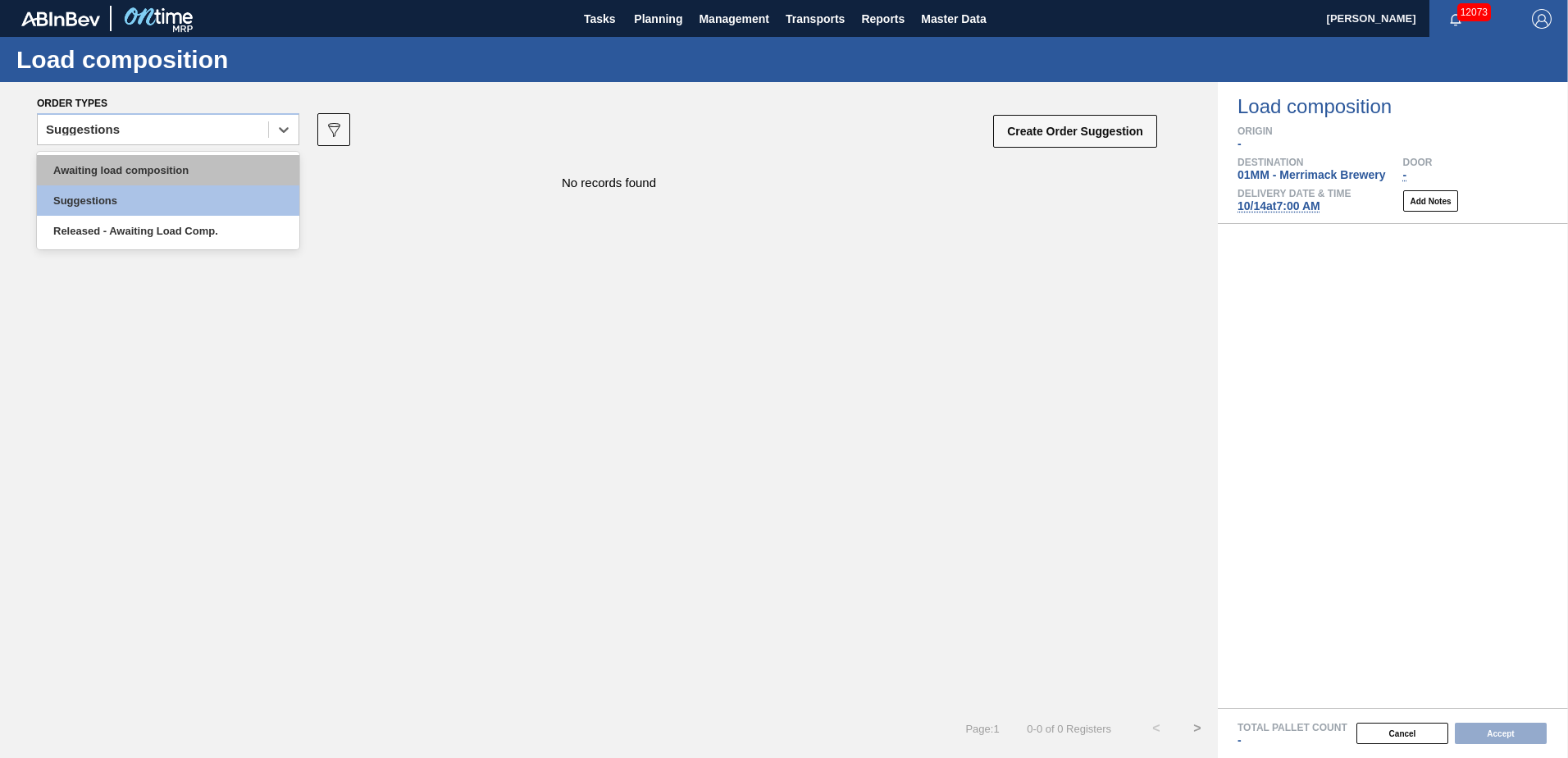
click at [193, 171] on div "Awaiting load composition" at bounding box center [168, 171] width 262 height 31
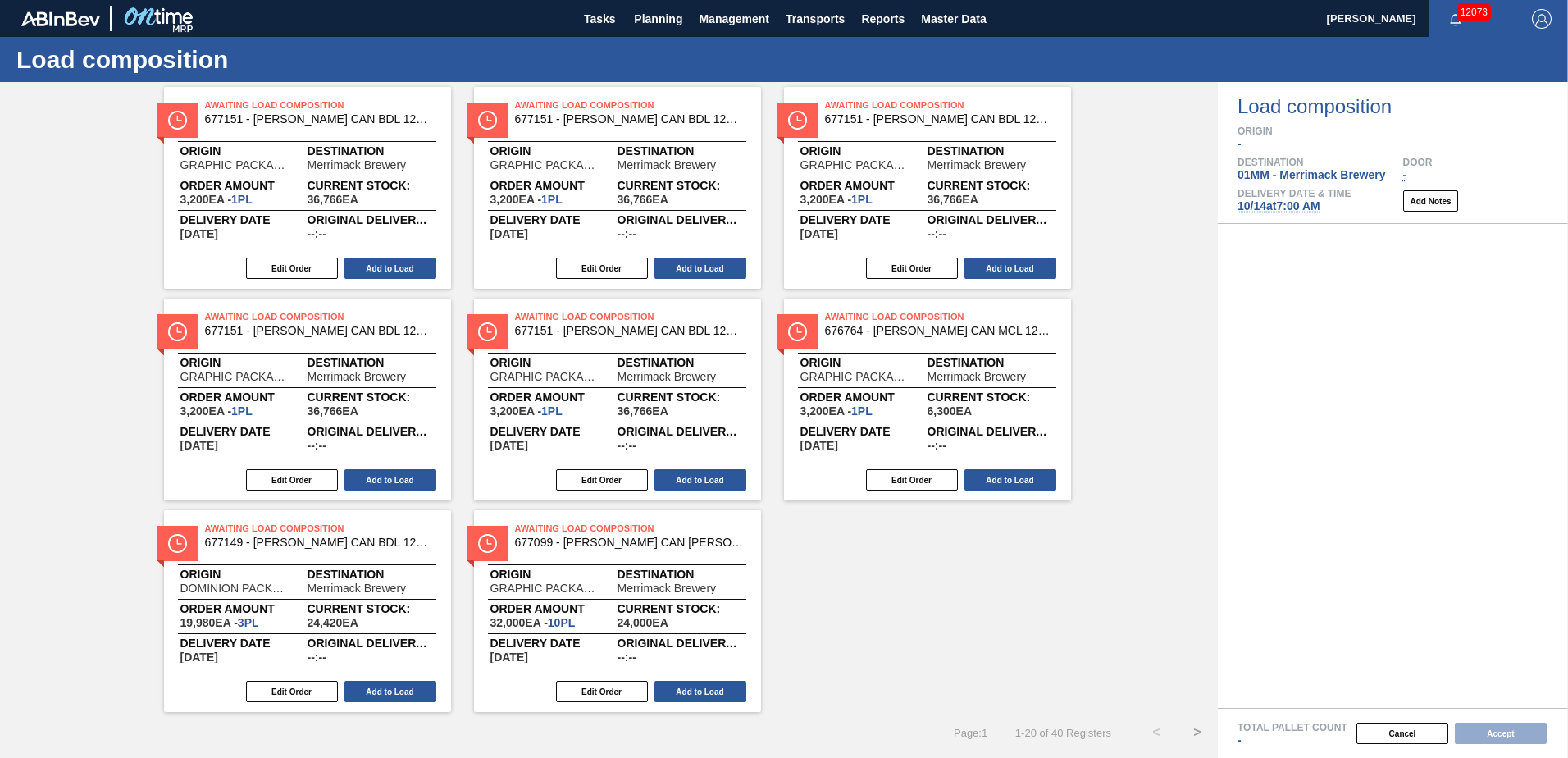
scroll to position [922, 0]
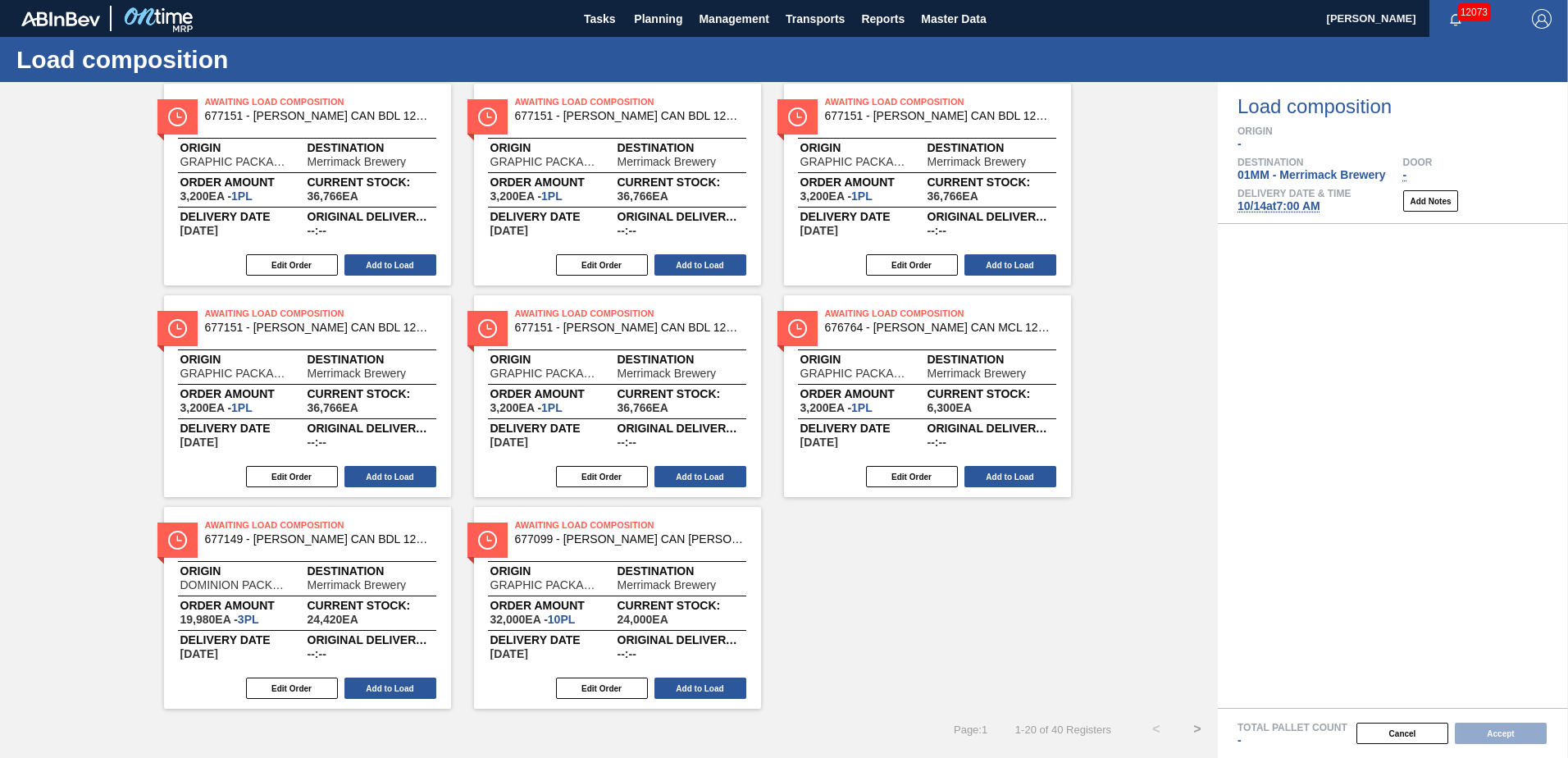
click at [1191, 730] on button ">" at bounding box center [1197, 729] width 41 height 41
click at [1153, 727] on button "<" at bounding box center [1156, 729] width 41 height 41
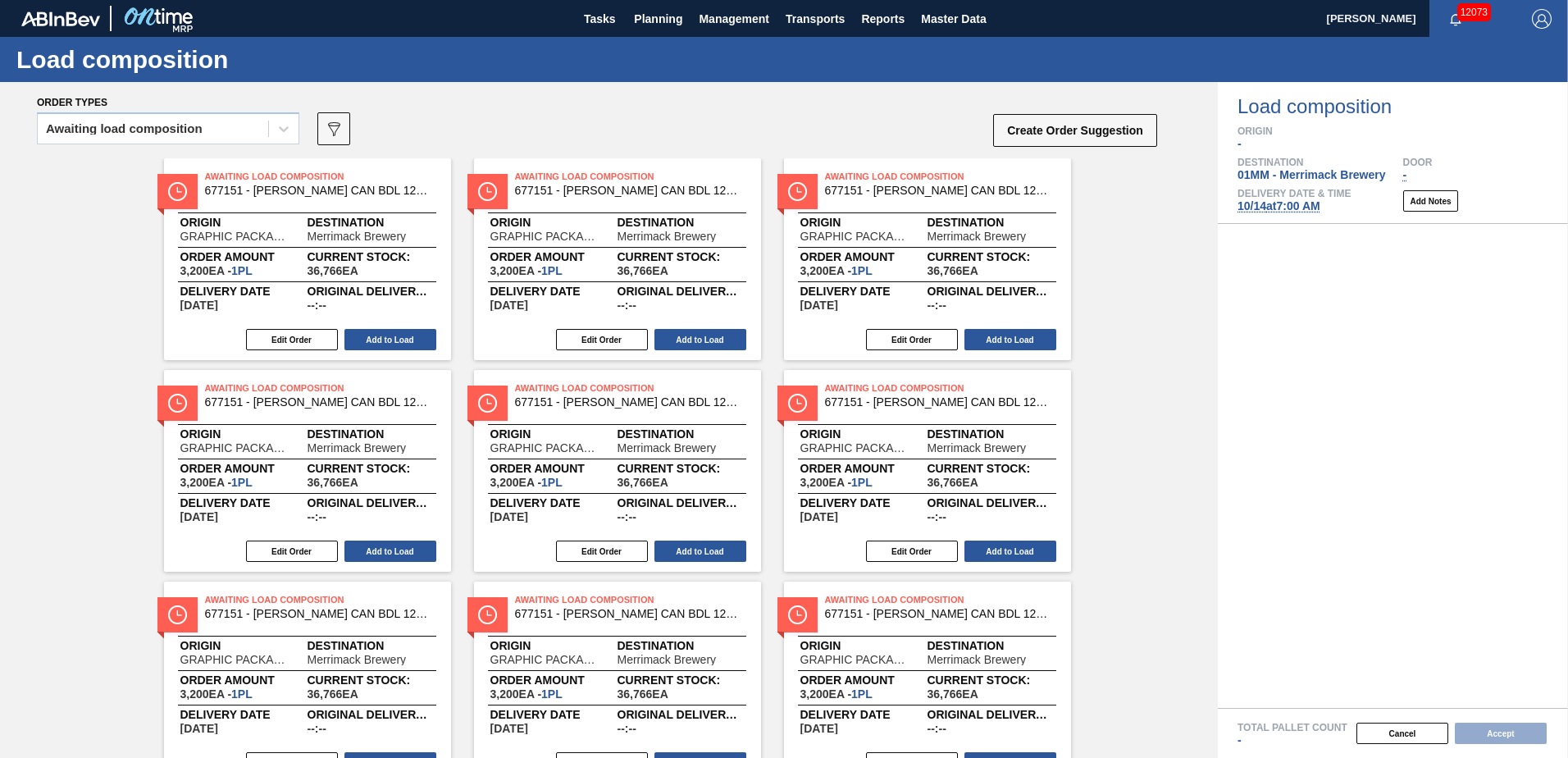
scroll to position [0, 0]
click at [217, 131] on div "Awaiting load composition" at bounding box center [153, 130] width 230 height 24
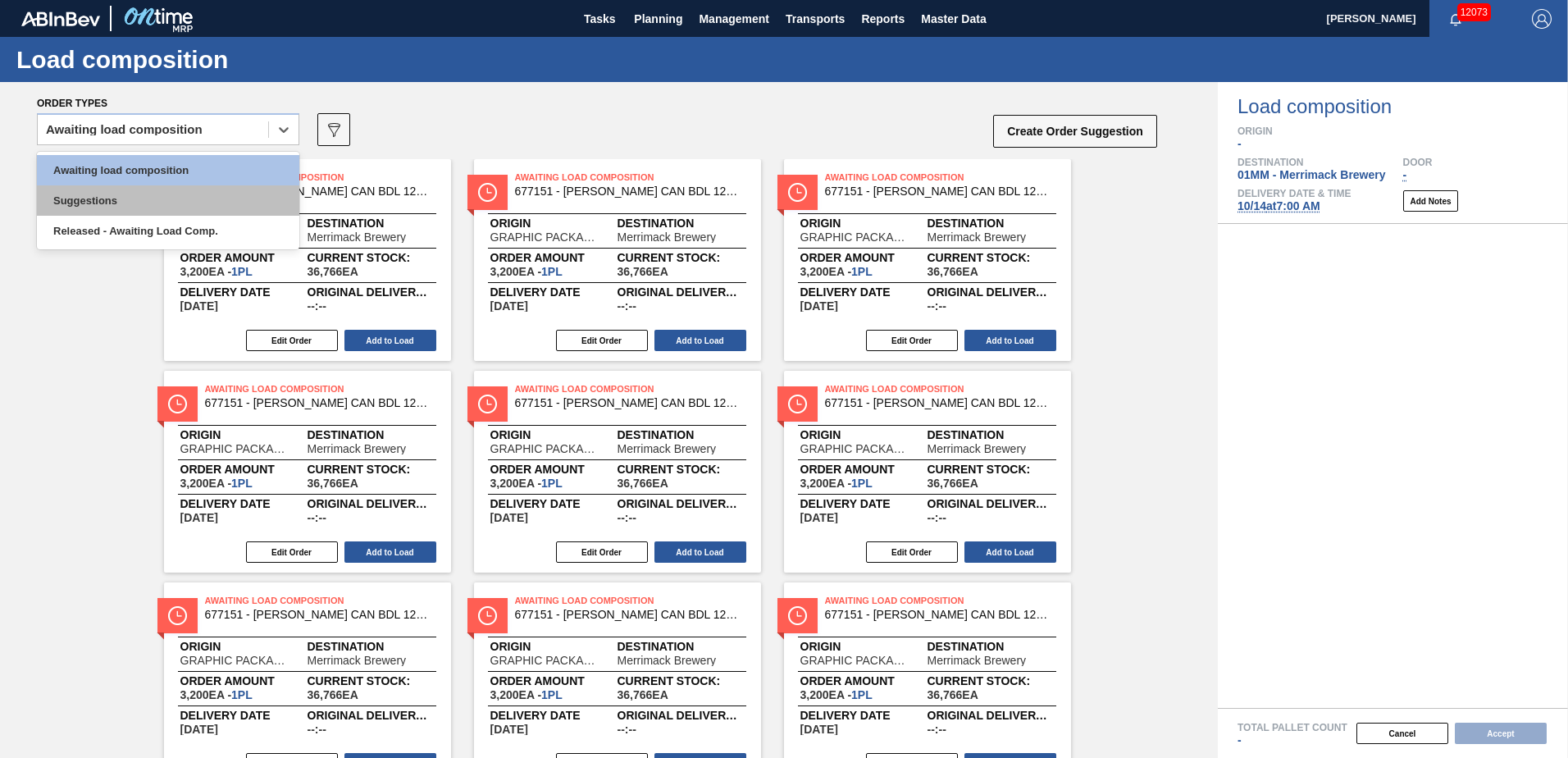
click at [176, 196] on div "Suggestions" at bounding box center [168, 200] width 262 height 31
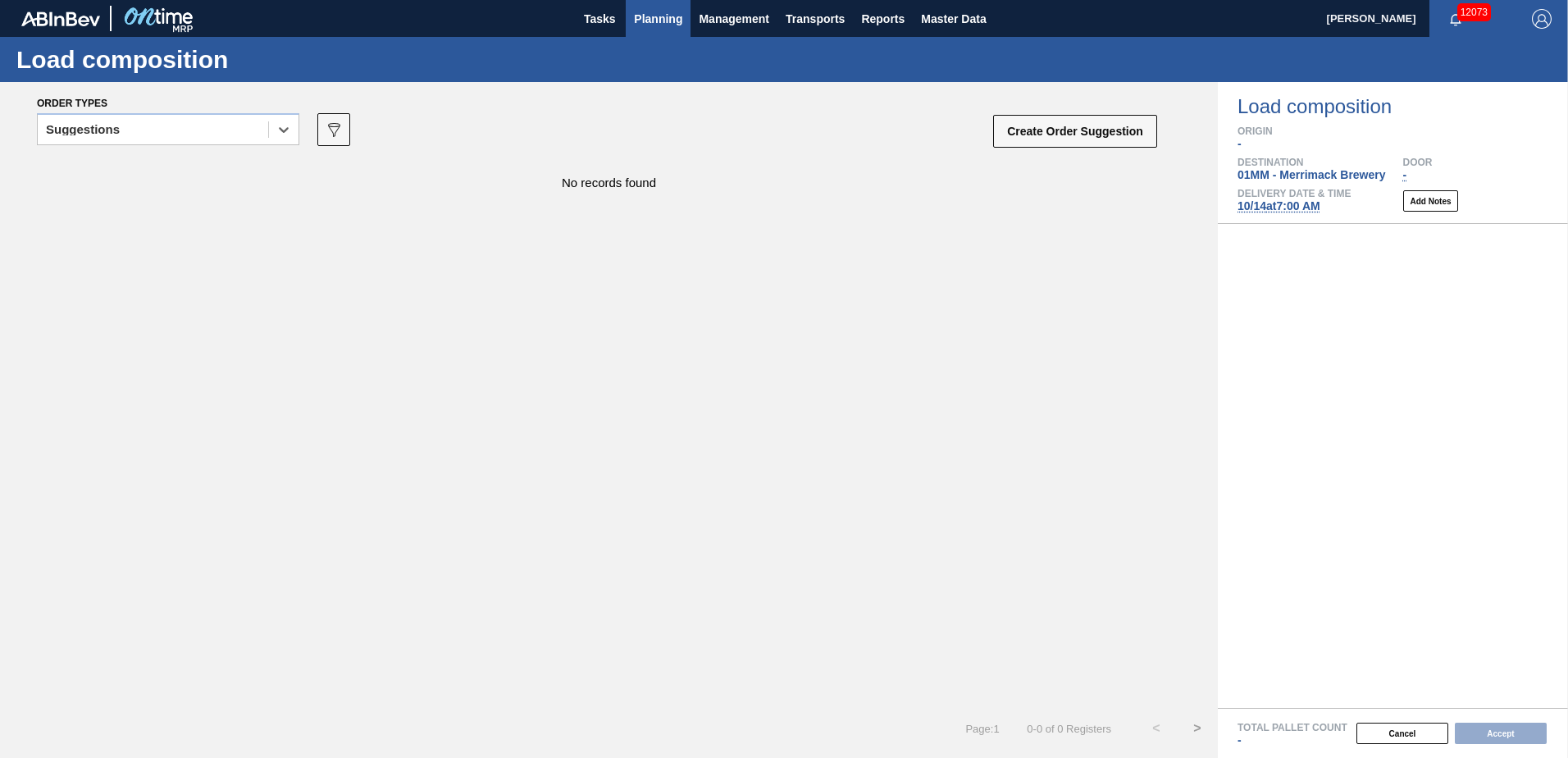
click at [648, 13] on span "Planning" at bounding box center [658, 19] width 49 height 20
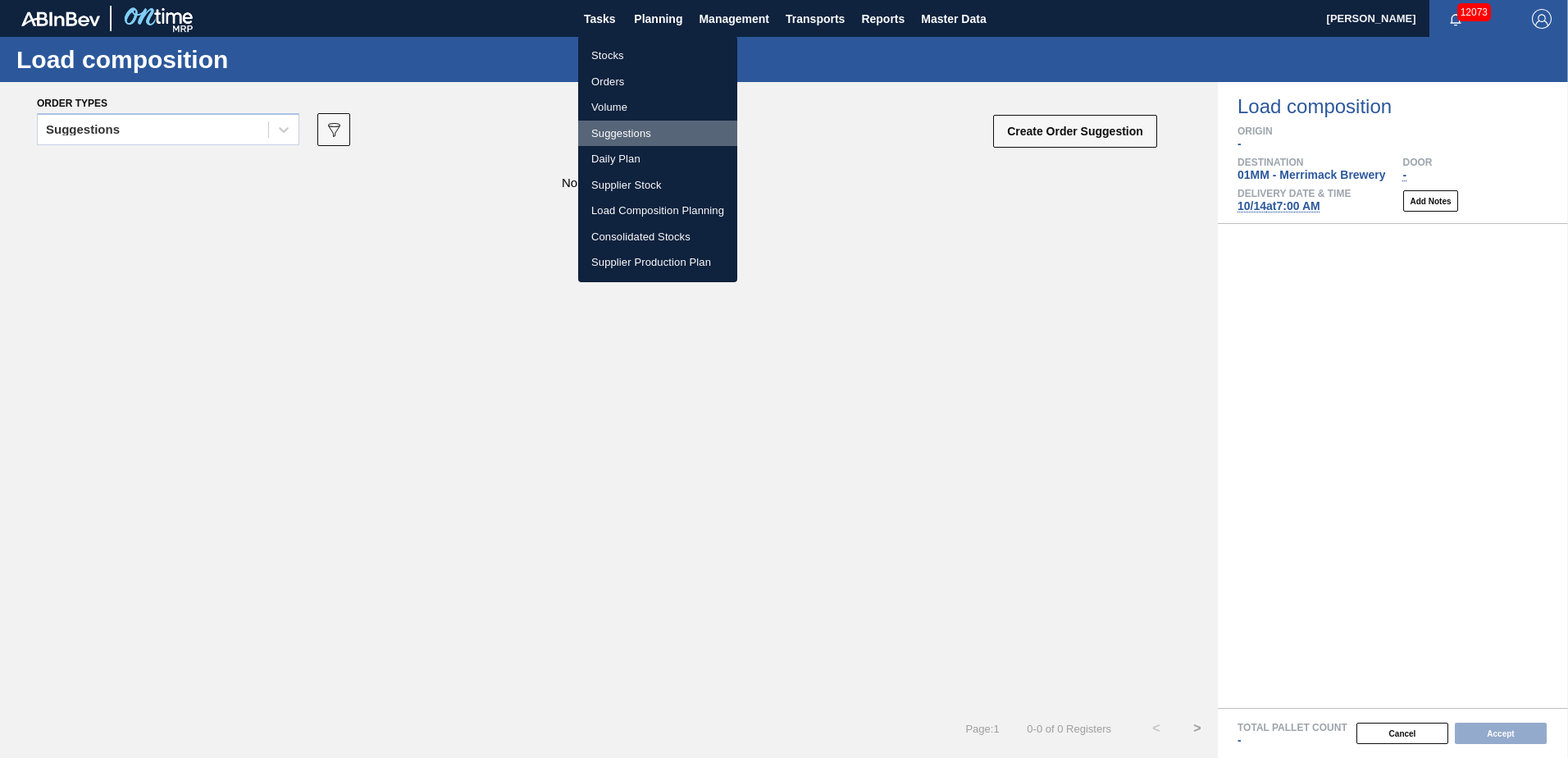
click at [625, 130] on li "Suggestions" at bounding box center [657, 133] width 159 height 26
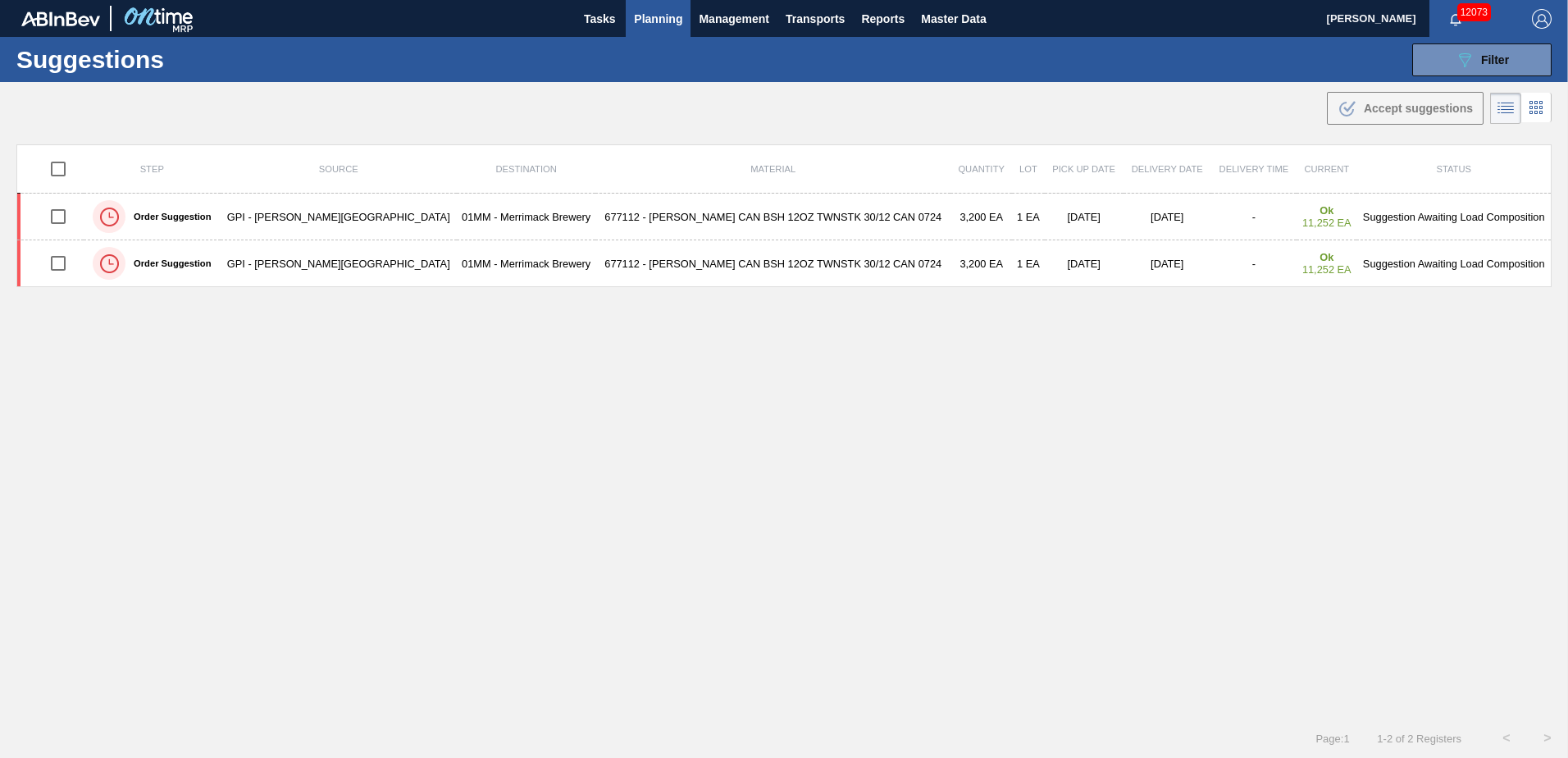
click at [635, 12] on span "Planning" at bounding box center [658, 19] width 49 height 20
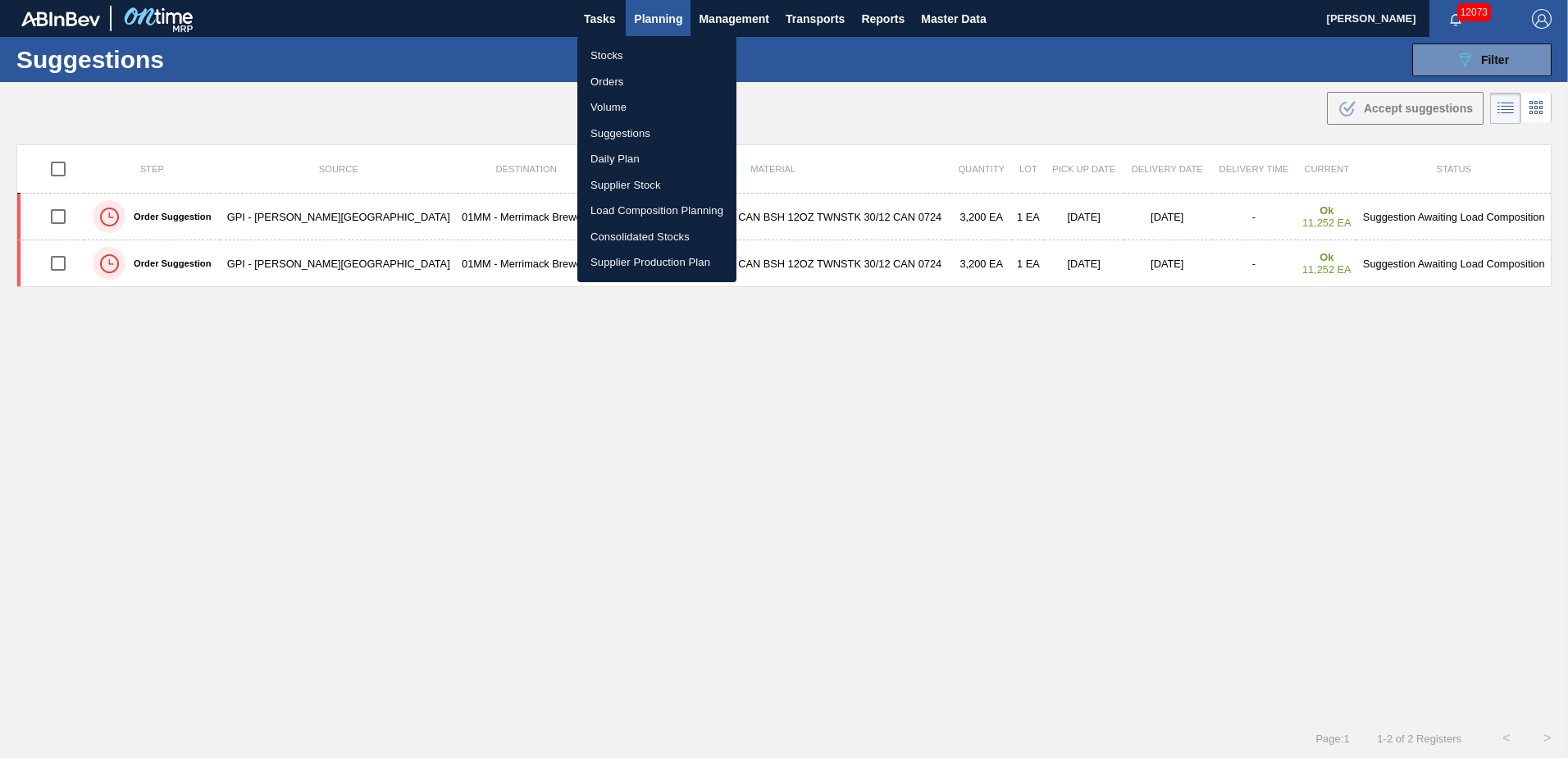
click at [605, 83] on li "Orders" at bounding box center [656, 82] width 159 height 26
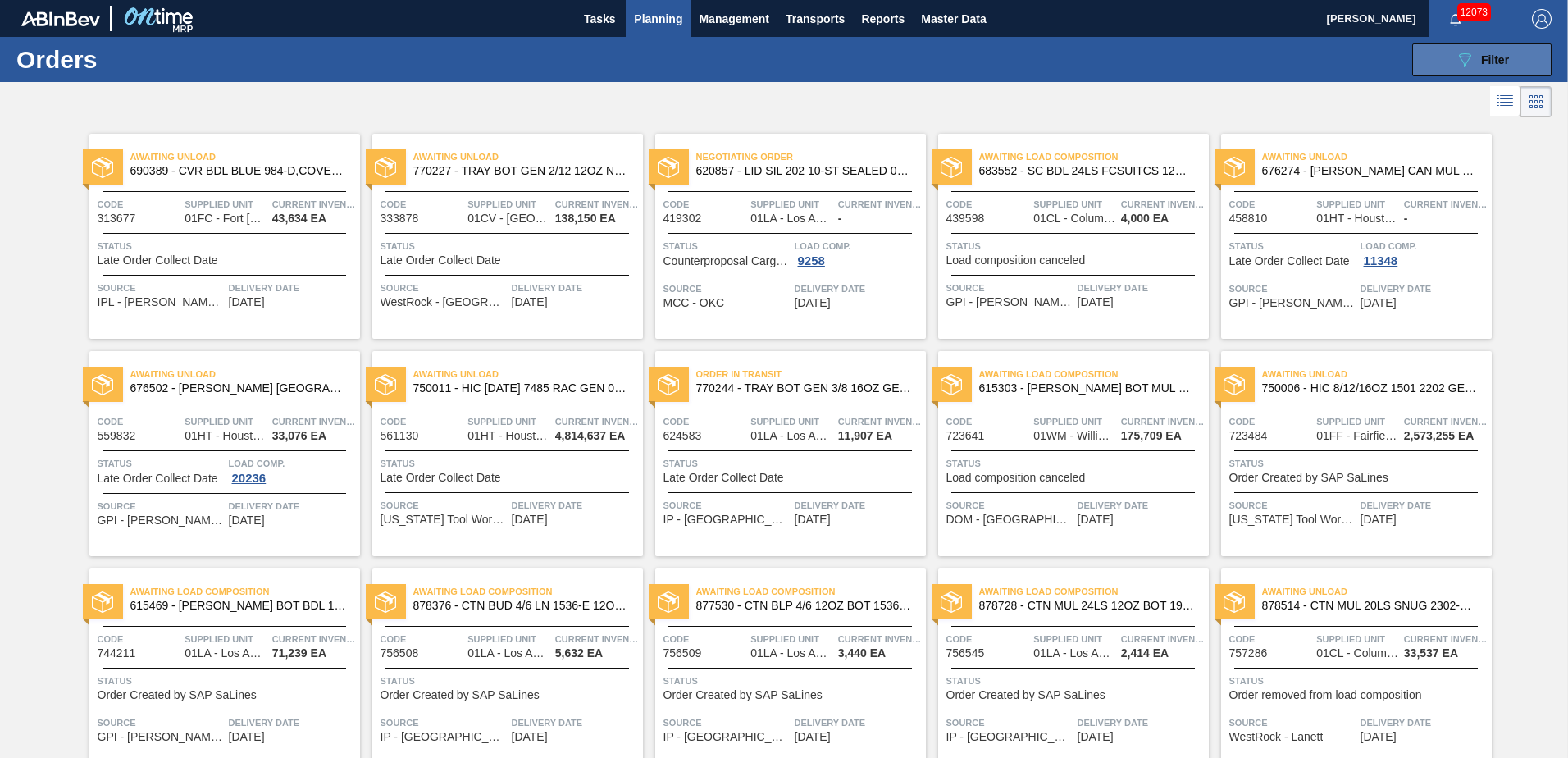
click at [1493, 55] on span "Filter" at bounding box center [1495, 60] width 28 height 13
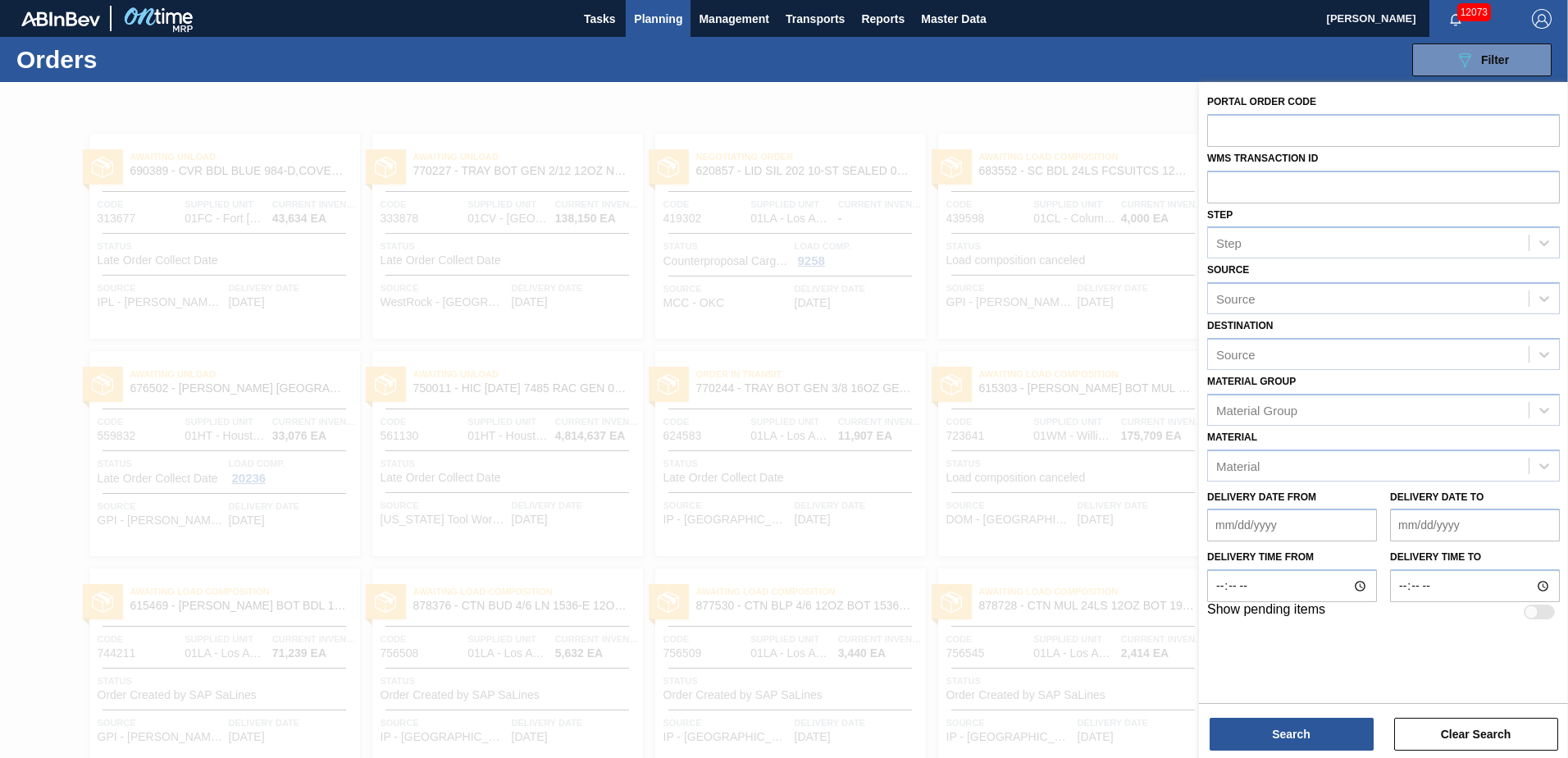
click at [1160, 65] on div "089F7B8B-B2A5-4AFE-B5C0-19BA573D28AC Filter Portal Order Code WMS Transaction I…" at bounding box center [910, 60] width 1298 height 49
click at [1456, 741] on button "Clear Search" at bounding box center [1476, 734] width 164 height 32
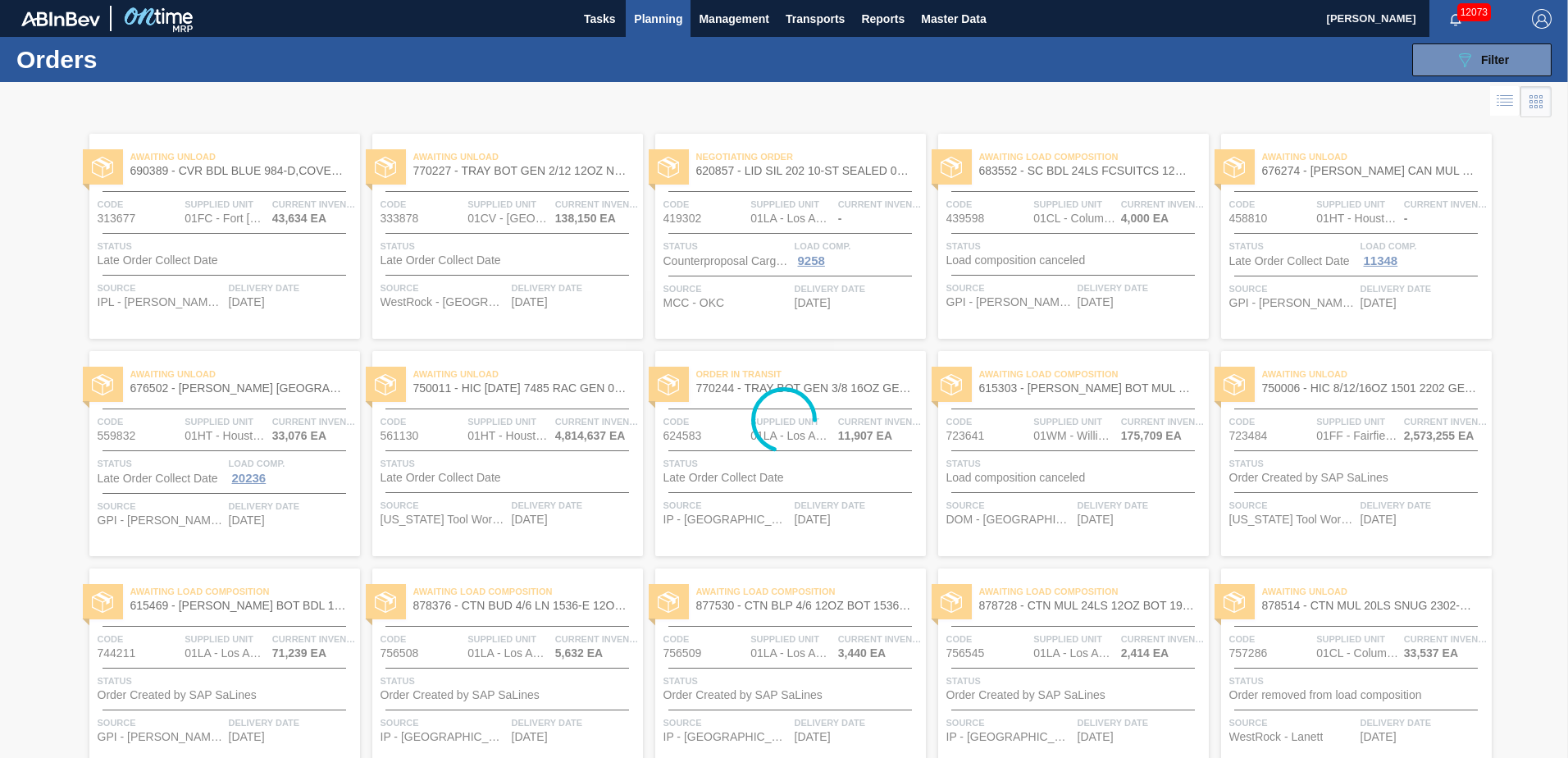
click at [782, 350] on div at bounding box center [784, 420] width 1568 height 676
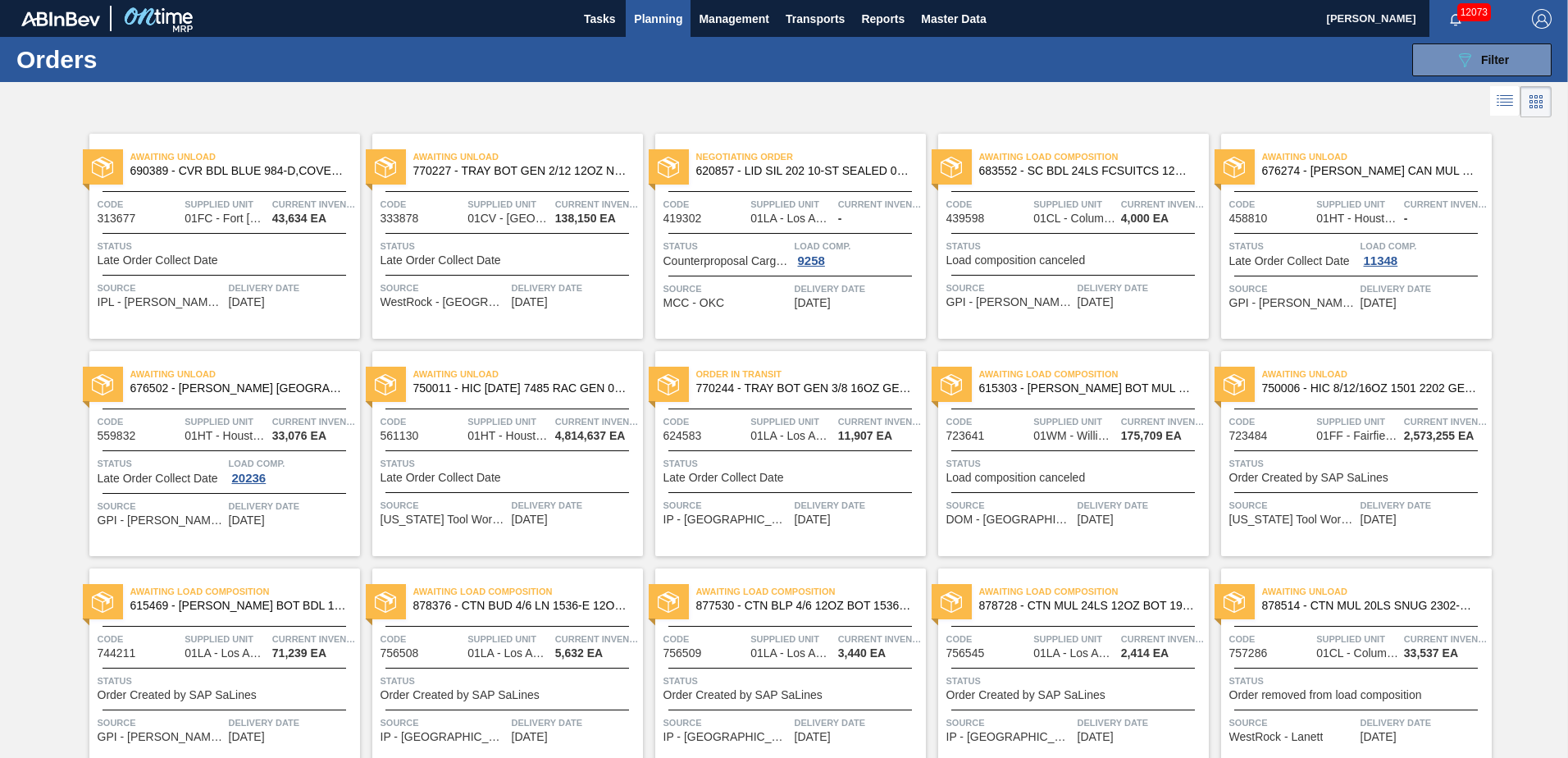
click at [1504, 102] on icon at bounding box center [1506, 101] width 13 height 1
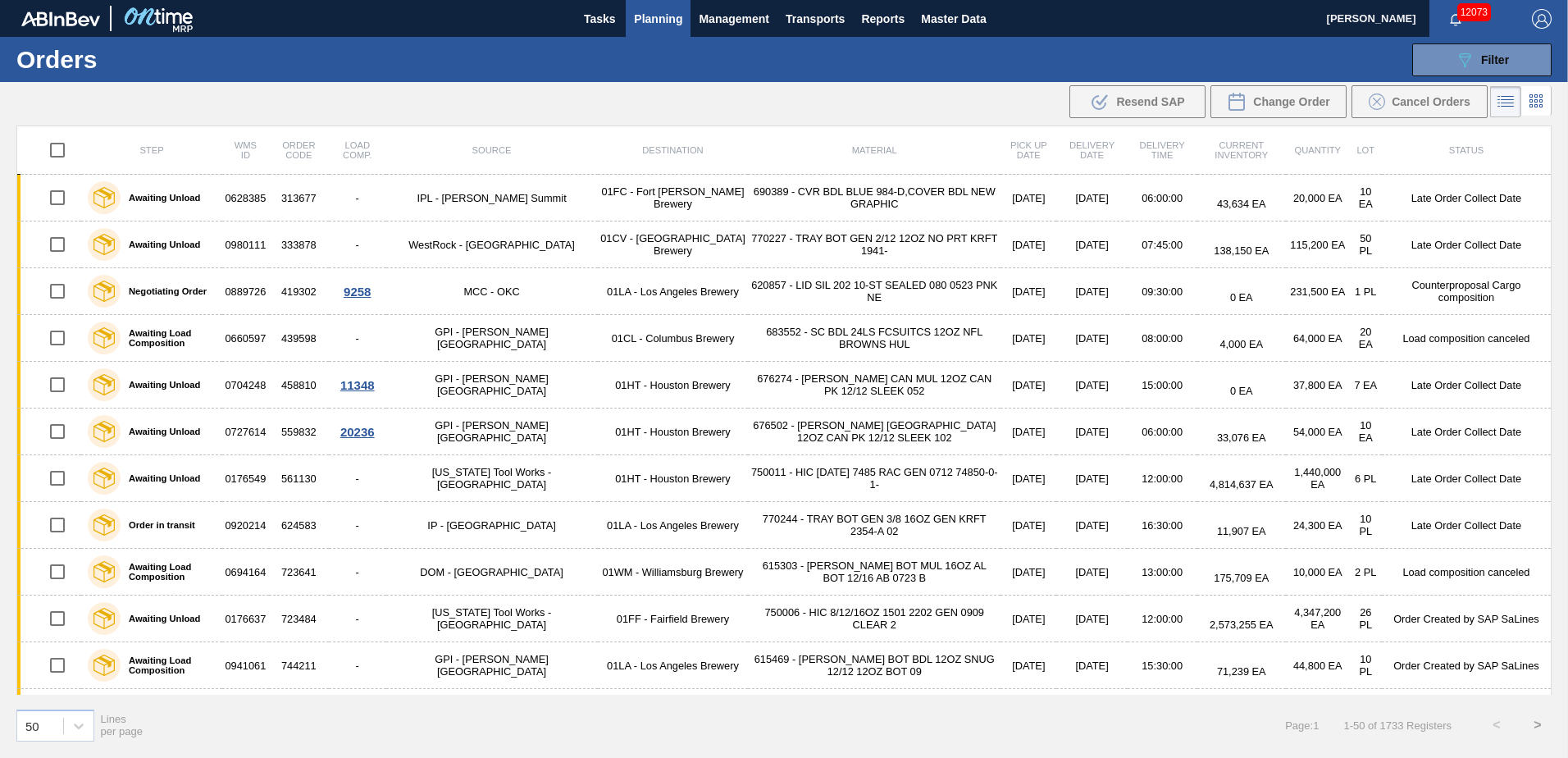
click at [1539, 100] on icon at bounding box center [1536, 101] width 20 height 20
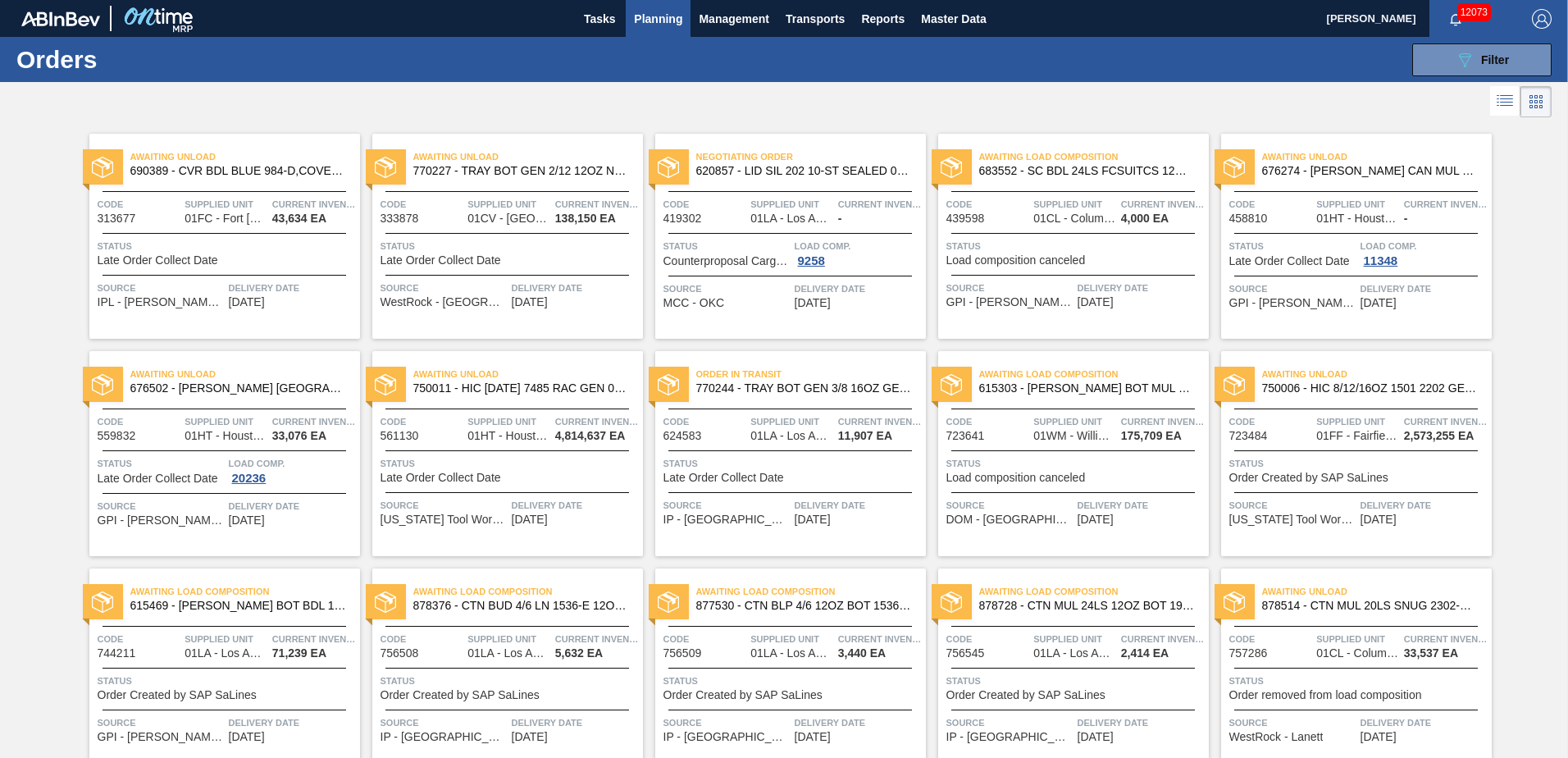
click at [1490, 101] on li at bounding box center [1505, 101] width 31 height 30
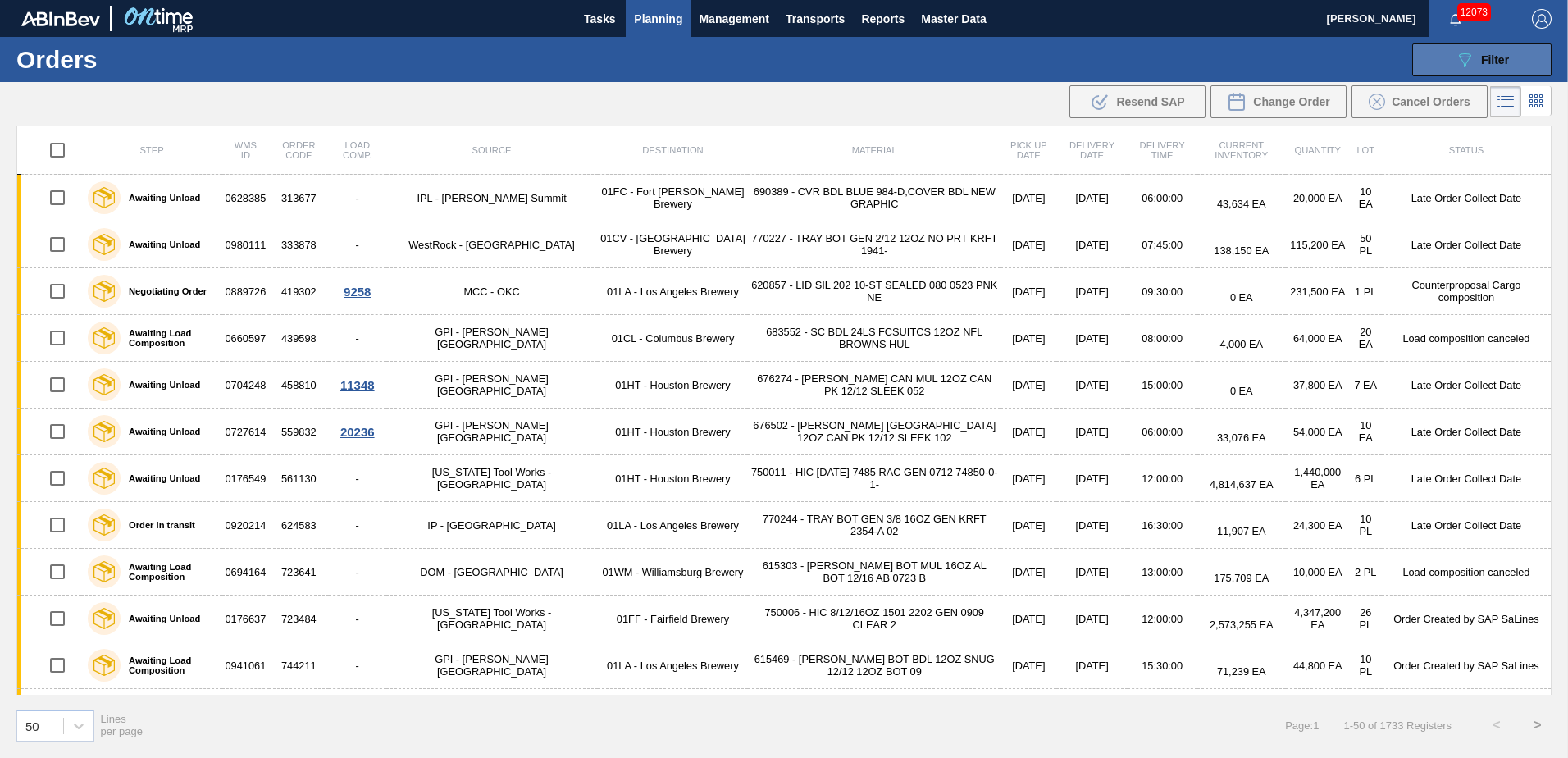
click at [1498, 55] on span "Filter" at bounding box center [1495, 60] width 28 height 13
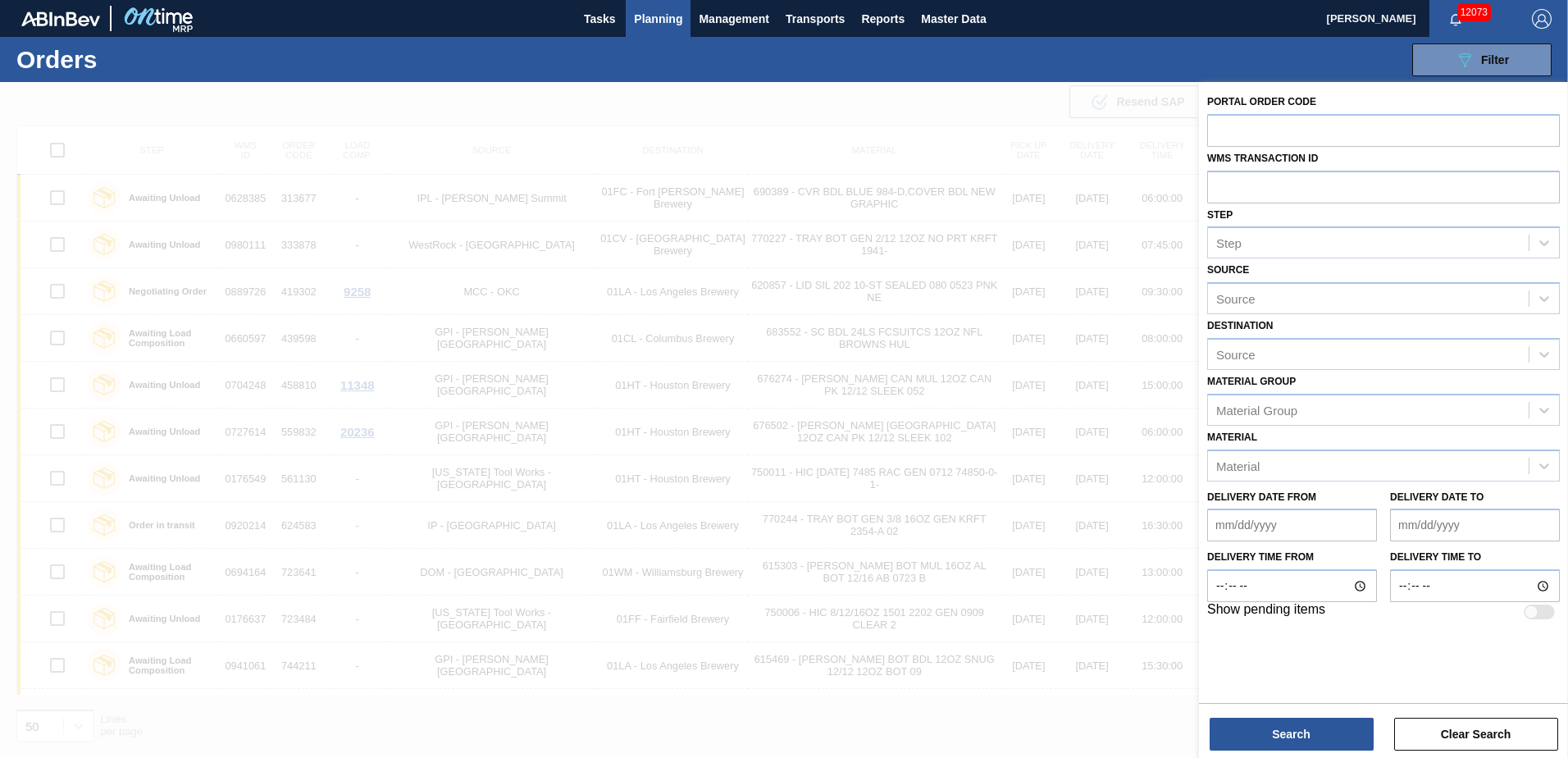
click at [1180, 61] on div "089F7B8B-B2A5-4AFE-B5C0-19BA573D28AC Filter Portal Order Code WMS Transaction I…" at bounding box center [910, 60] width 1298 height 49
click at [1303, 54] on div "089F7B8B-B2A5-4AFE-B5C0-19BA573D28AC Filter Portal Order Code WMS Transaction I…" at bounding box center [910, 60] width 1298 height 49
drag, startPoint x: 945, startPoint y: 85, endPoint x: 916, endPoint y: 85, distance: 29.0
click at [940, 85] on div at bounding box center [784, 460] width 1568 height 758
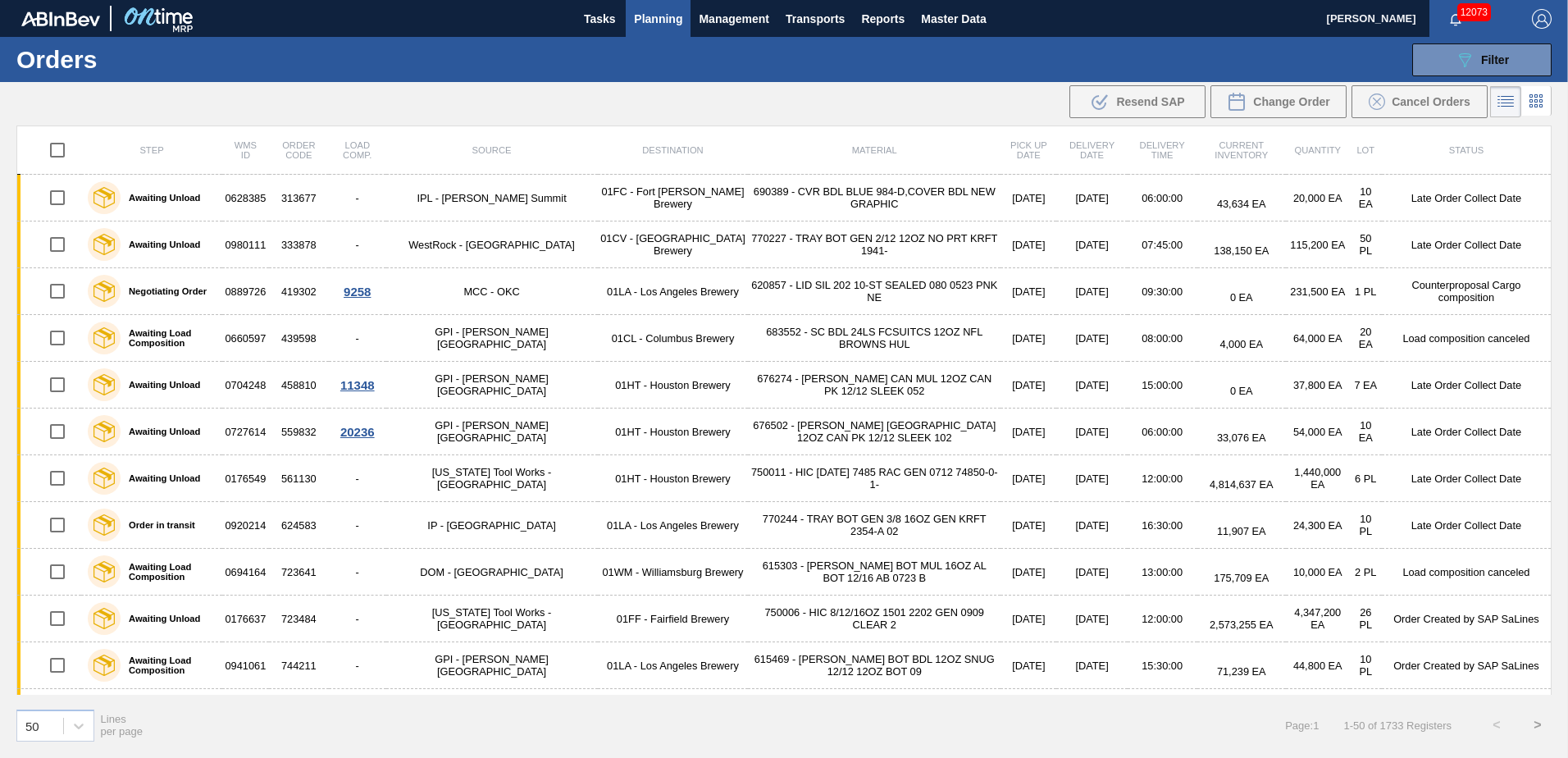
click at [1542, 95] on icon at bounding box center [1541, 96] width 3 height 3
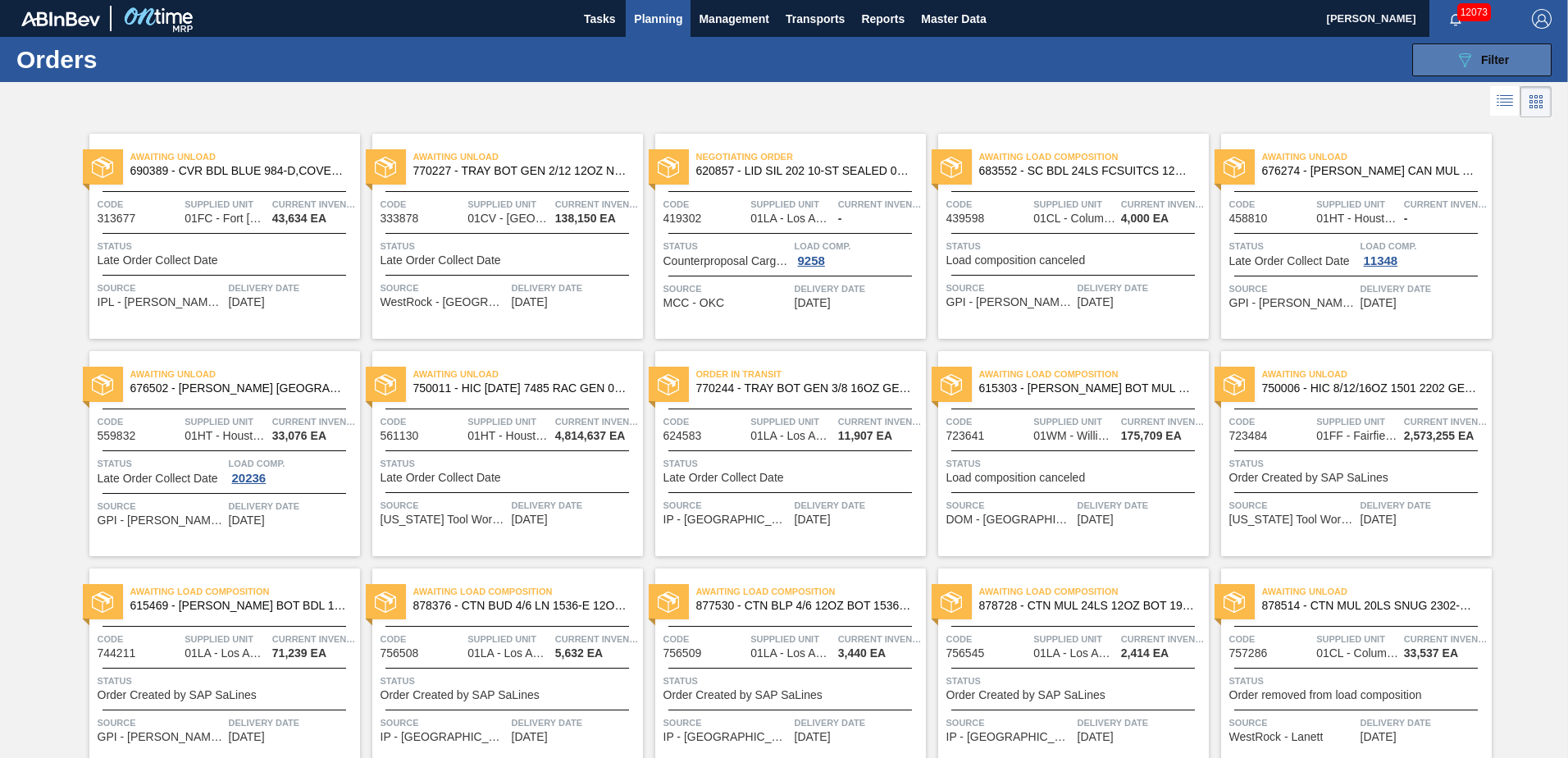
click at [1497, 52] on div "089F7B8B-B2A5-4AFE-B5C0-19BA573D28AC Filter" at bounding box center [1482, 60] width 55 height 20
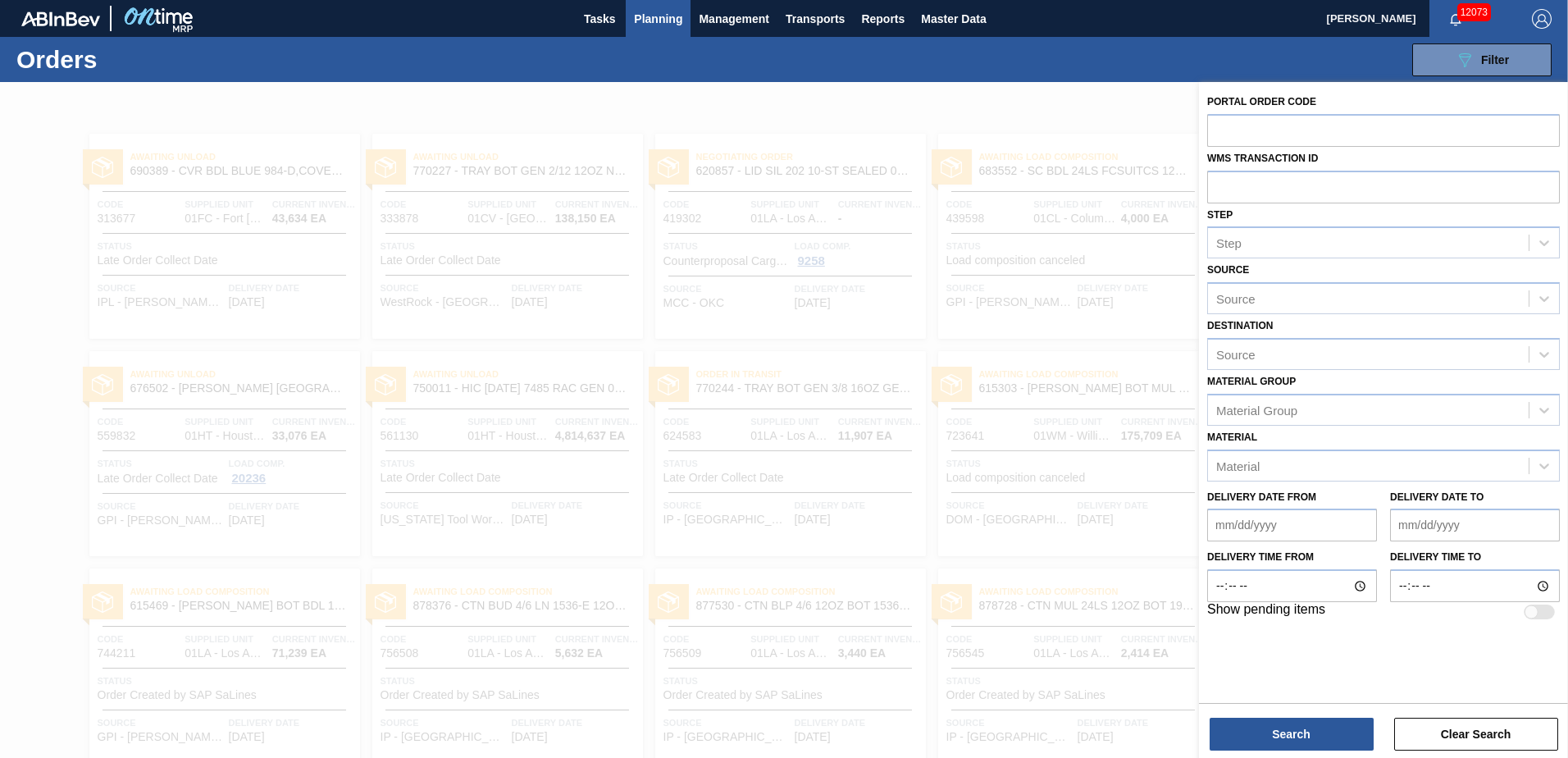
click at [1299, 61] on div "089F7B8B-B2A5-4AFE-B5C0-19BA573D28AC Filter Portal Order Code WMS Transaction I…" at bounding box center [910, 60] width 1298 height 49
click at [659, 15] on span "Planning" at bounding box center [658, 19] width 49 height 20
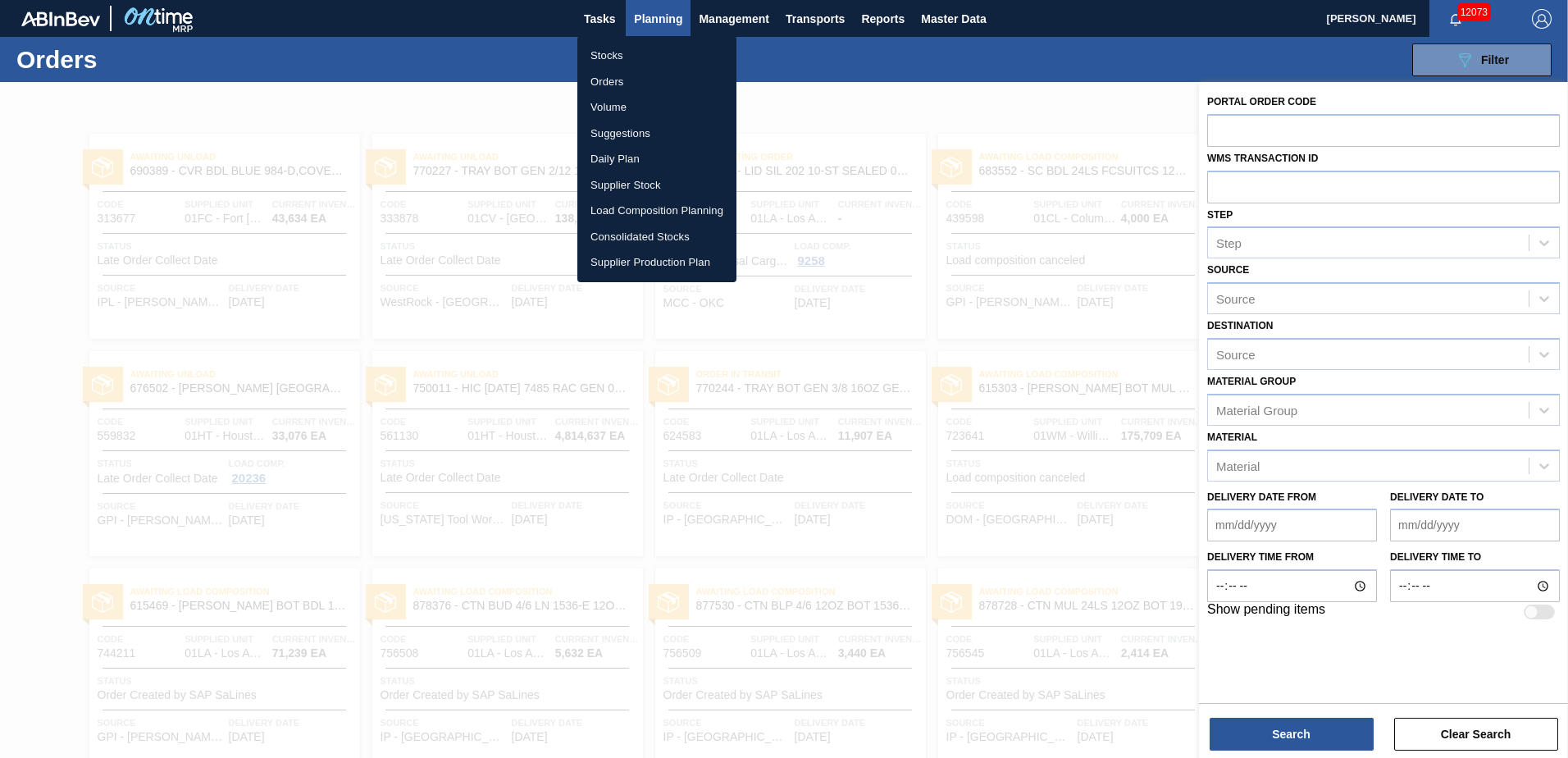
click at [642, 207] on li "Load Composition Planning" at bounding box center [656, 211] width 159 height 26
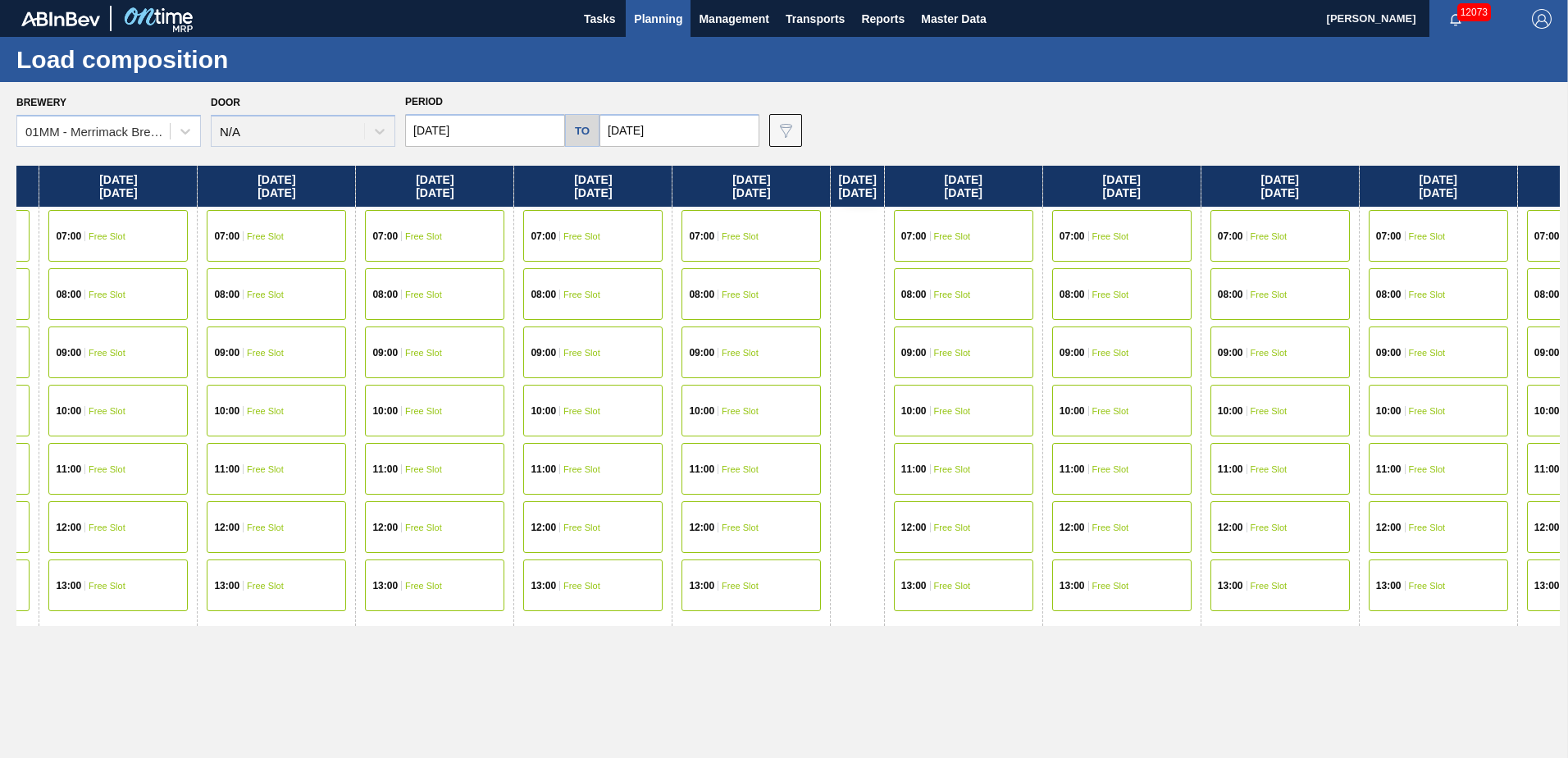
drag, startPoint x: 1190, startPoint y: 358, endPoint x: 578, endPoint y: 353, distance: 612.0
click at [578, 353] on div "Wednesday 10/01/2025 07:00 Free Slot 08:00 Free Slot 09:00 Scheduled [42345] IP…" at bounding box center [787, 457] width 1543 height 583
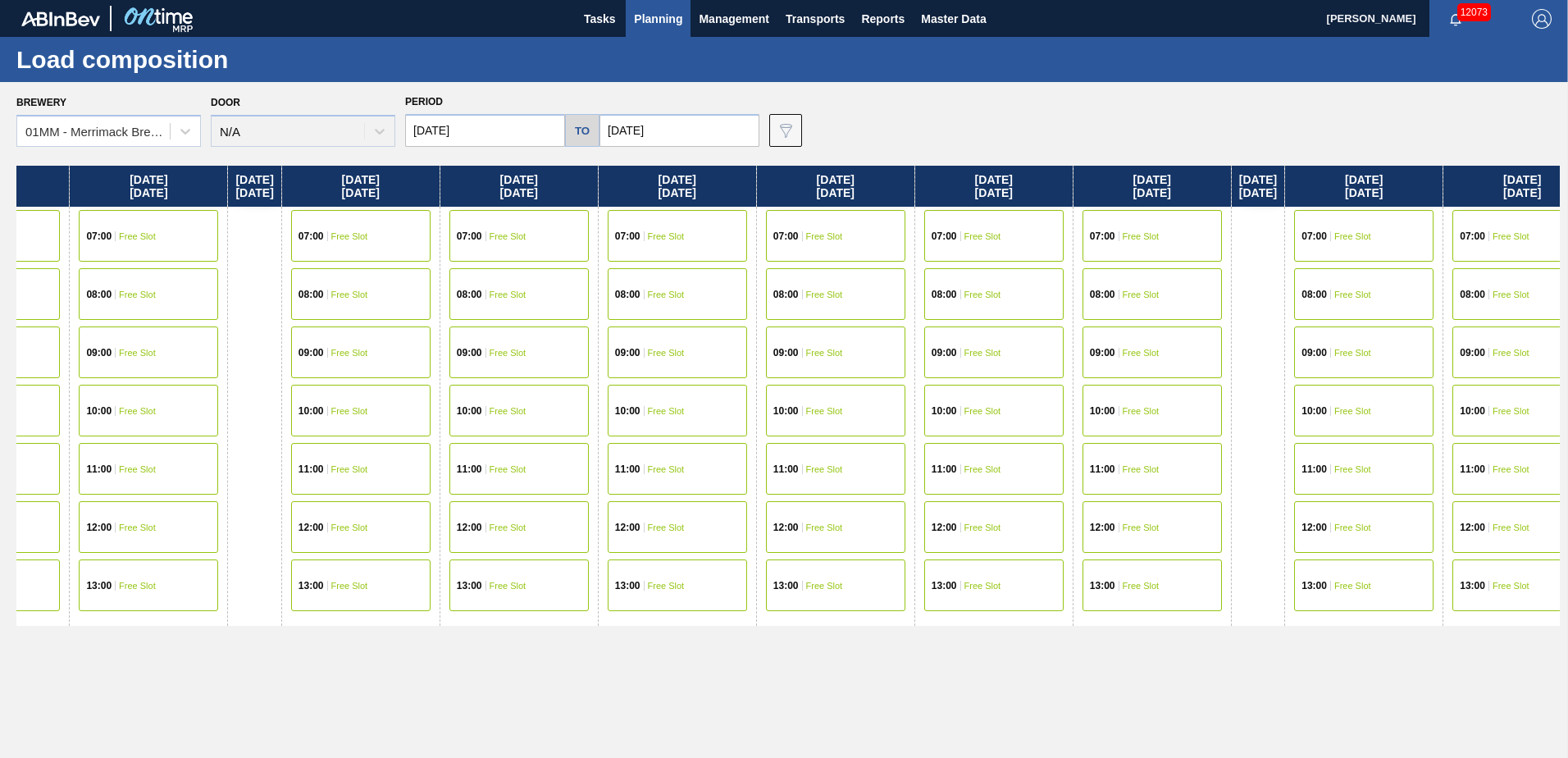
drag, startPoint x: 806, startPoint y: 395, endPoint x: 500, endPoint y: 389, distance: 306.1
click at [499, 393] on div "Wednesday 10/01/2025 07:00 Free Slot 08:00 Free Slot 09:00 Scheduled [42345] IP…" at bounding box center [787, 457] width 1543 height 583
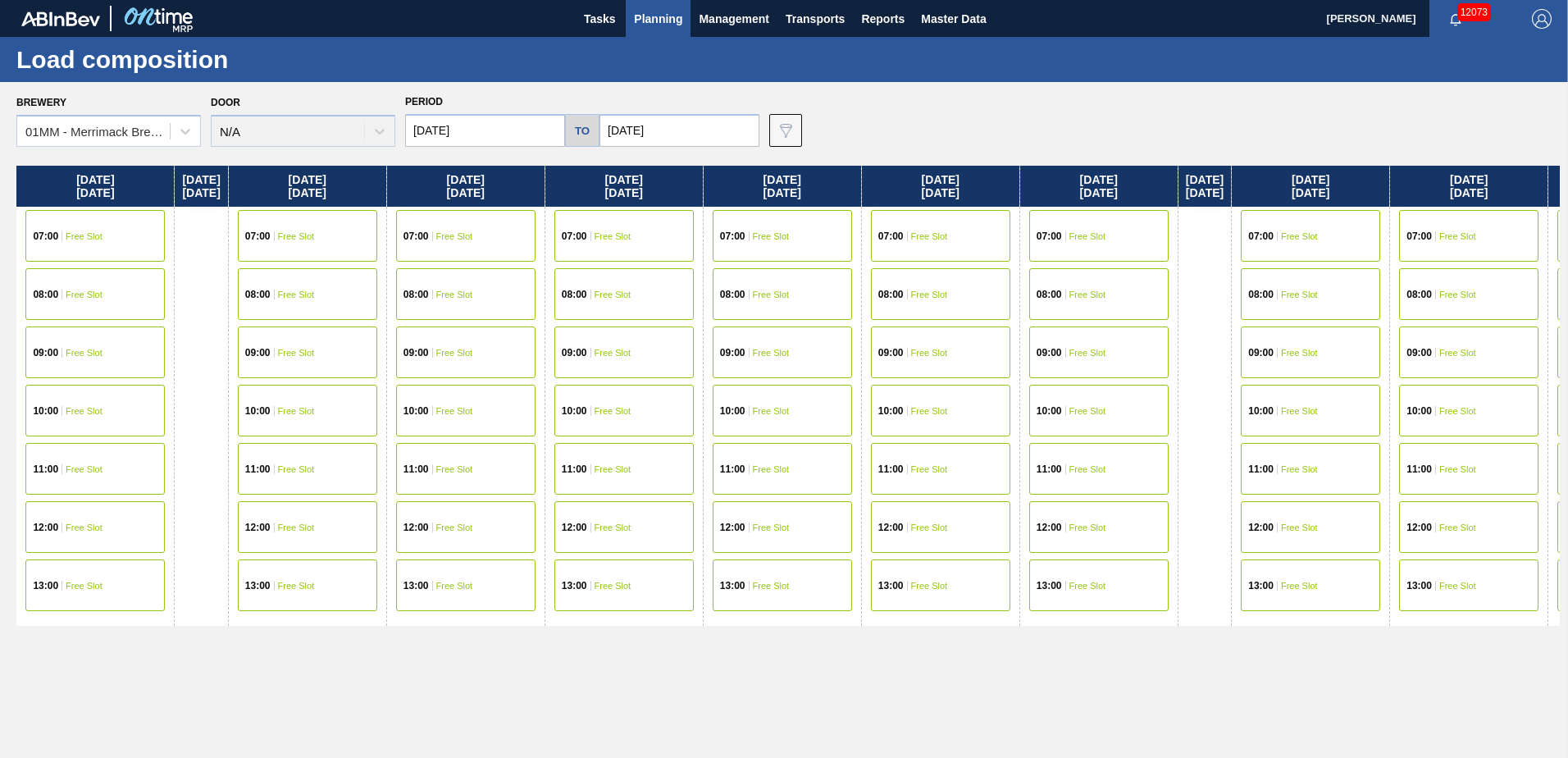
click at [1138, 229] on div "07:00 Free Slot" at bounding box center [1099, 235] width 140 height 52
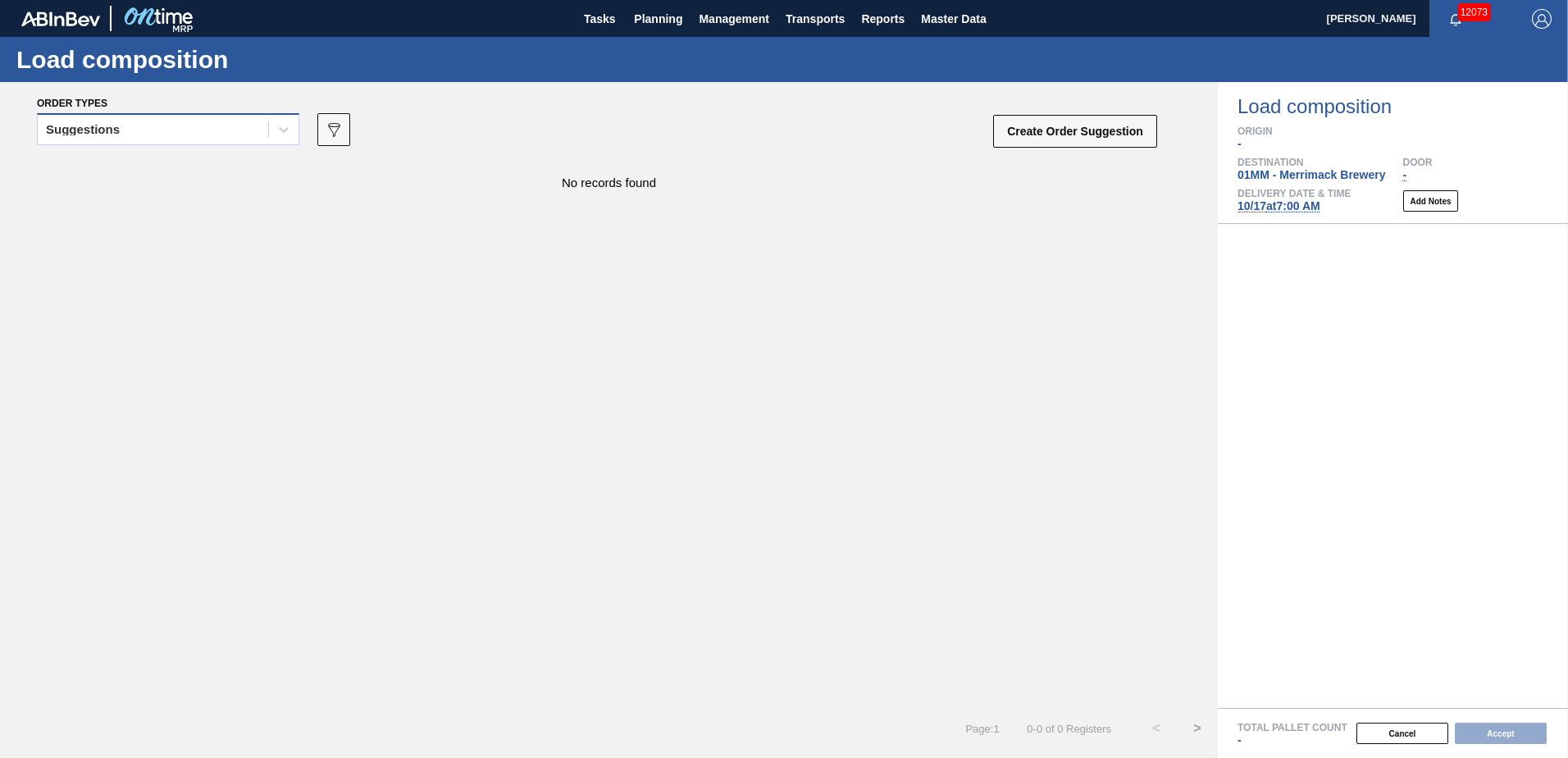
click at [178, 123] on div "Suggestions" at bounding box center [153, 130] width 230 height 24
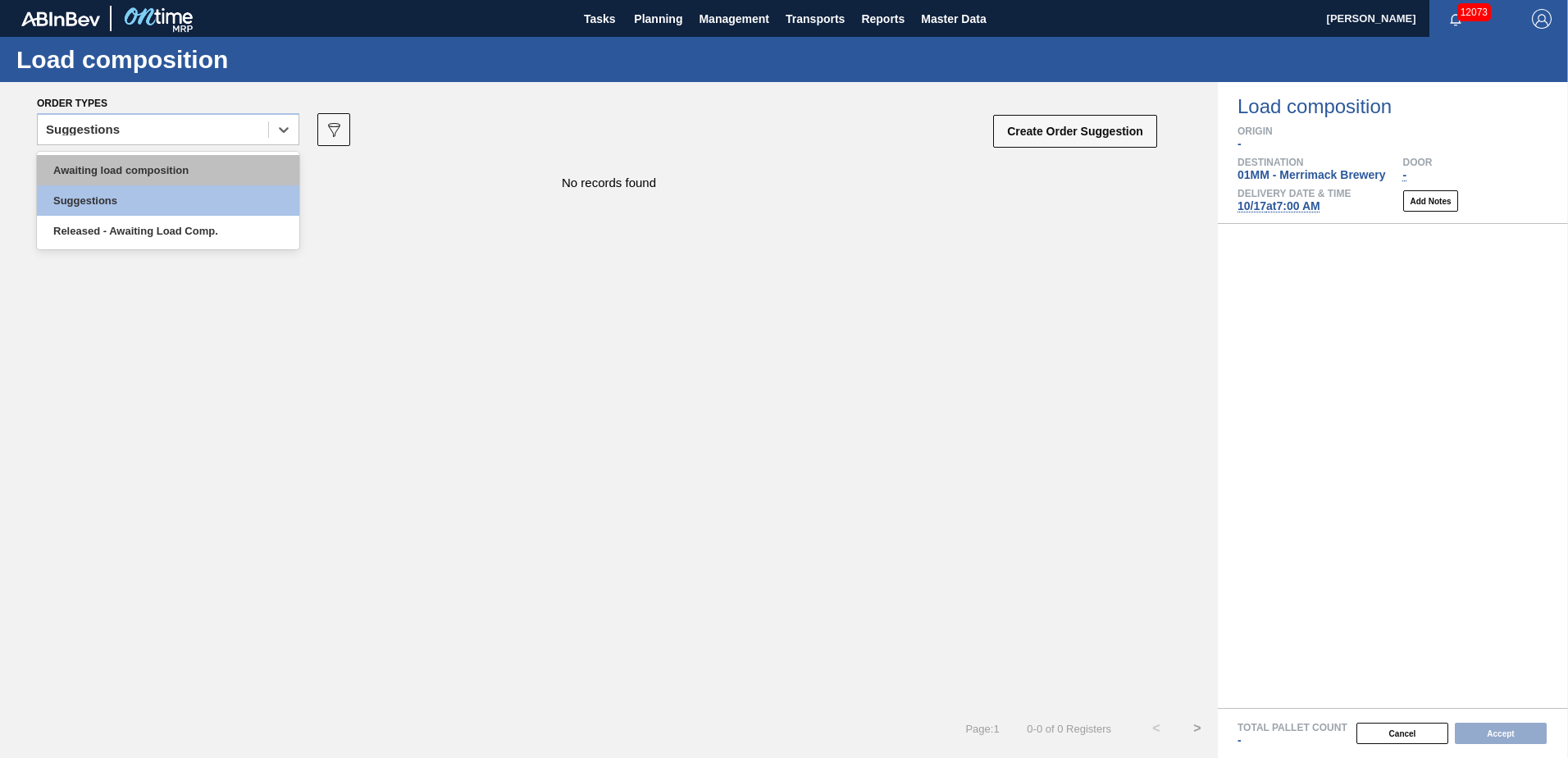
click at [131, 171] on div "Awaiting load composition" at bounding box center [168, 171] width 262 height 31
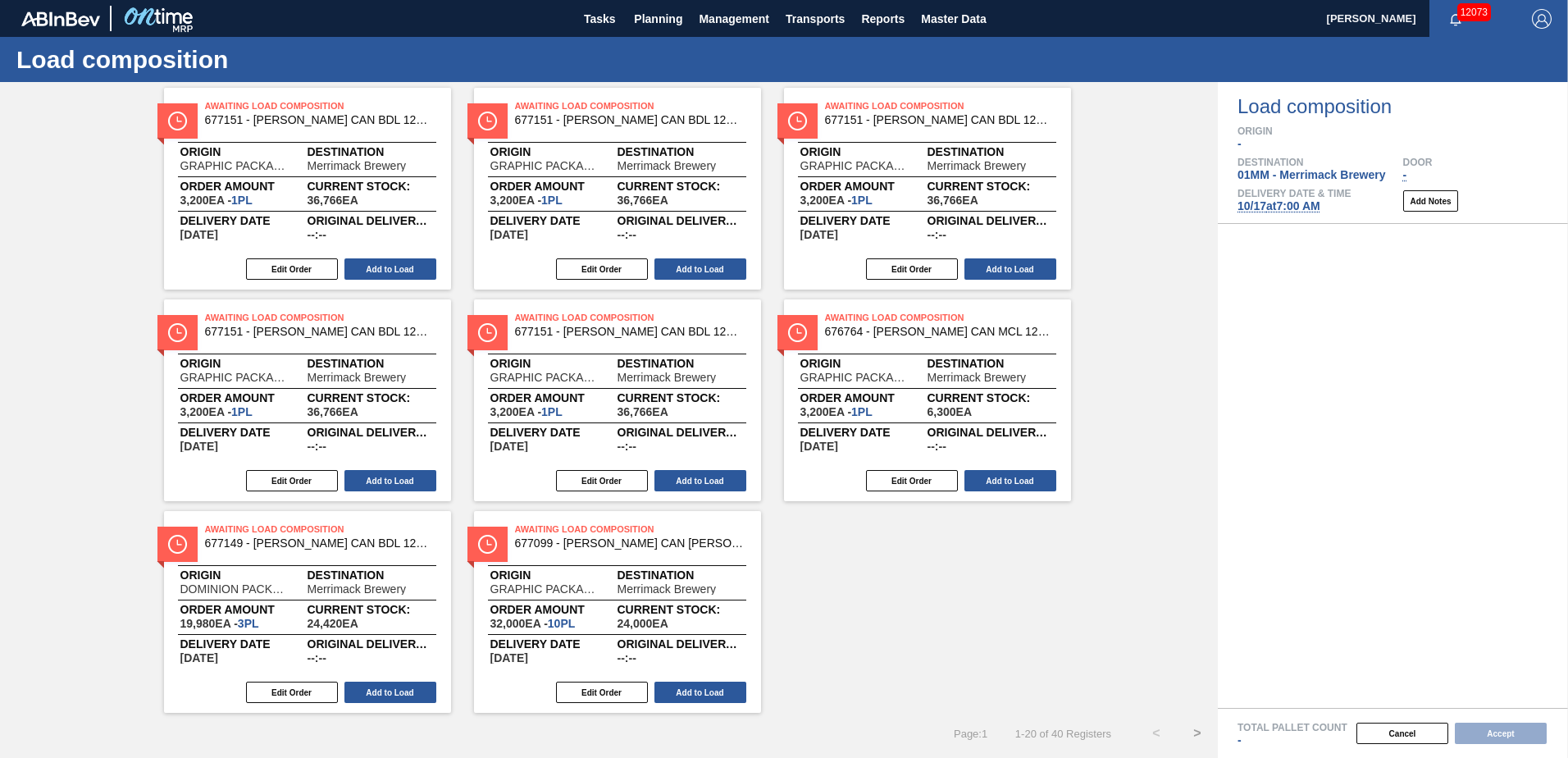
scroll to position [922, 0]
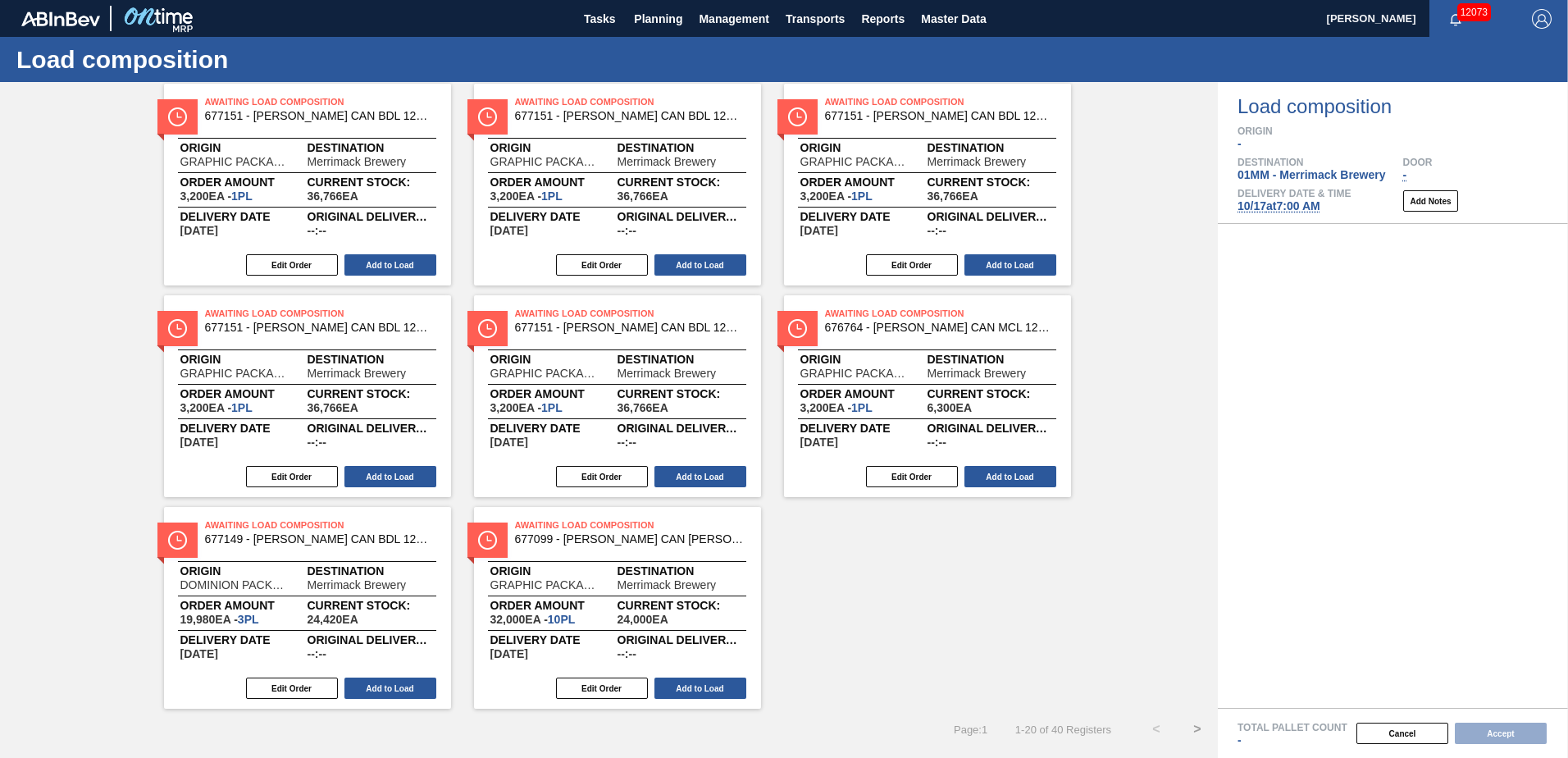
click at [1196, 726] on button ">" at bounding box center [1197, 729] width 41 height 41
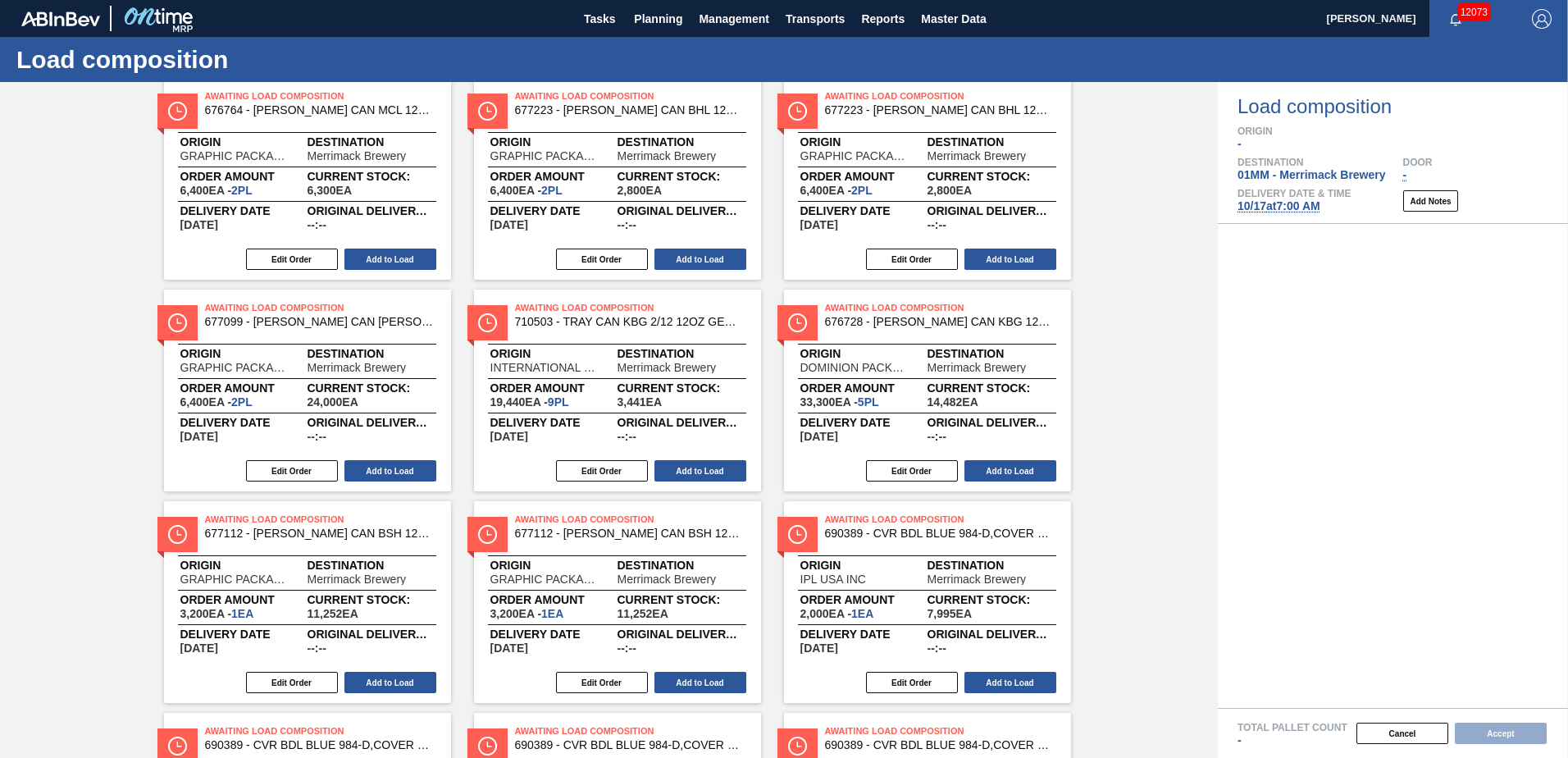
scroll to position [266, 0]
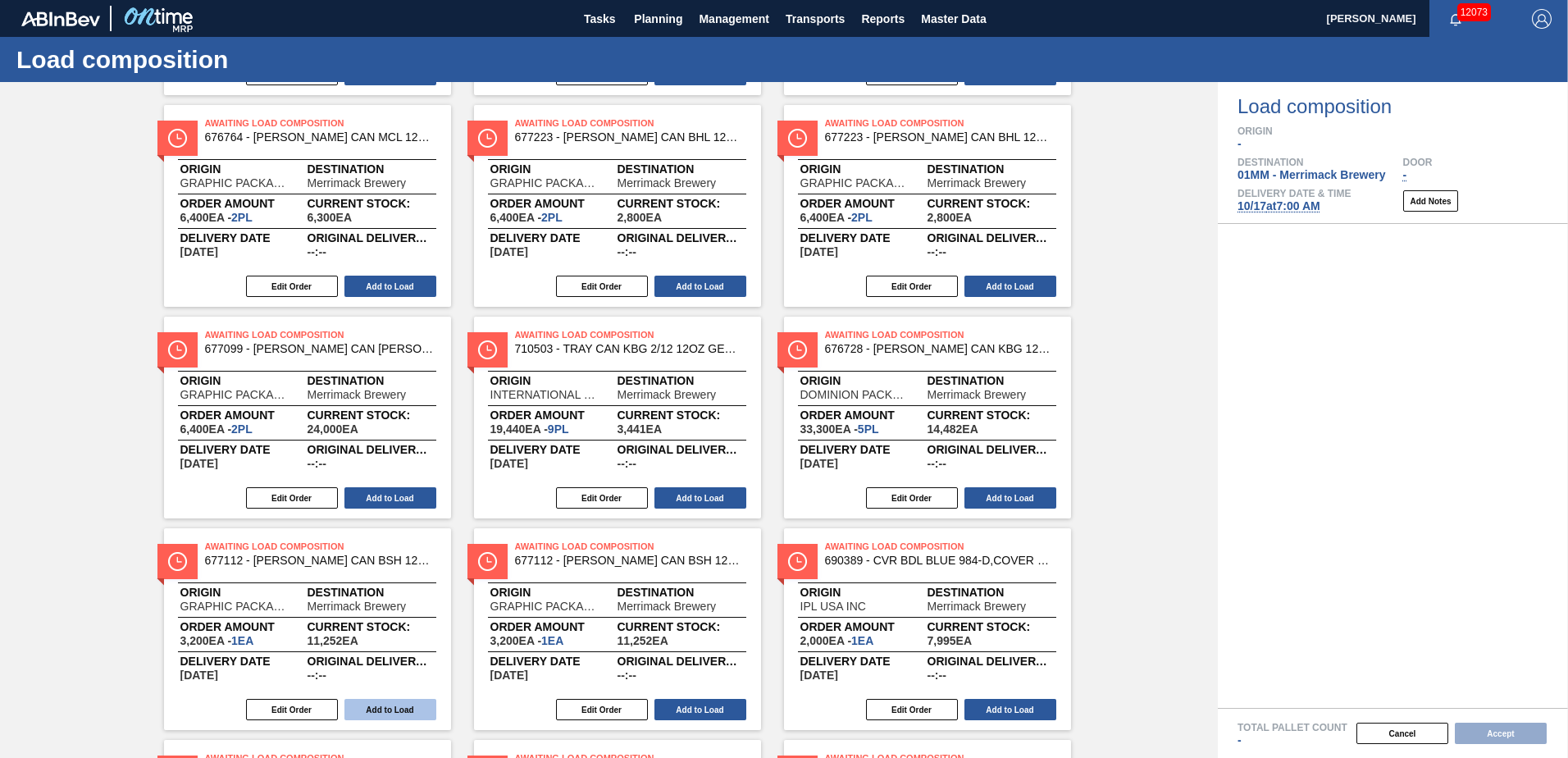
click at [380, 708] on button "Add to Load" at bounding box center [390, 709] width 92 height 21
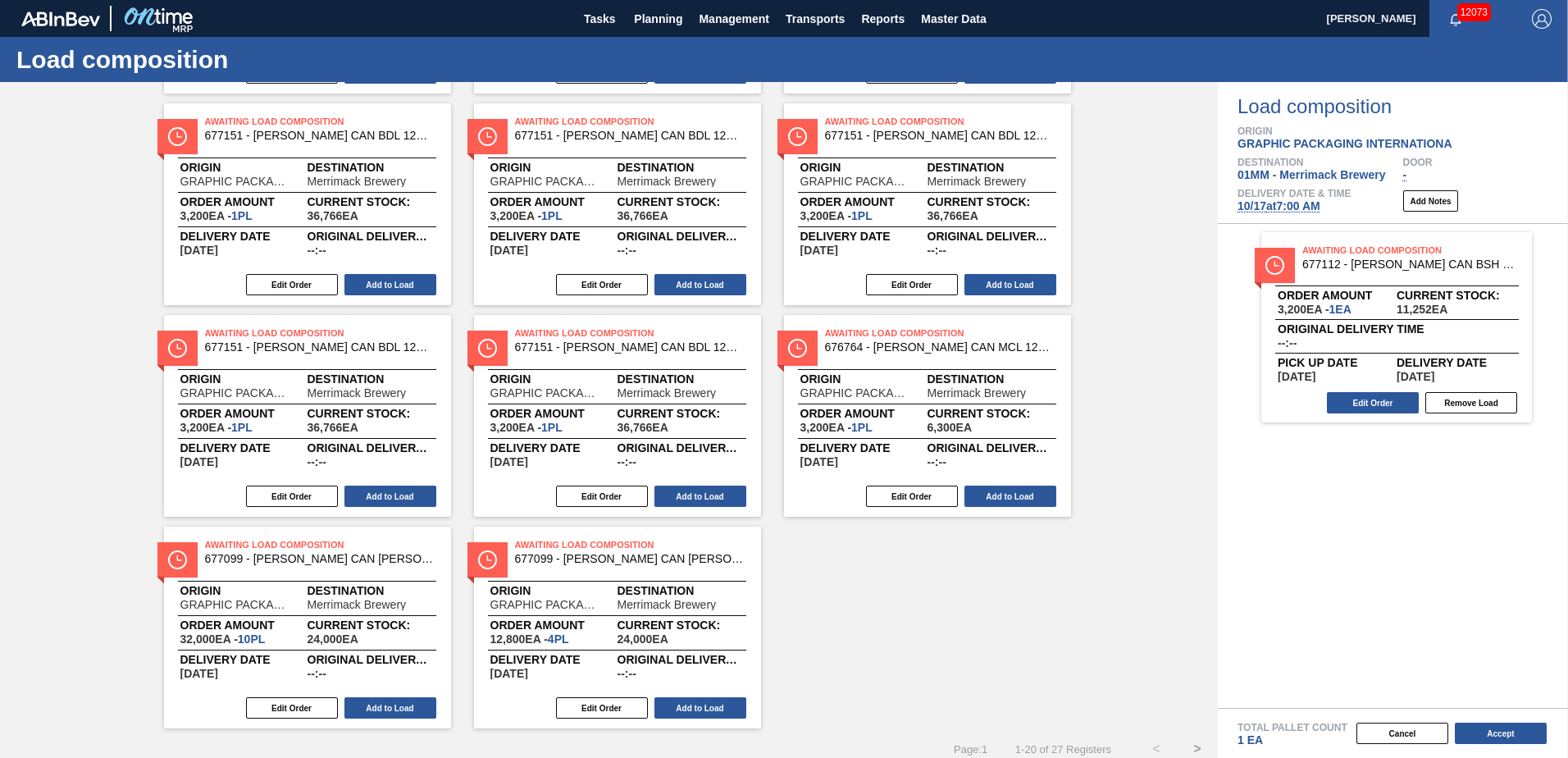
scroll to position [922, 0]
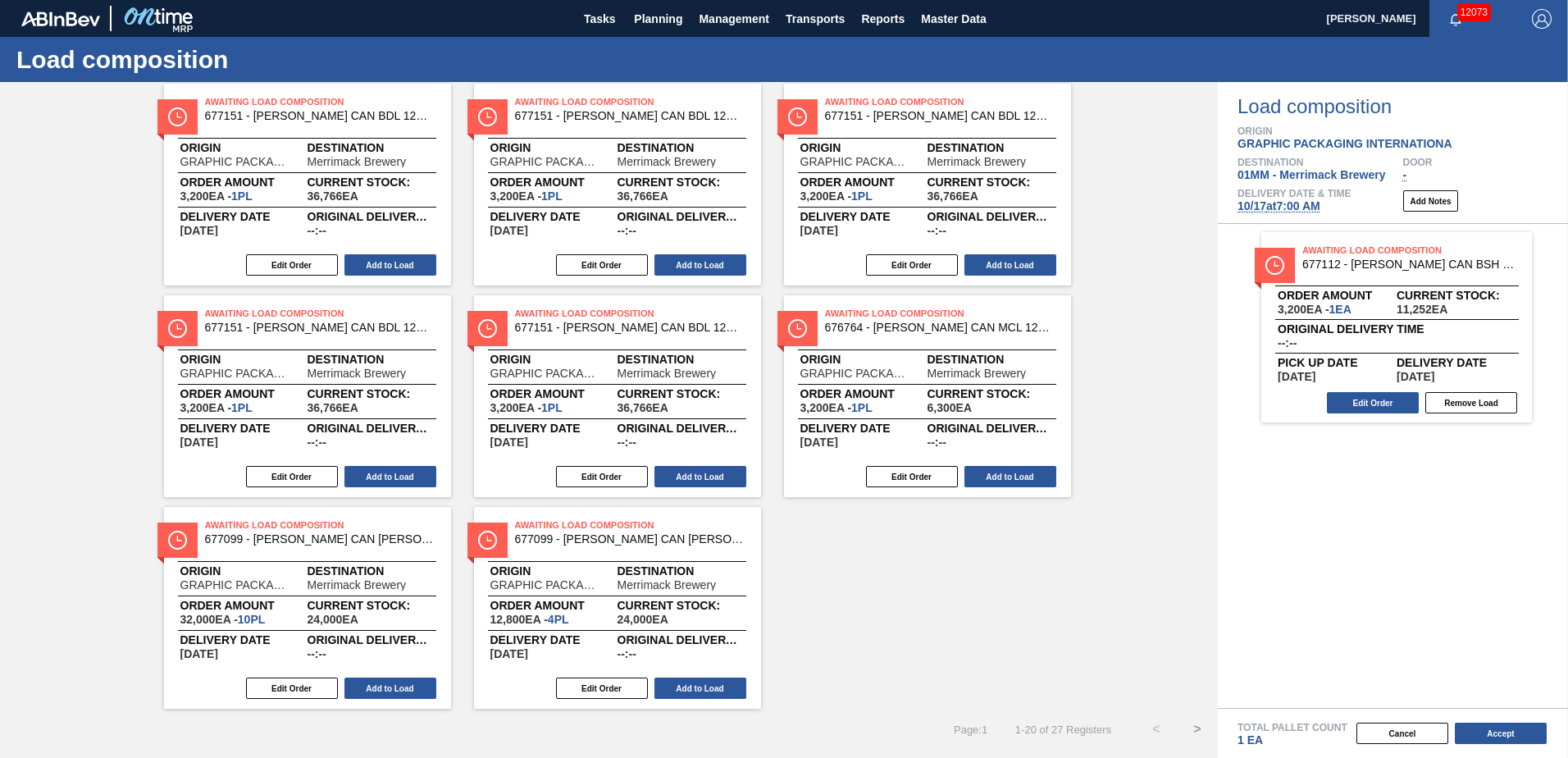
click at [1194, 727] on button ">" at bounding box center [1197, 729] width 41 height 41
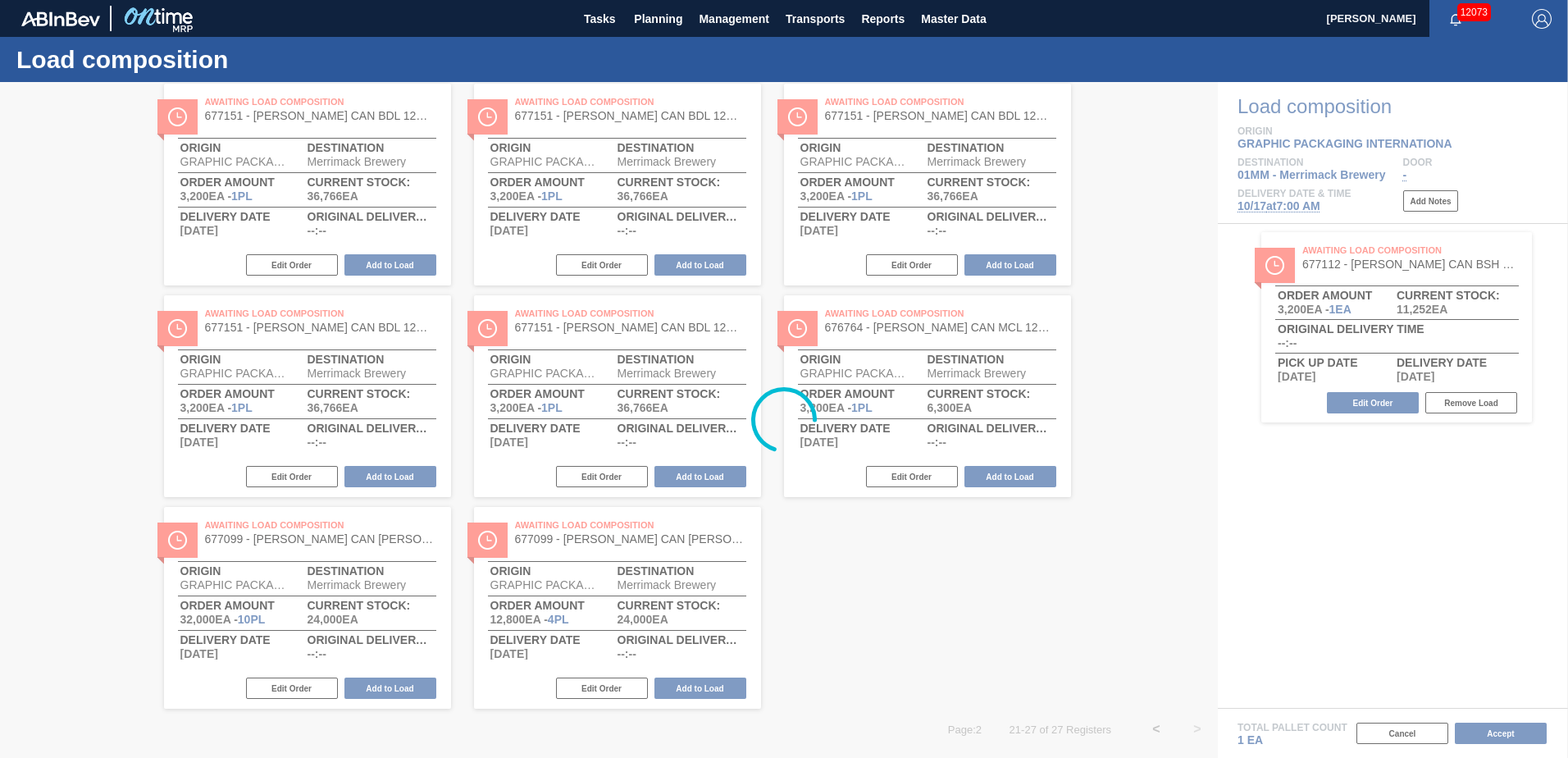
scroll to position [0, 0]
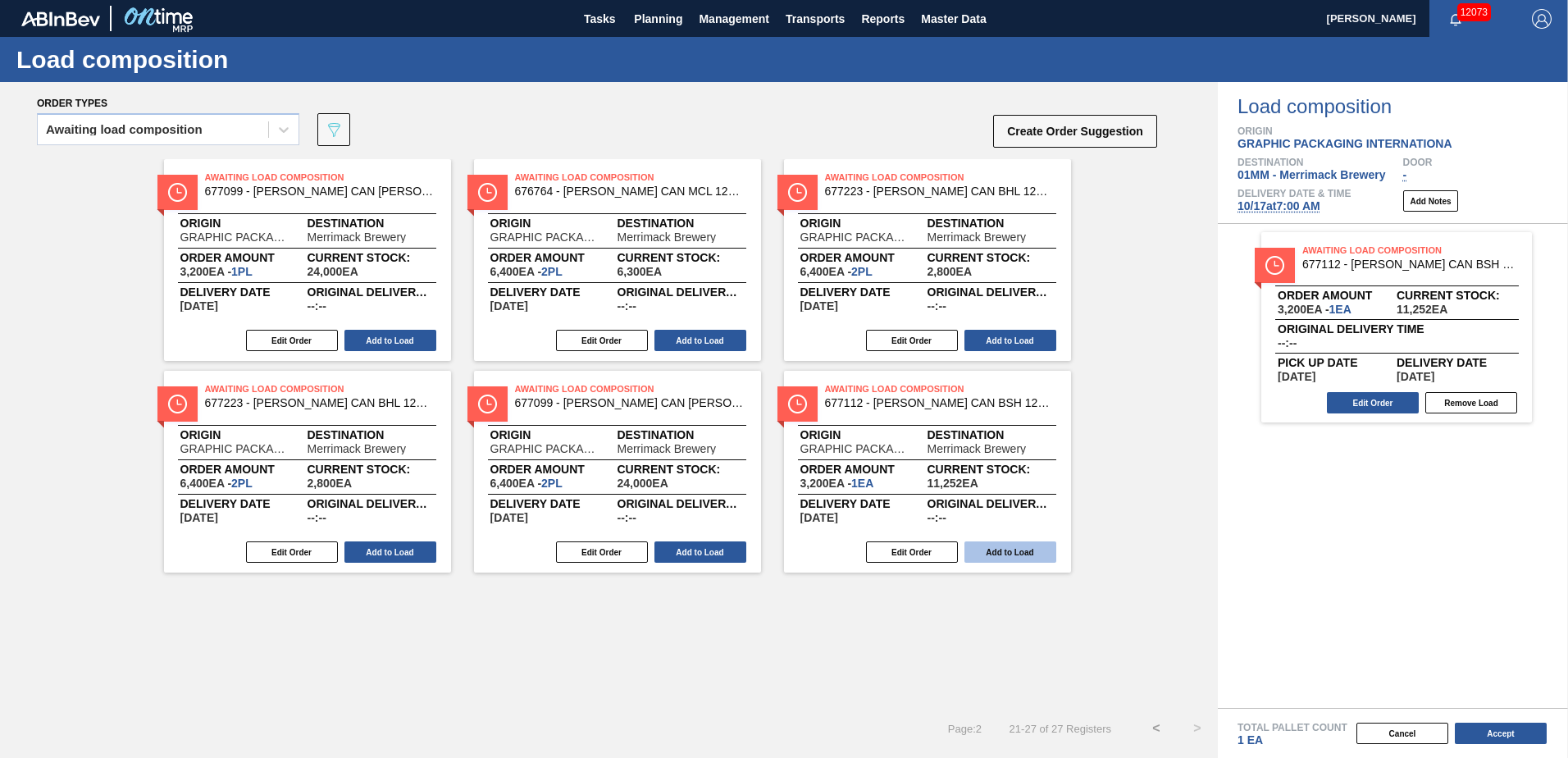
click at [1017, 553] on button "Add to Load" at bounding box center [1010, 552] width 92 height 21
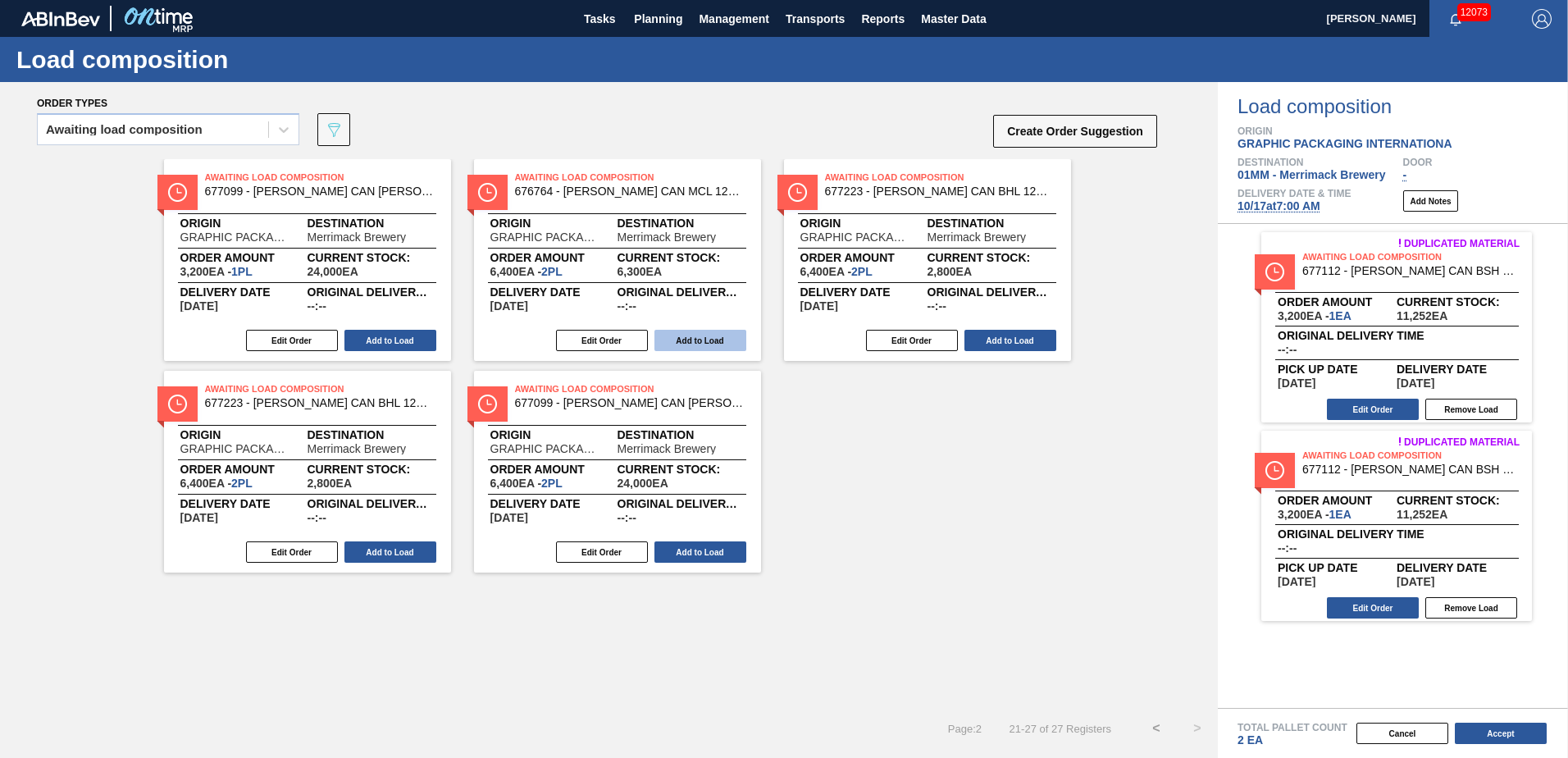
click at [689, 334] on button "Add to Load" at bounding box center [700, 340] width 92 height 21
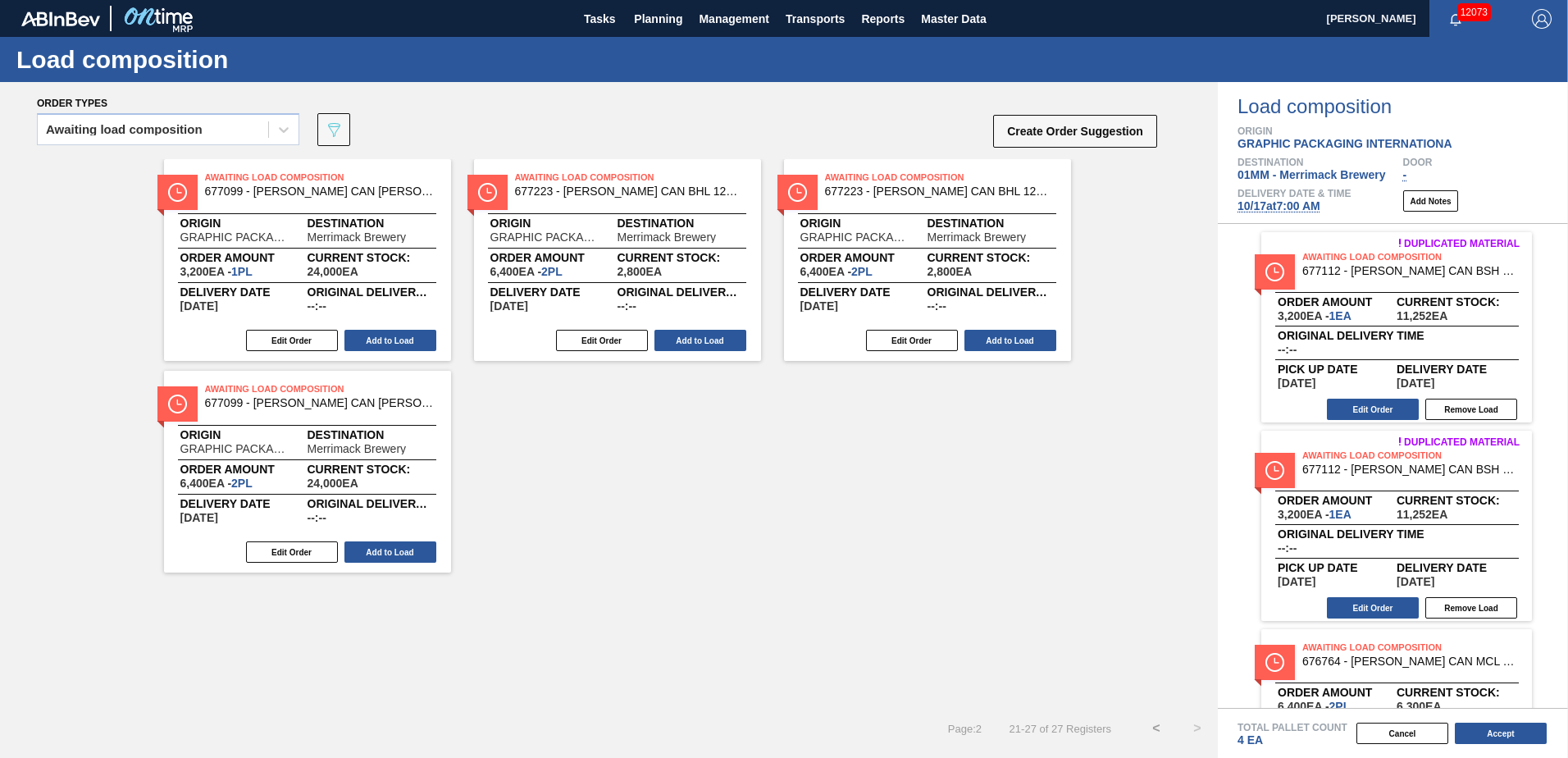
click at [1155, 722] on button "<" at bounding box center [1156, 728] width 41 height 41
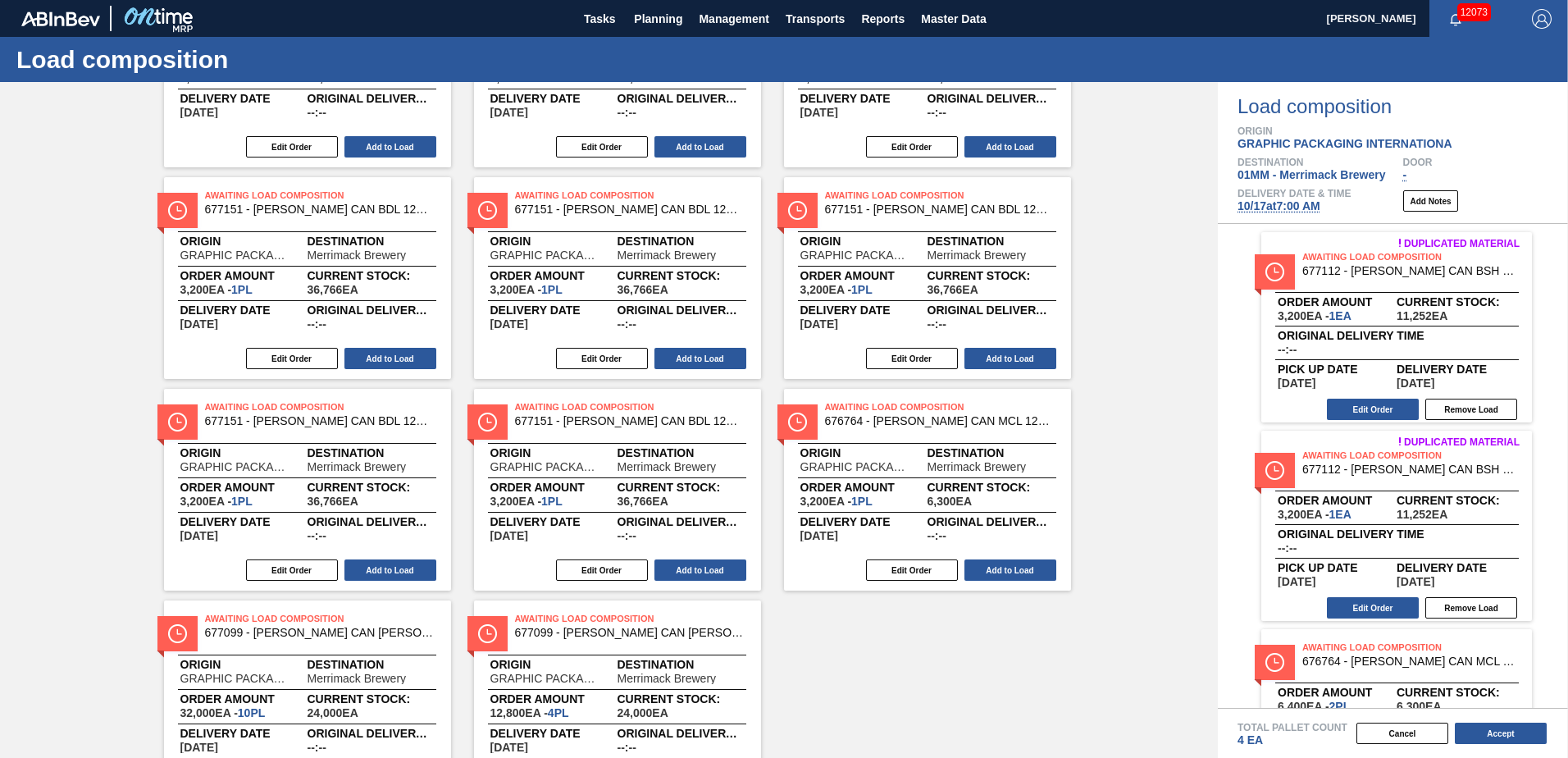
scroll to position [922, 0]
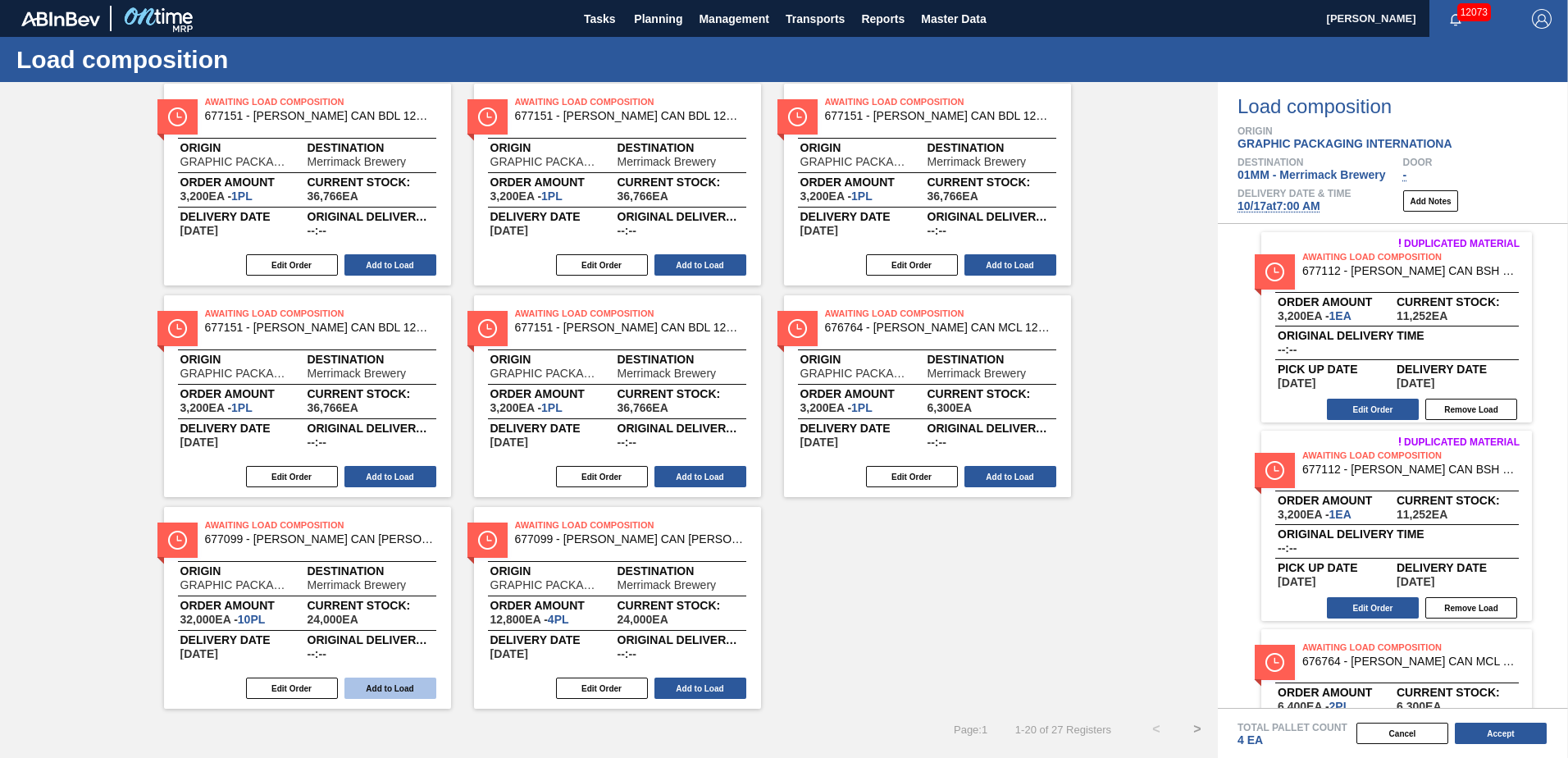
click at [390, 696] on button "Add to Load" at bounding box center [390, 688] width 92 height 21
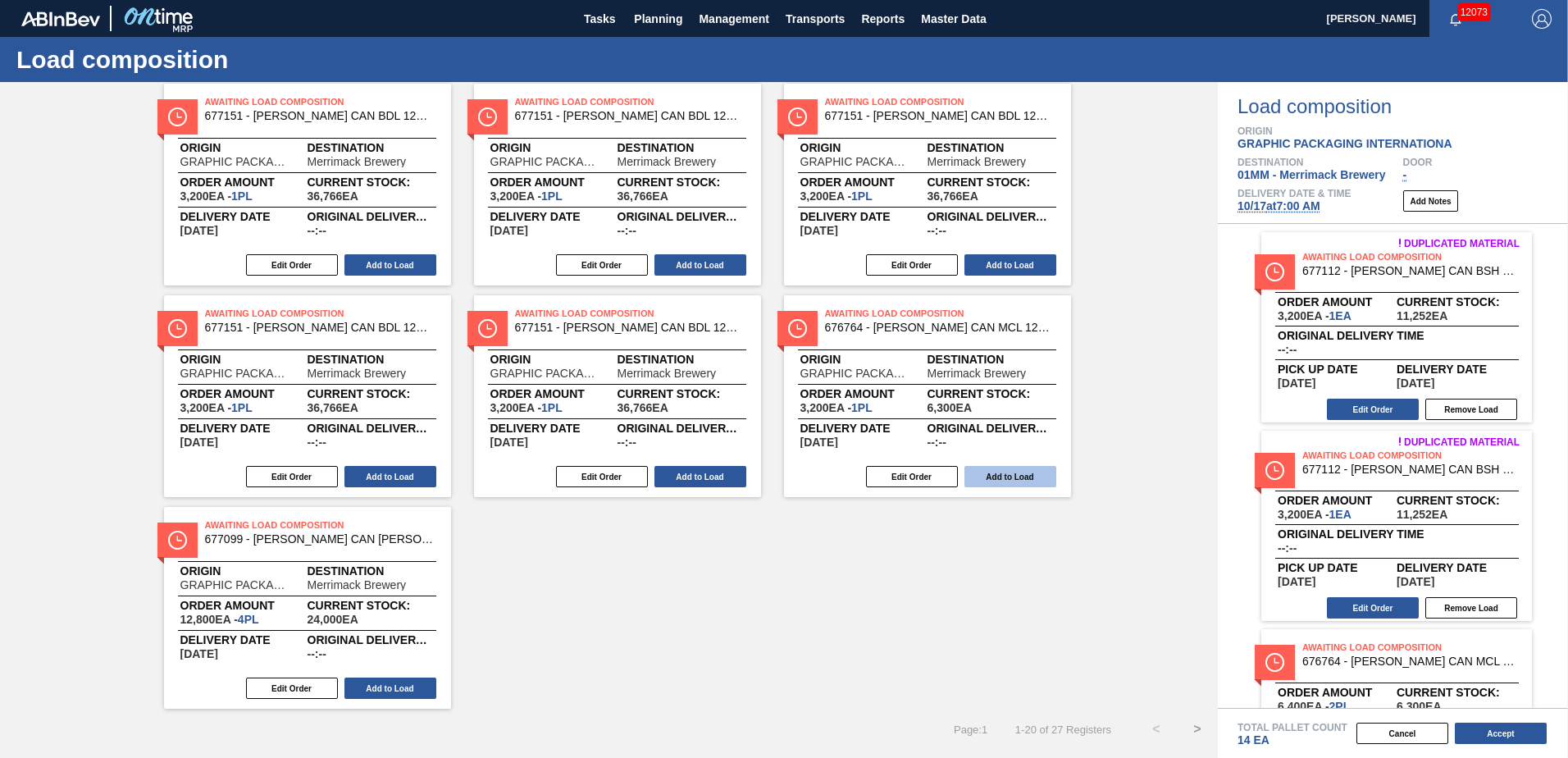
click at [1002, 475] on button "Add to Load" at bounding box center [1010, 477] width 92 height 21
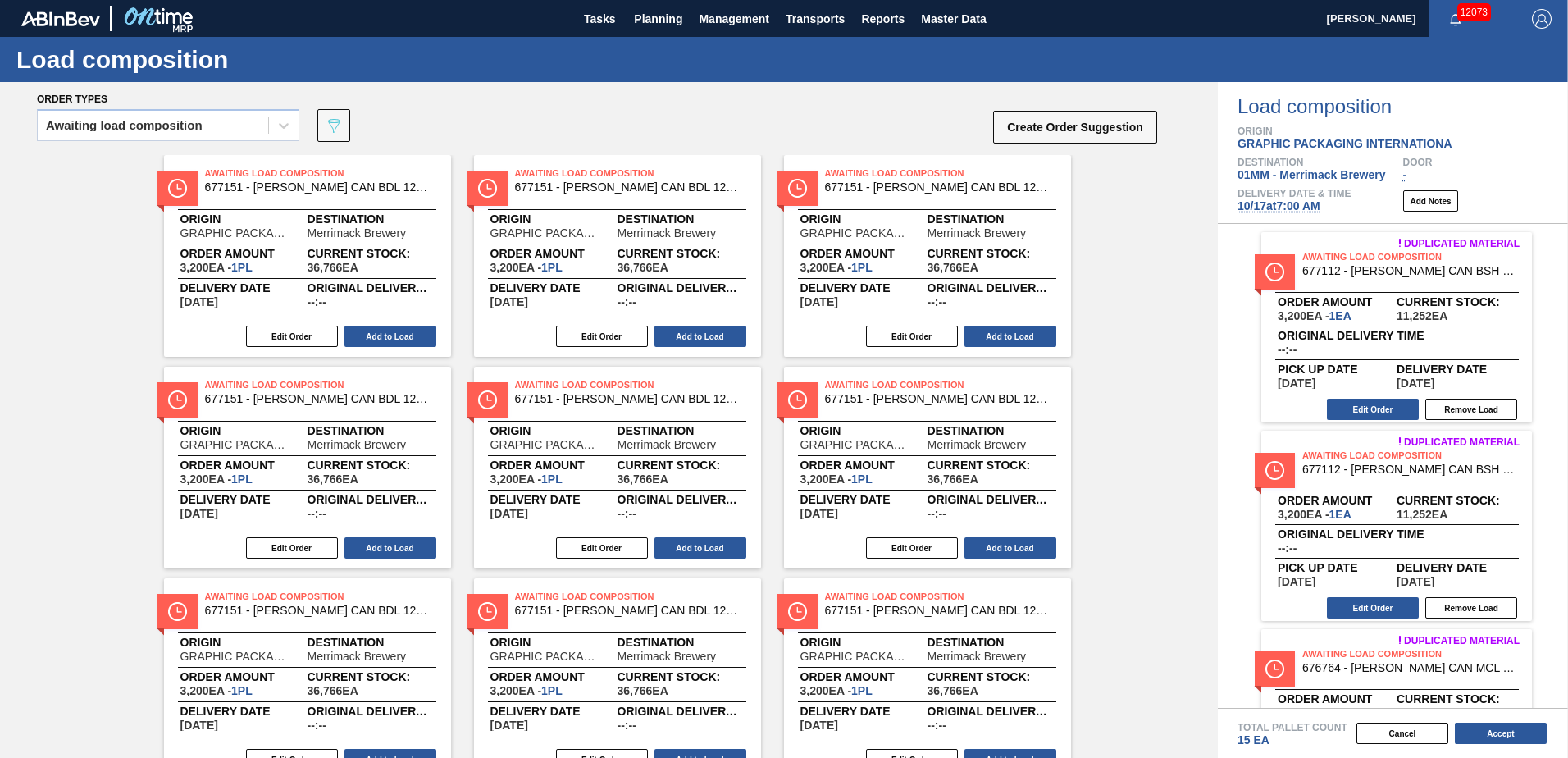
scroll to position [0, 0]
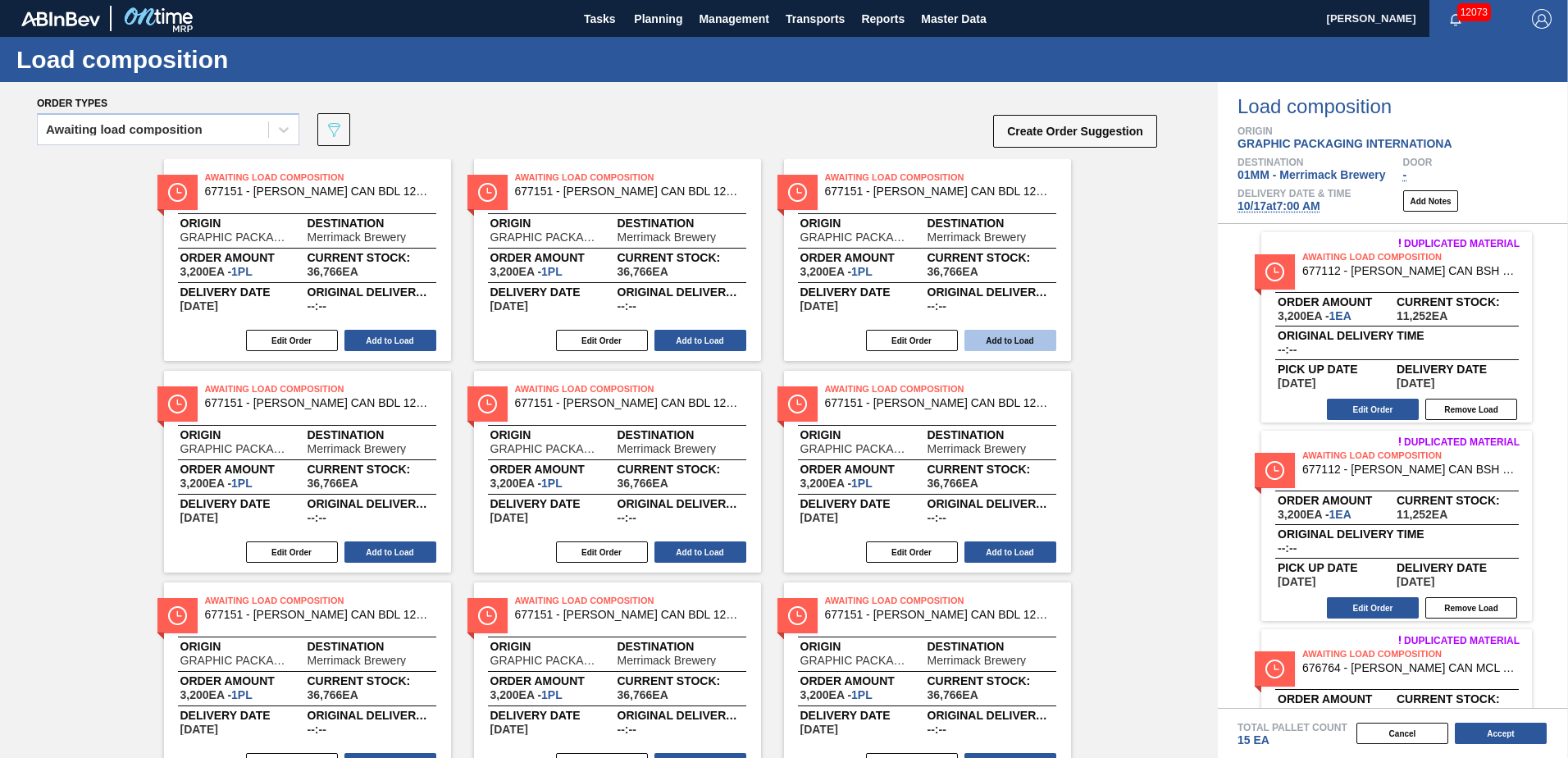
click at [1008, 342] on button "Add to Load" at bounding box center [1010, 340] width 92 height 21
click at [1008, 338] on button "Add to Load" at bounding box center [1010, 340] width 92 height 21
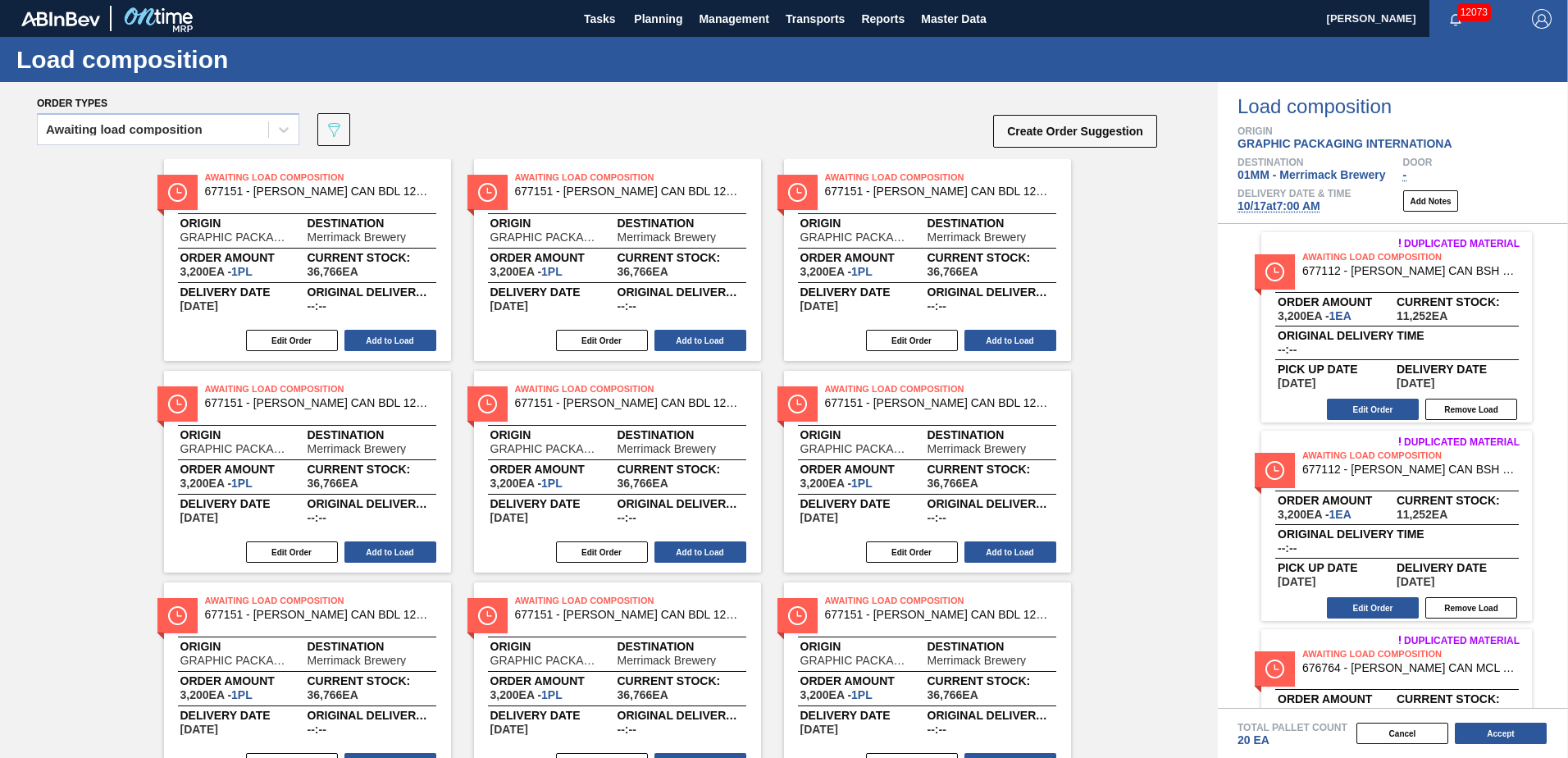
click at [1008, 338] on button "Add to Load" at bounding box center [1010, 340] width 92 height 21
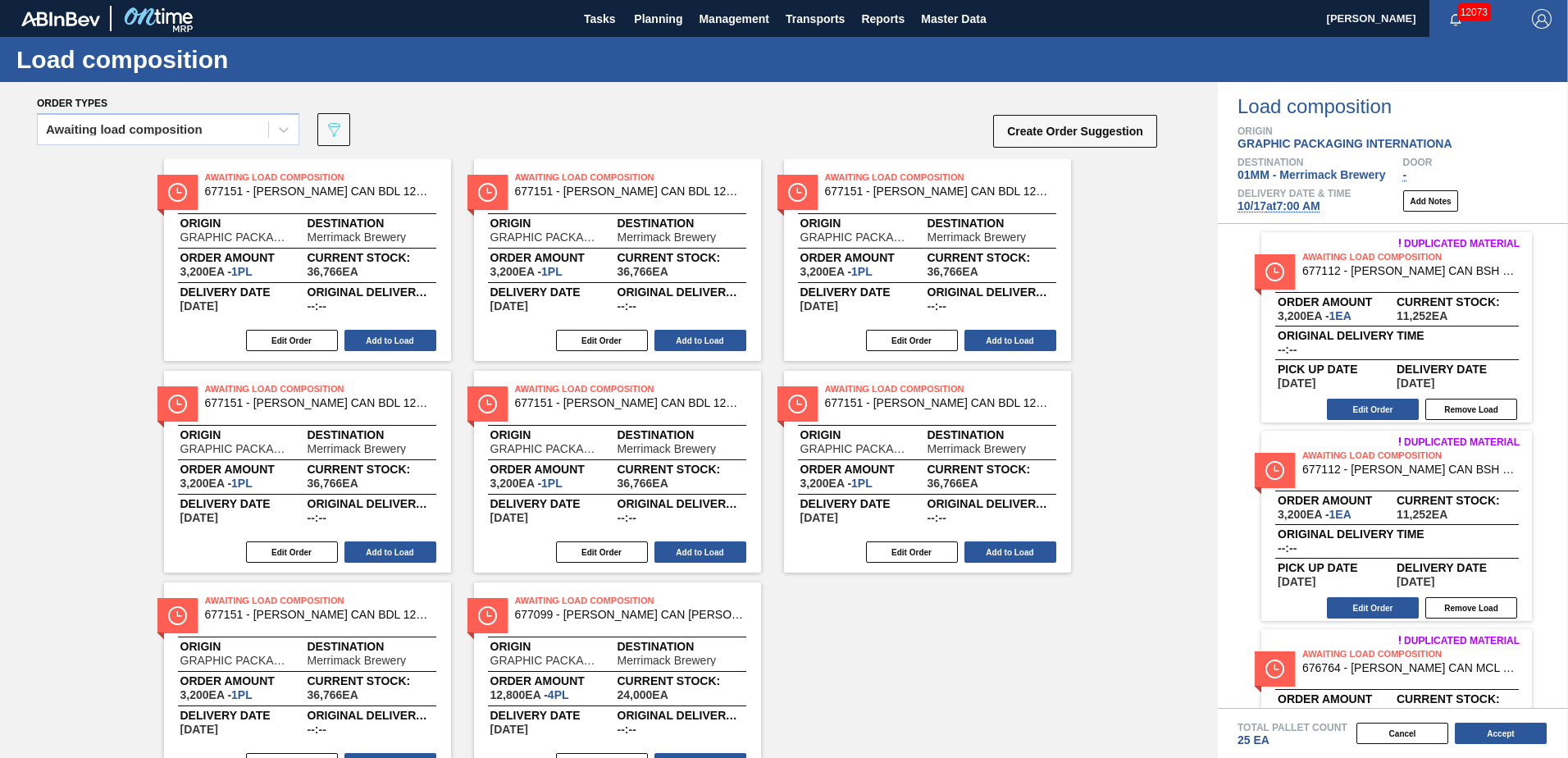
click at [1008, 338] on button "Add to Load" at bounding box center [1010, 340] width 92 height 21
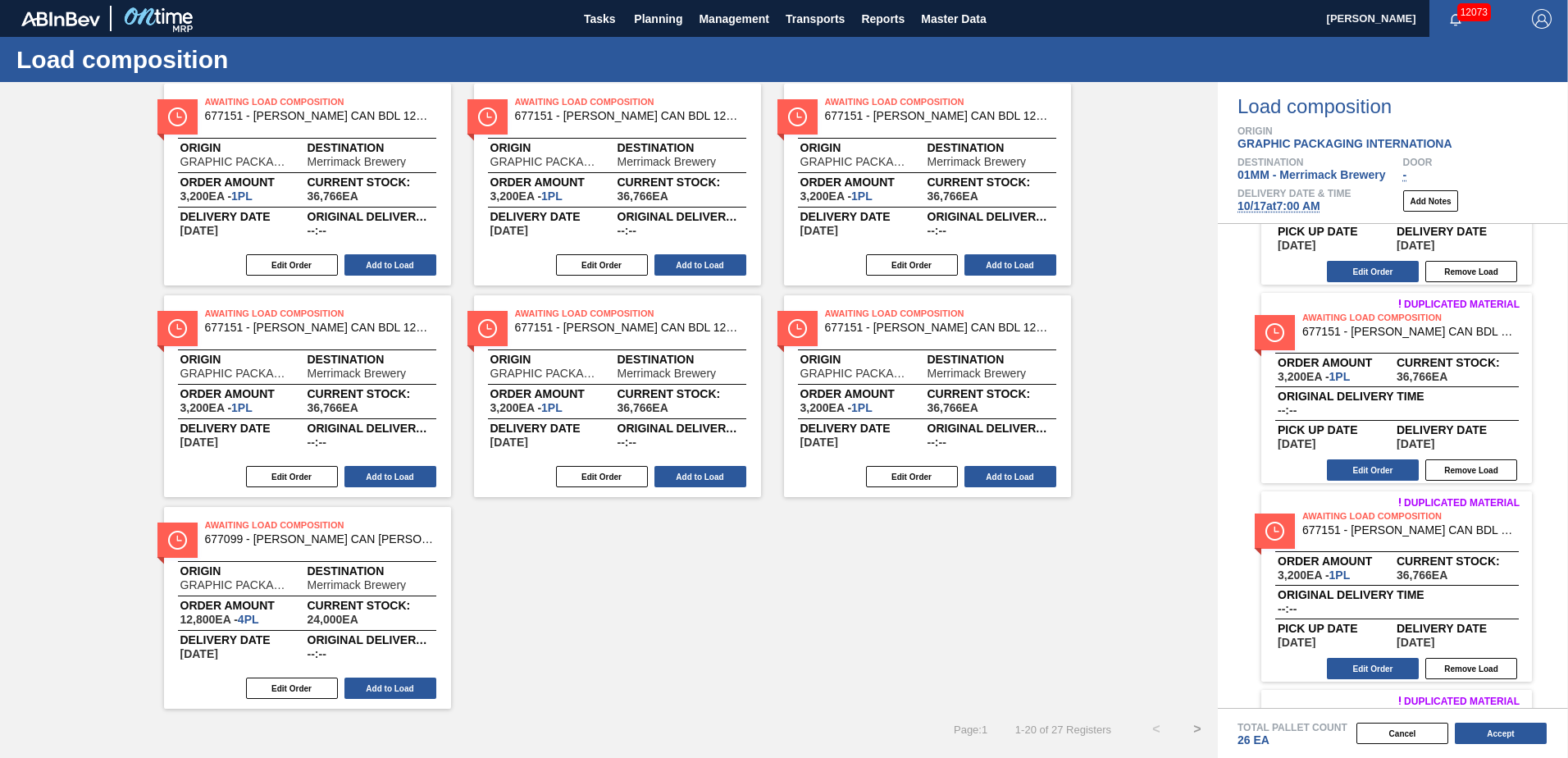
scroll to position [1716, 0]
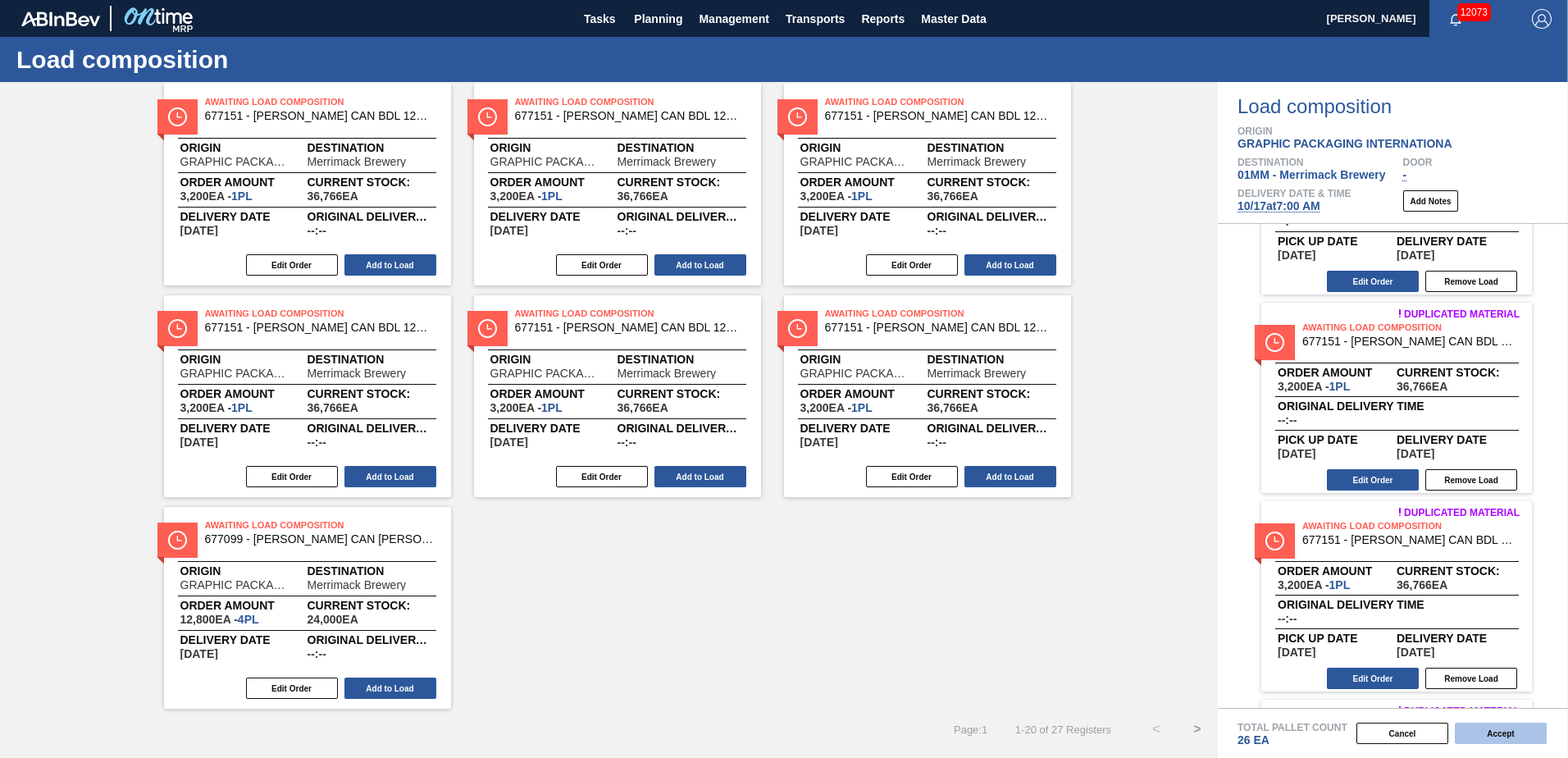
click at [1499, 737] on button "Accept" at bounding box center [1501, 733] width 92 height 21
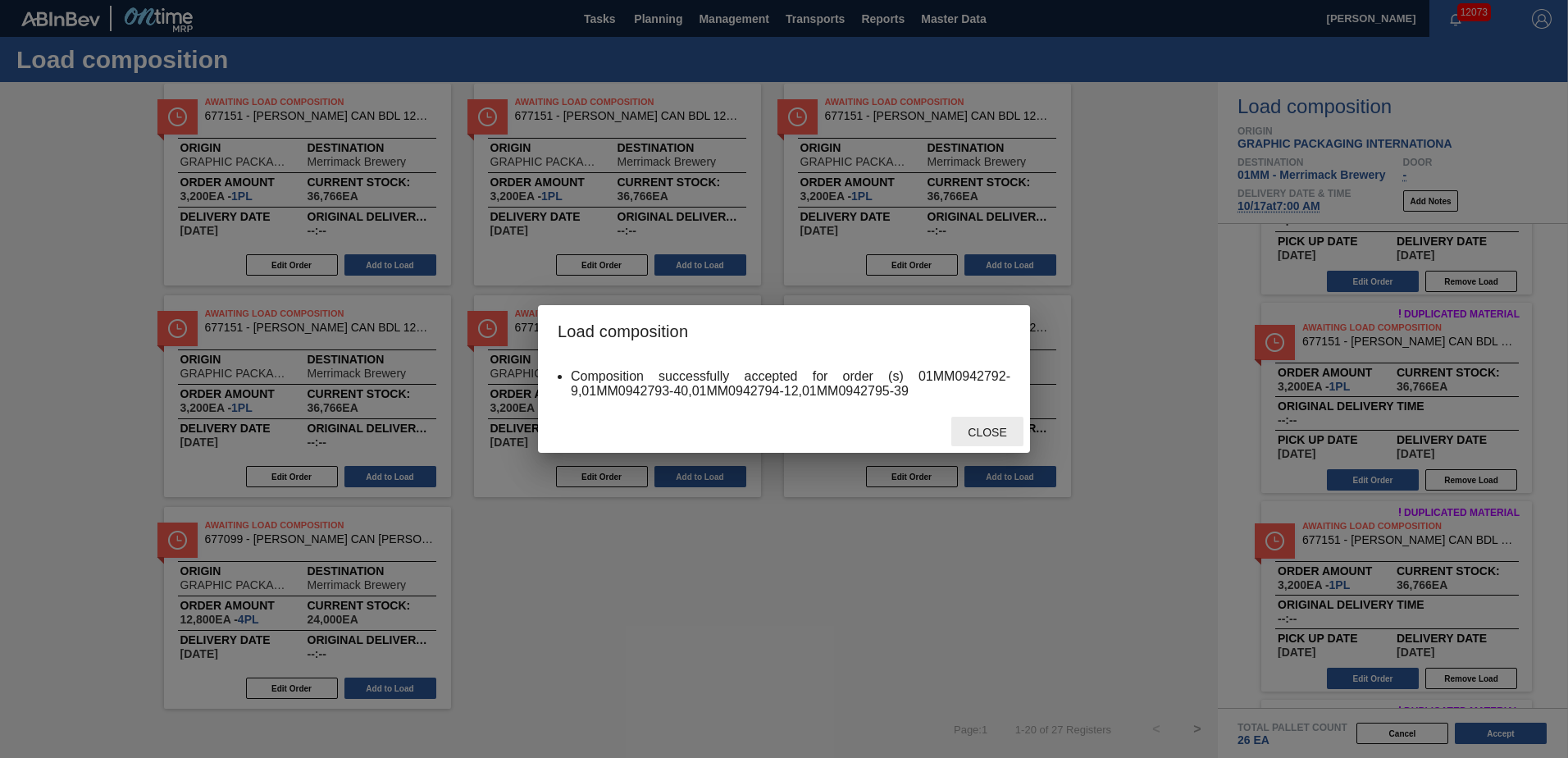
click at [984, 436] on span "Close" at bounding box center [987, 431] width 65 height 13
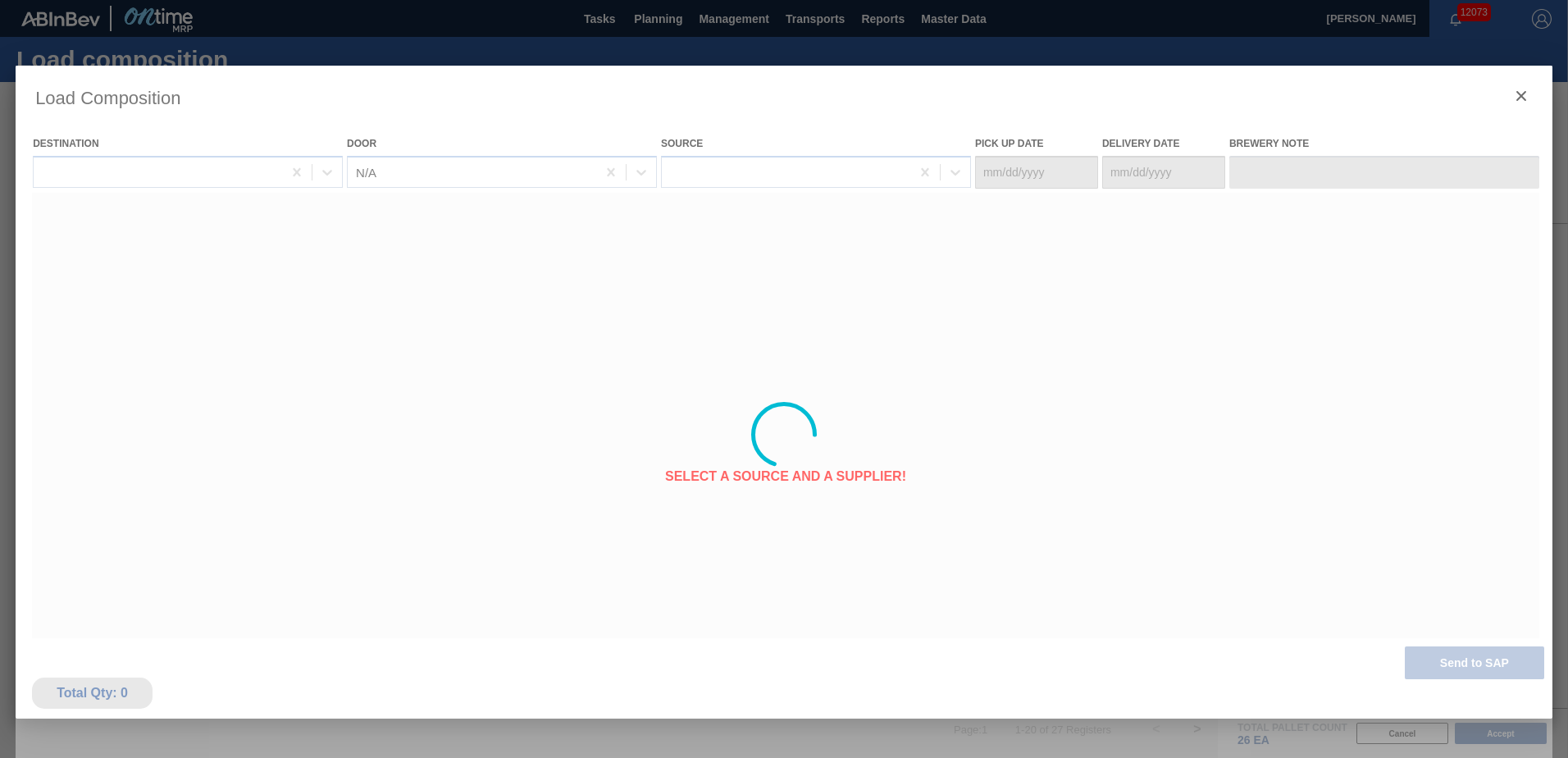
type Date "10/12/2025"
type Date "10/17/2025"
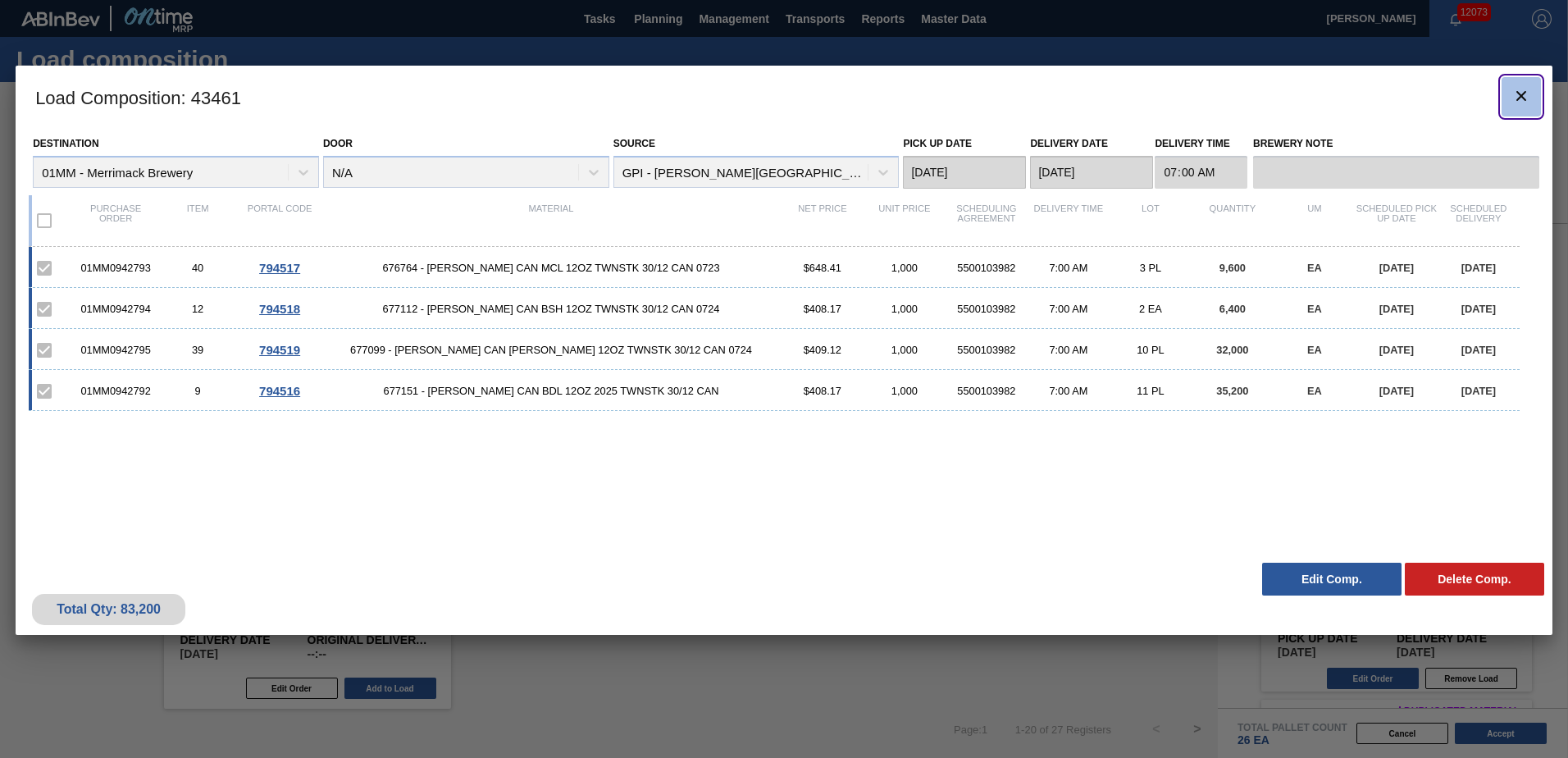
click at [1523, 84] on button "botão de ícone" at bounding box center [1521, 96] width 39 height 39
